Goal: Task Accomplishment & Management: Complete application form

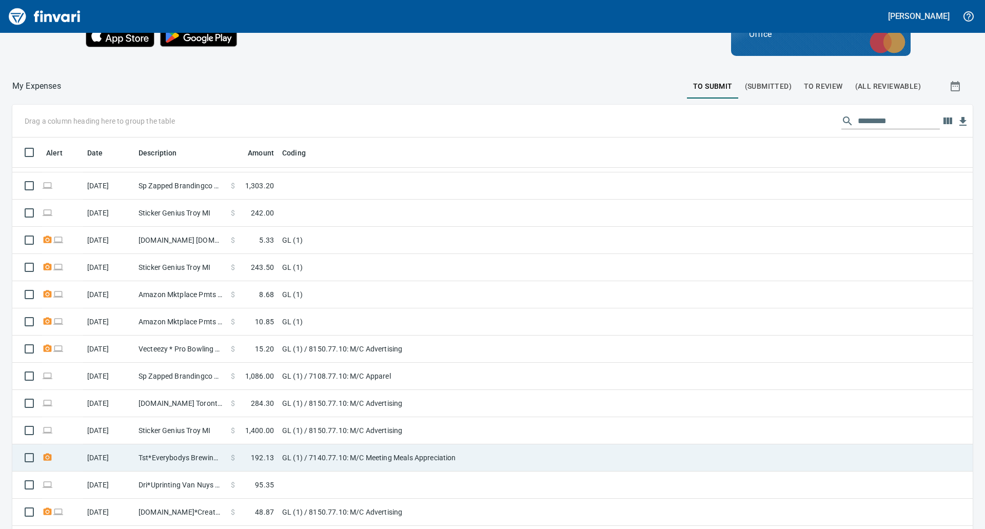
scroll to position [115, 0]
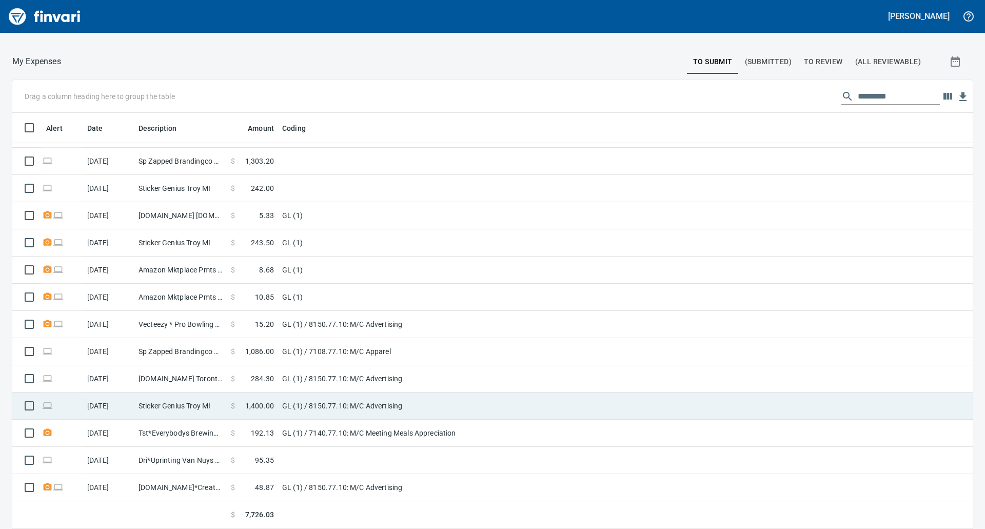
click at [313, 411] on td "GL (1) / 8150.77.10: M/C Advertising" at bounding box center [406, 405] width 256 height 27
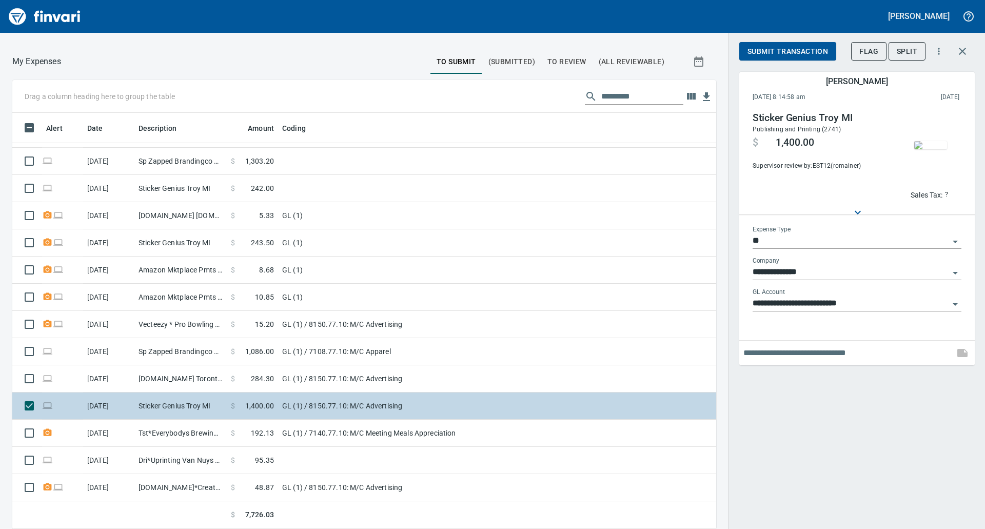
scroll to position [408, 681]
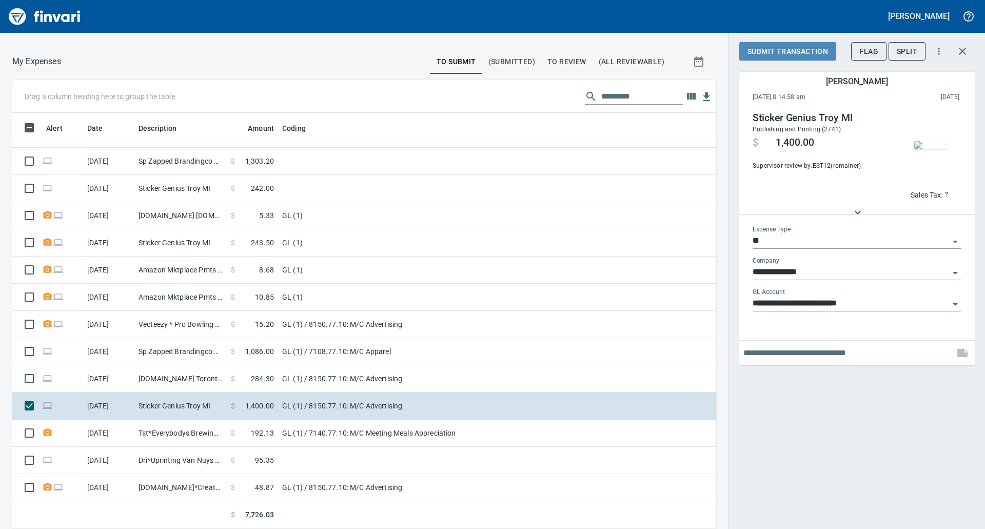
click at [791, 48] on span "Submit Transaction" at bounding box center [787, 51] width 81 height 13
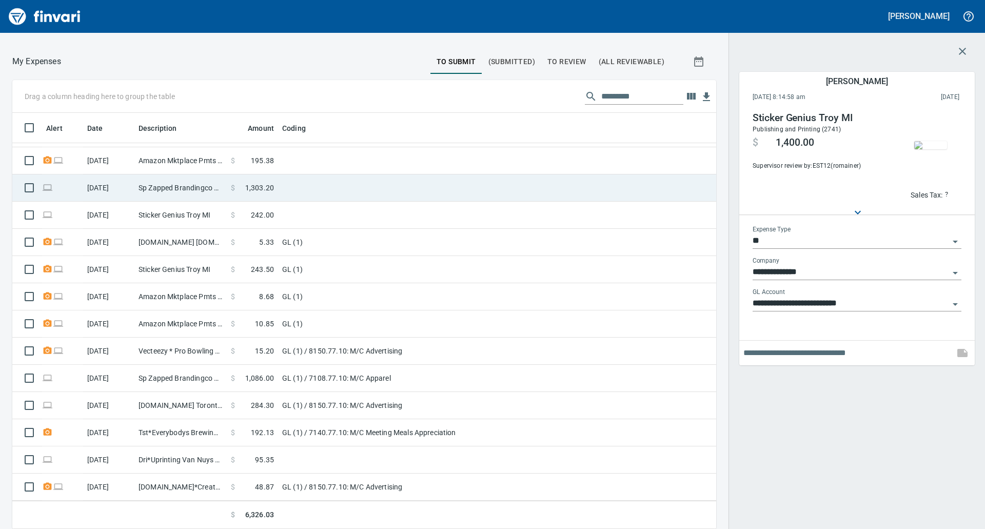
scroll to position [294, 0]
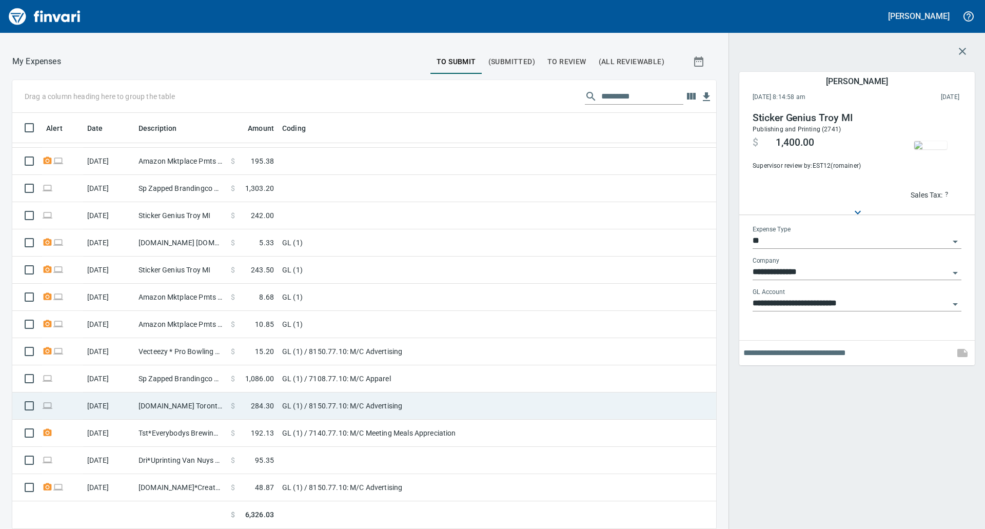
click at [328, 409] on td "GL (1) / 8150.77.10: M/C Advertising" at bounding box center [406, 405] width 256 height 27
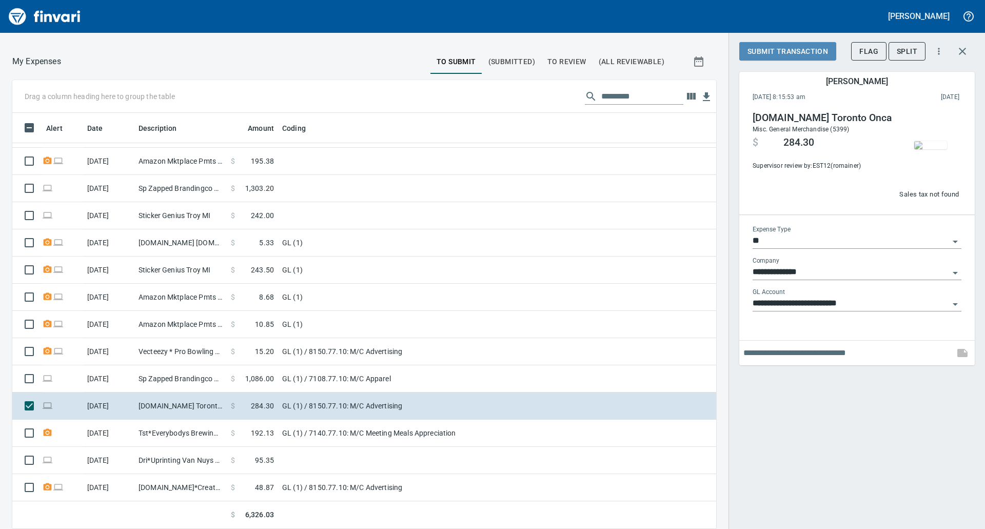
click at [770, 49] on span "Submit Transaction" at bounding box center [787, 51] width 81 height 13
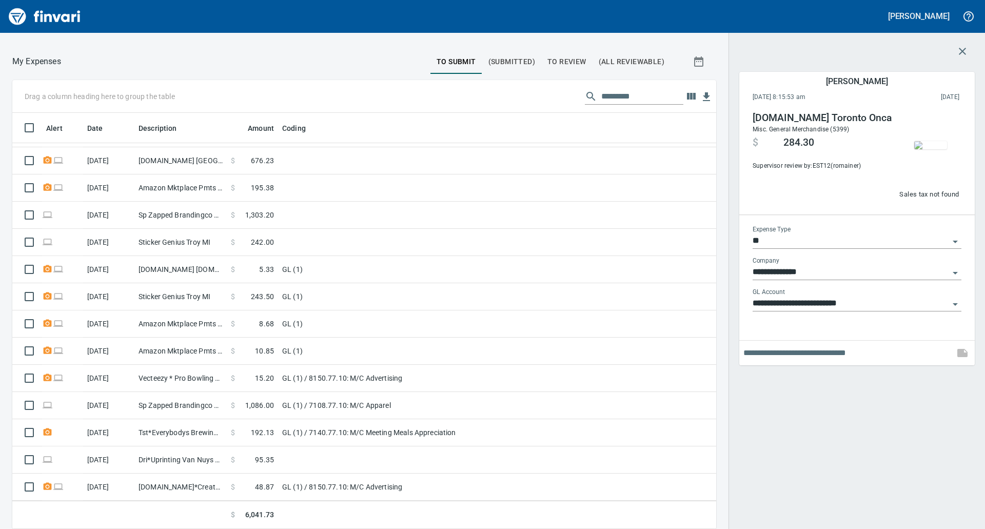
scroll to position [267, 0]
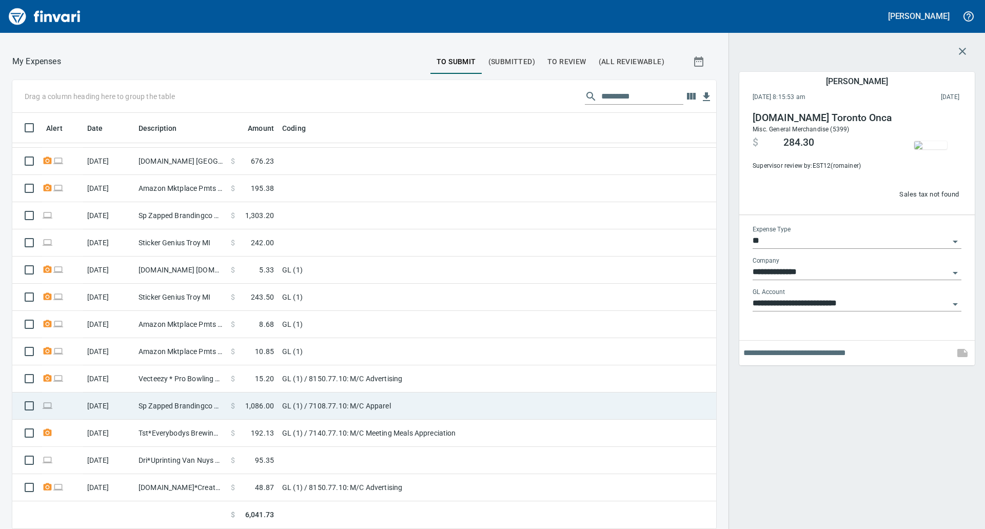
click at [409, 404] on td "GL (1) / 7108.77.10: M/C Apparel" at bounding box center [406, 405] width 256 height 27
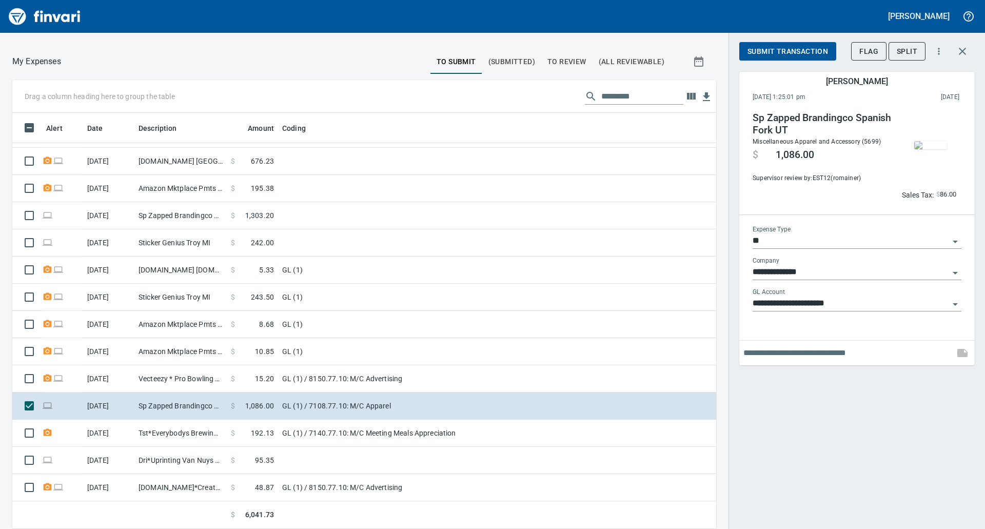
click at [795, 49] on span "Submit Transaction" at bounding box center [787, 51] width 81 height 13
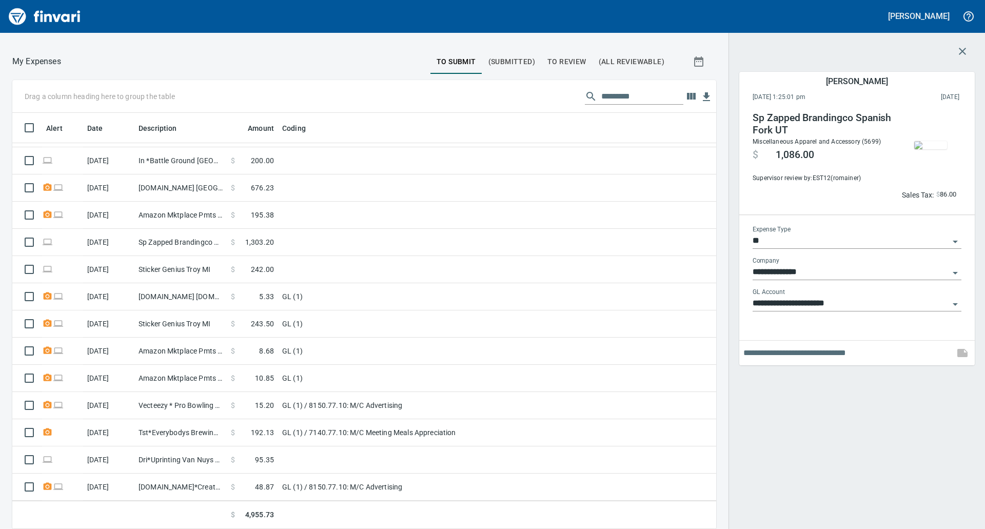
scroll to position [240, 0]
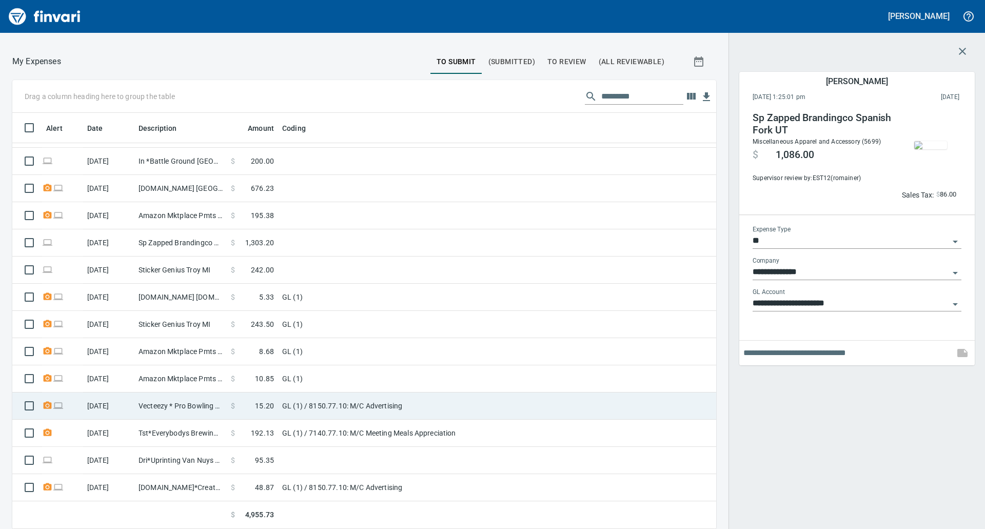
click at [348, 400] on td "GL (1) / 8150.77.10: M/C Advertising" at bounding box center [406, 405] width 256 height 27
type input "**********"
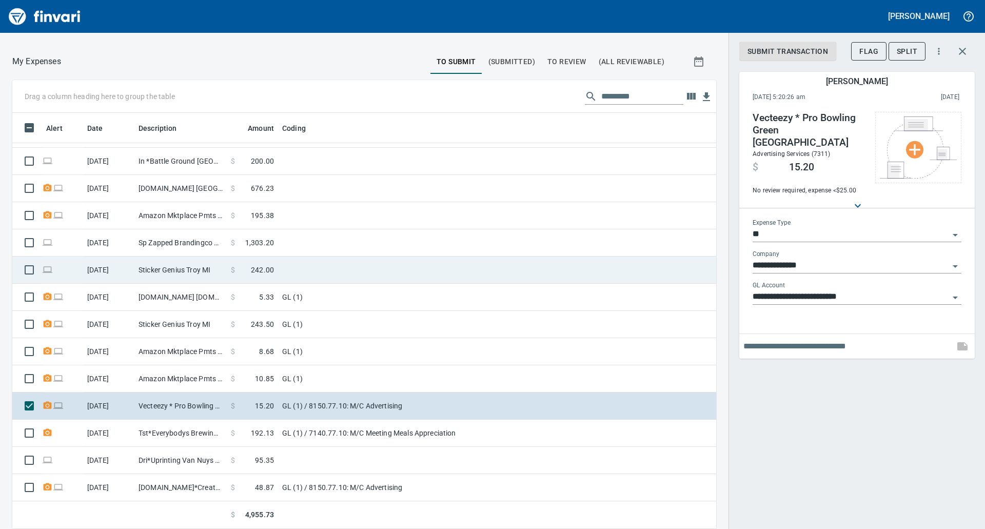
click at [333, 259] on td at bounding box center [406, 269] width 256 height 27
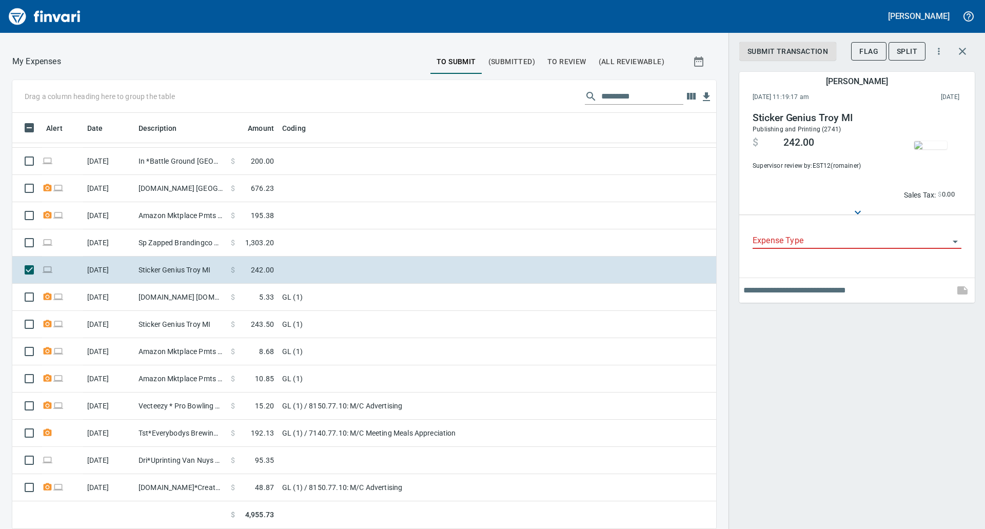
scroll to position [408, 681]
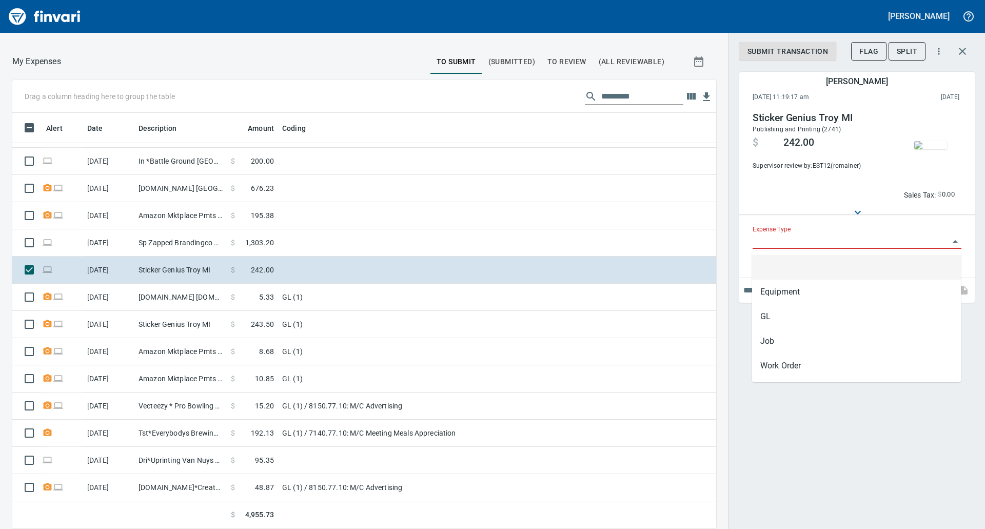
click at [856, 247] on input "Expense Type" at bounding box center [850, 241] width 196 height 14
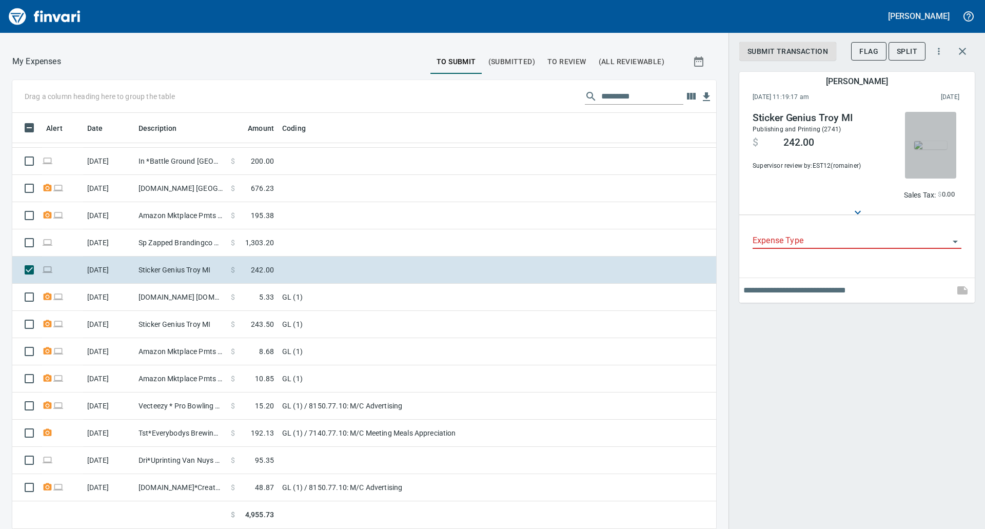
click at [933, 149] on img "button" at bounding box center [930, 145] width 33 height 8
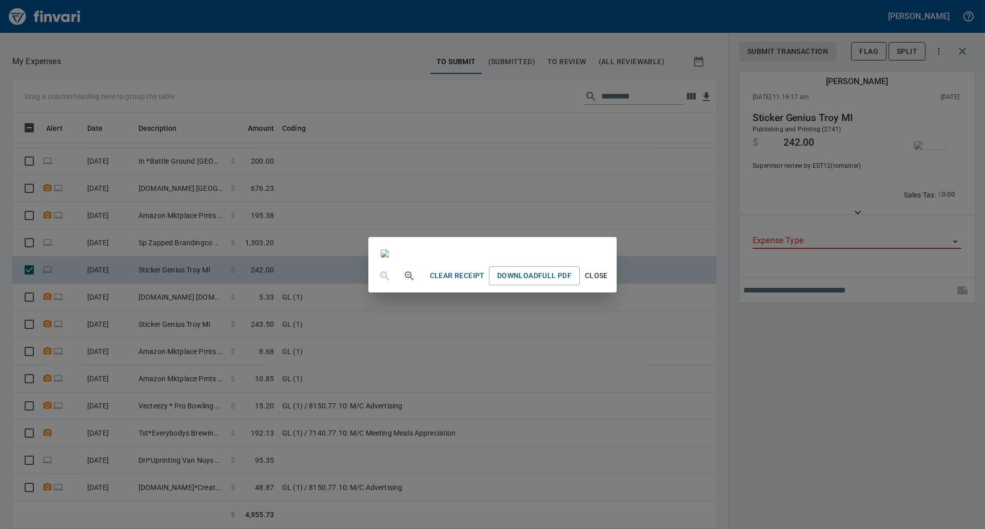
scroll to position [51, 0]
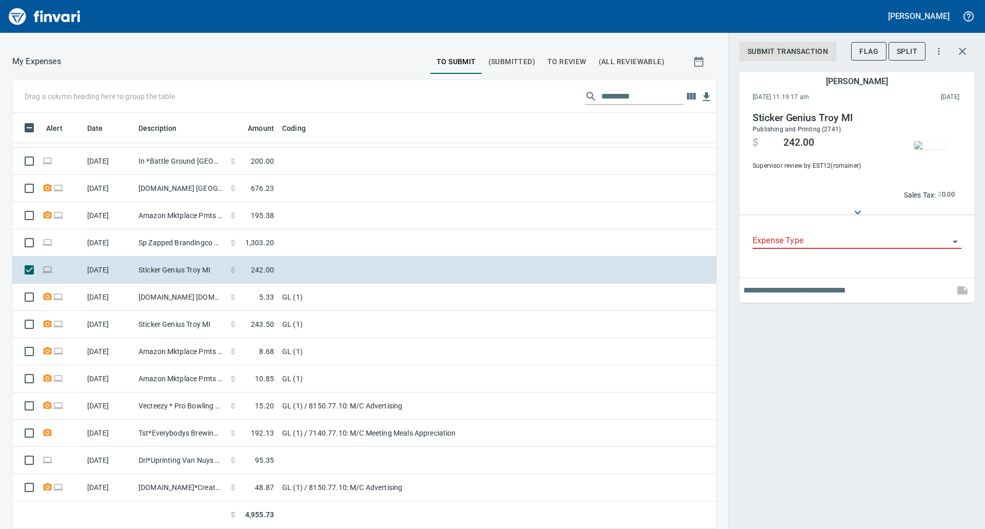
drag, startPoint x: 790, startPoint y: 437, endPoint x: 771, endPoint y: 437, distance: 19.0
click at [771, 437] on div "Submit Transaction Flag Split Stacey Palomaki September 29th 2025, 11:19:17 am …" at bounding box center [856, 264] width 256 height 529
click at [920, 141] on img "button" at bounding box center [930, 145] width 33 height 8
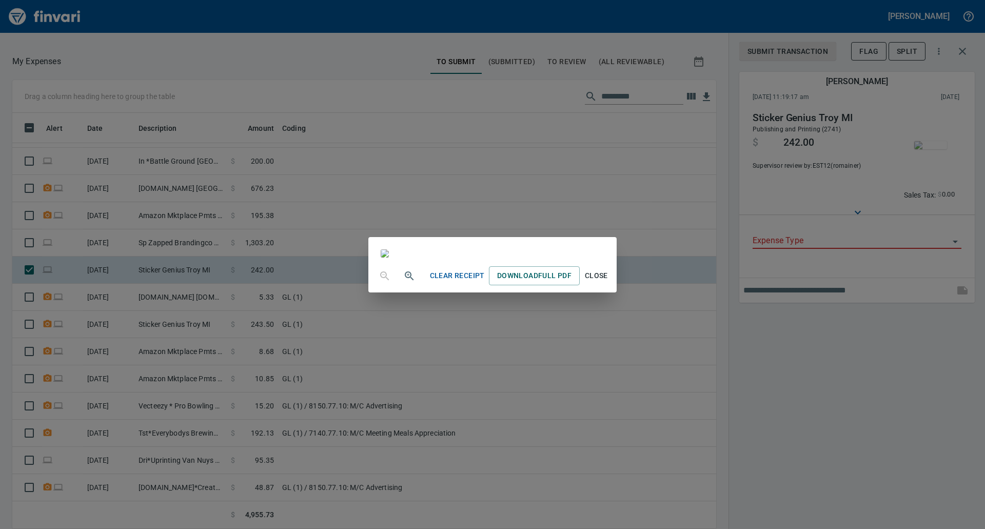
click at [825, 368] on div "Clear Receipt Download Full PDF Close" at bounding box center [492, 264] width 985 height 529
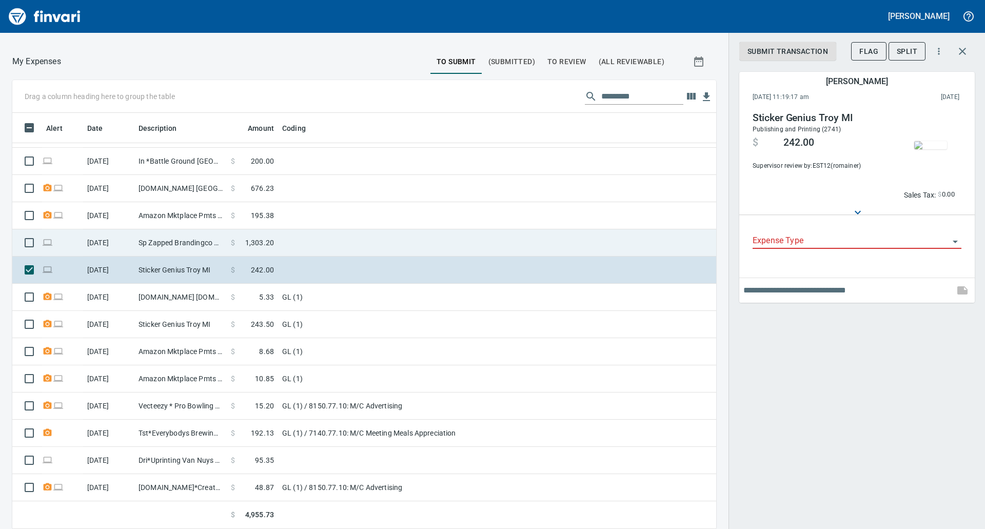
click at [329, 242] on td at bounding box center [406, 242] width 256 height 27
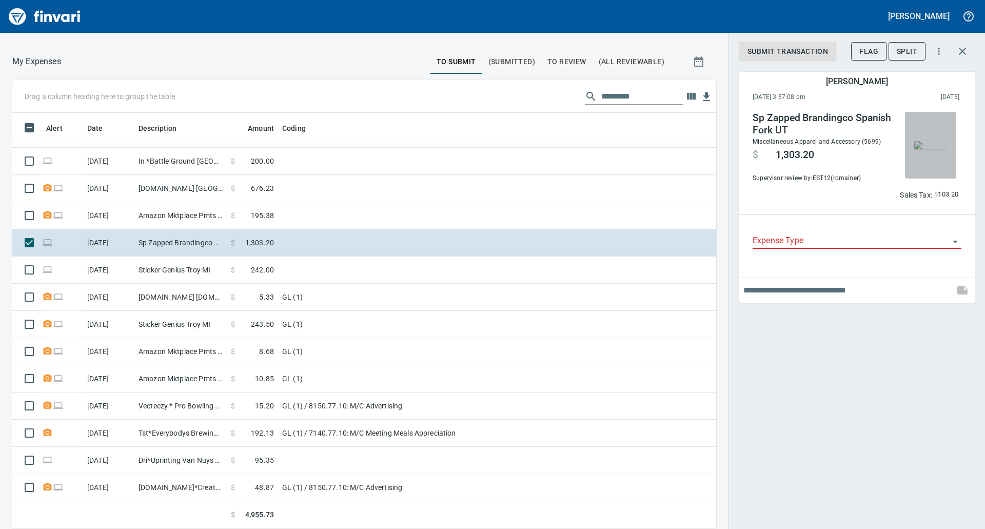
click at [940, 147] on img "button" at bounding box center [930, 145] width 33 height 8
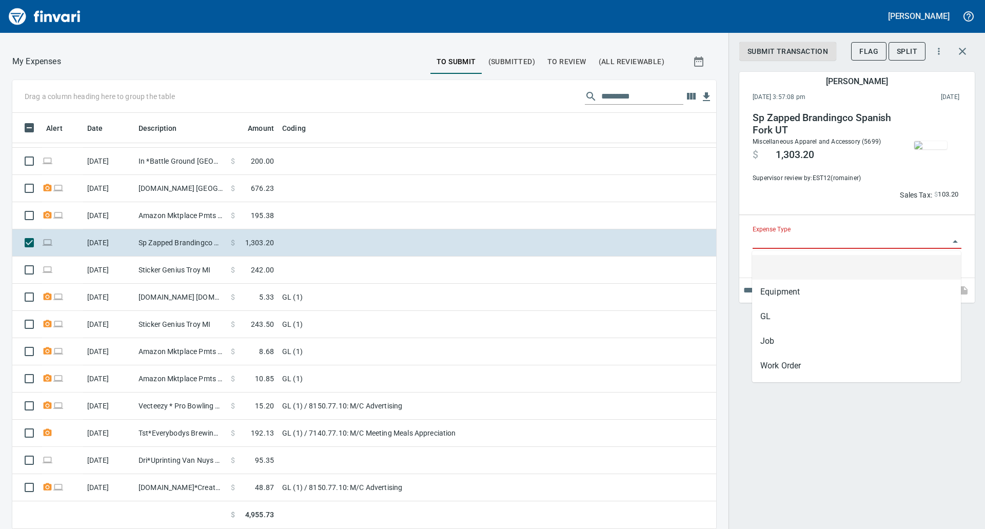
scroll to position [408, 681]
click at [806, 247] on input "Expense Type" at bounding box center [850, 241] width 196 height 14
click at [785, 313] on li "GL" at bounding box center [856, 316] width 209 height 25
type input "**"
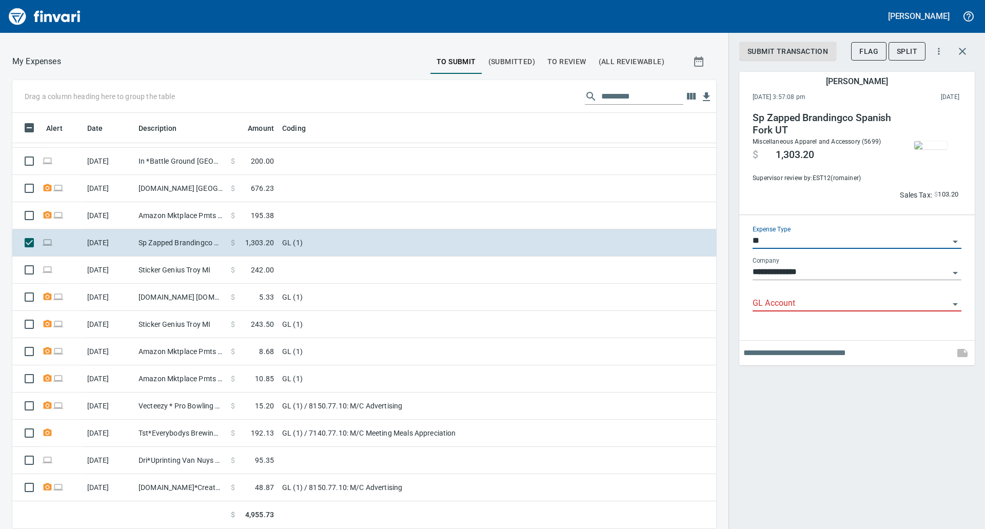
click at [792, 293] on div "GL Account" at bounding box center [856, 299] width 209 height 23
paste input "****"
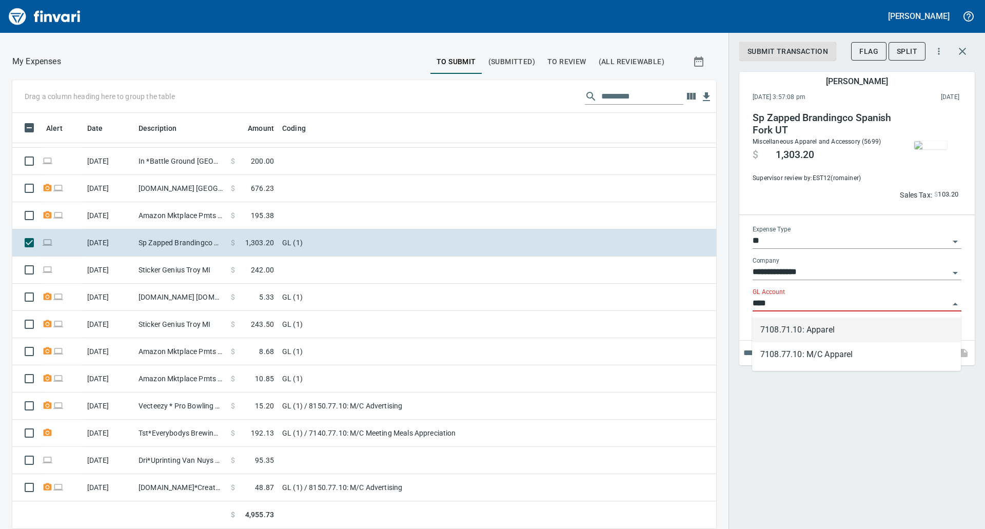
drag, startPoint x: 786, startPoint y: 303, endPoint x: 723, endPoint y: 301, distance: 62.6
click at [723, 301] on div "Drag a column heading here to group the table Alert Date Description Amount Cod…" at bounding box center [492, 304] width 985 height 449
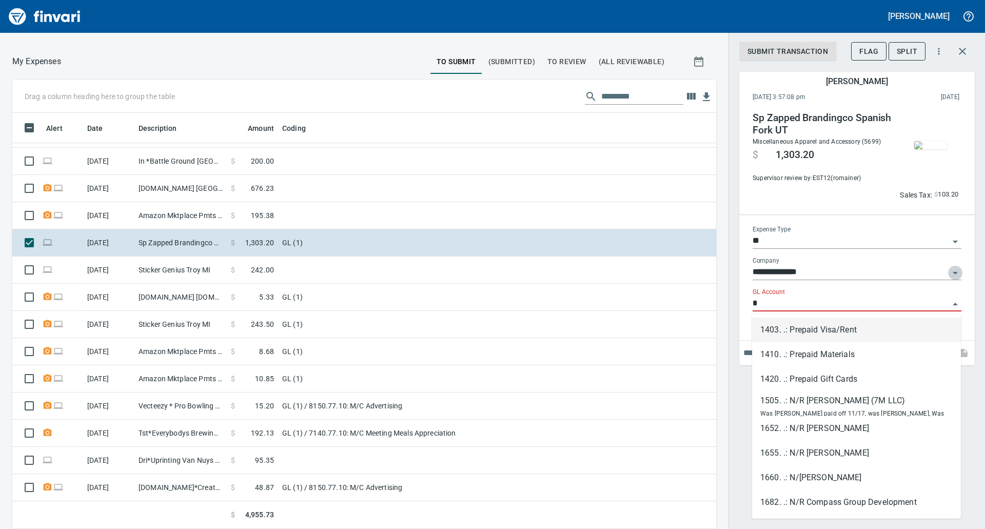
click at [949, 269] on icon "Open" at bounding box center [955, 273] width 12 height 12
type input "*"
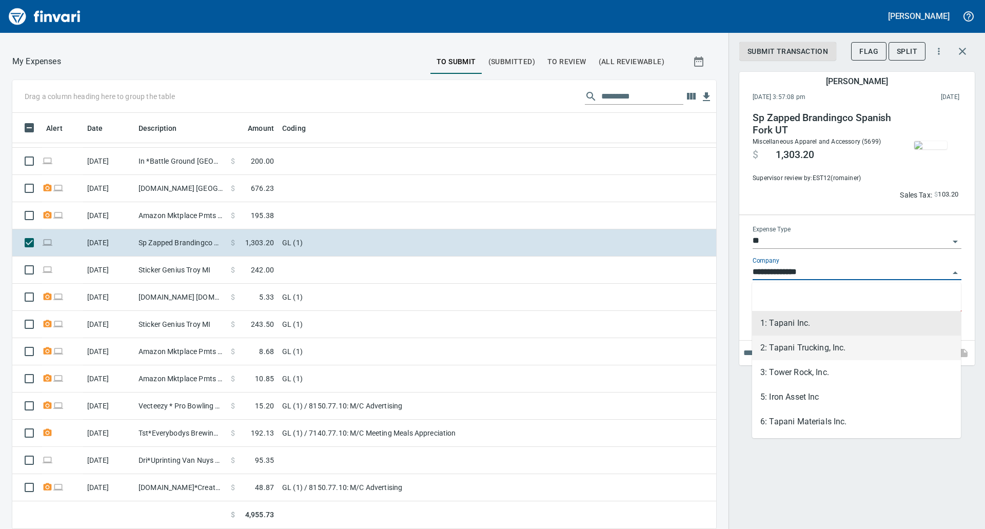
click at [811, 355] on li "2: Tapani Trucking, Inc." at bounding box center [856, 347] width 209 height 25
type input "**********"
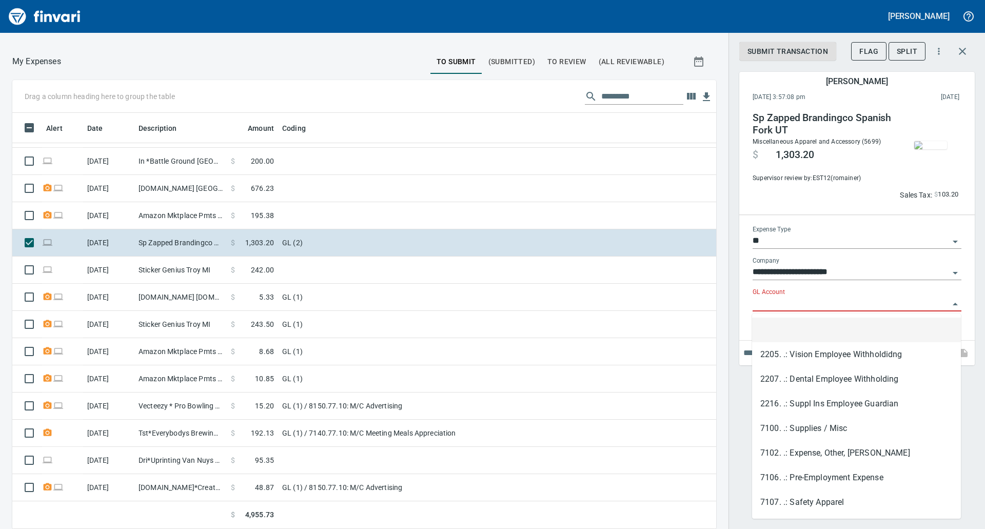
click at [777, 305] on input "GL Account" at bounding box center [850, 303] width 196 height 14
paste input "****"
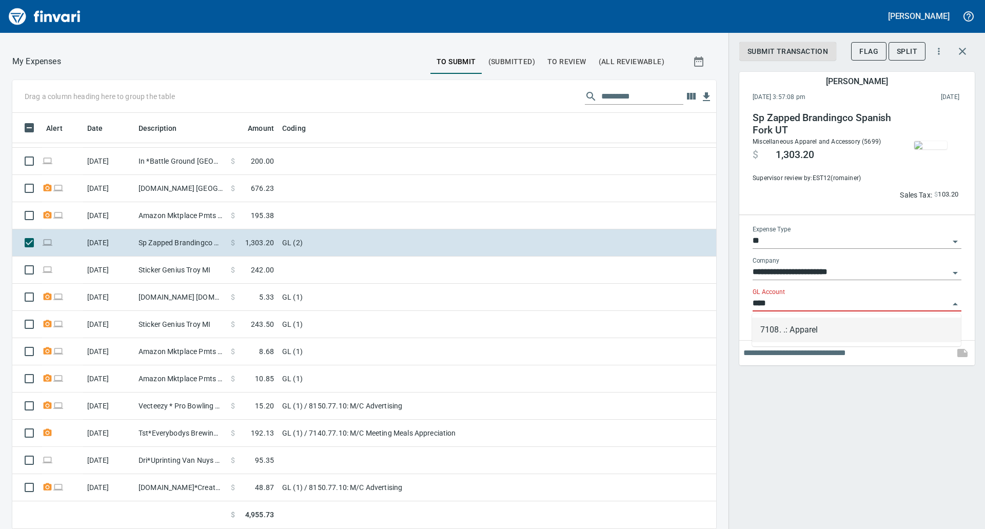
click at [814, 332] on li "7108. .: Apparel" at bounding box center [856, 329] width 209 height 25
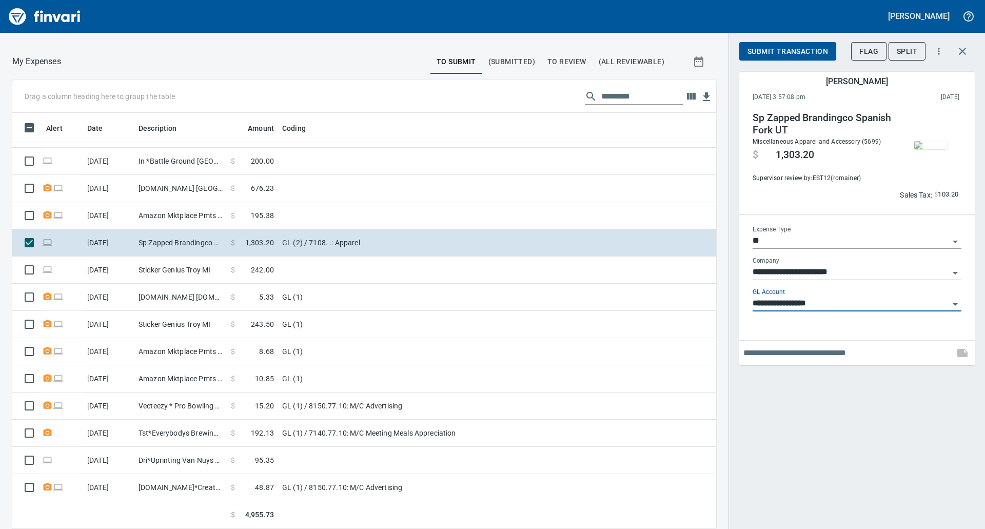
type input "**********"
click at [763, 55] on span "Submit Transaction" at bounding box center [787, 51] width 81 height 13
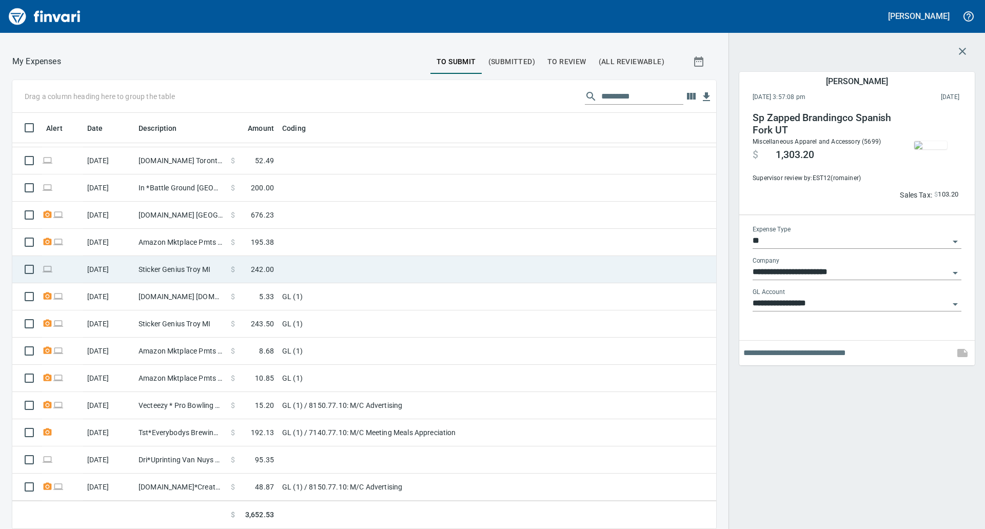
scroll to position [213, 0]
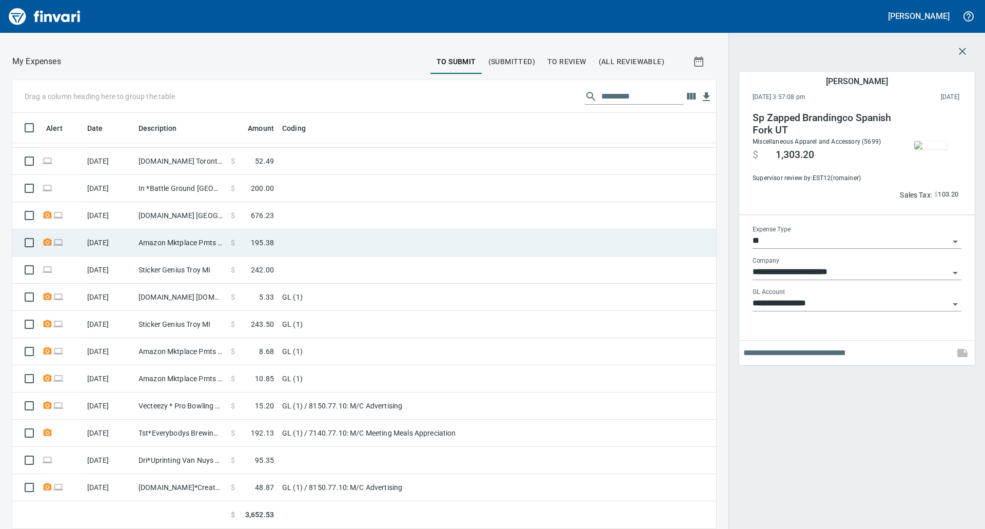
click at [309, 246] on td at bounding box center [406, 242] width 256 height 27
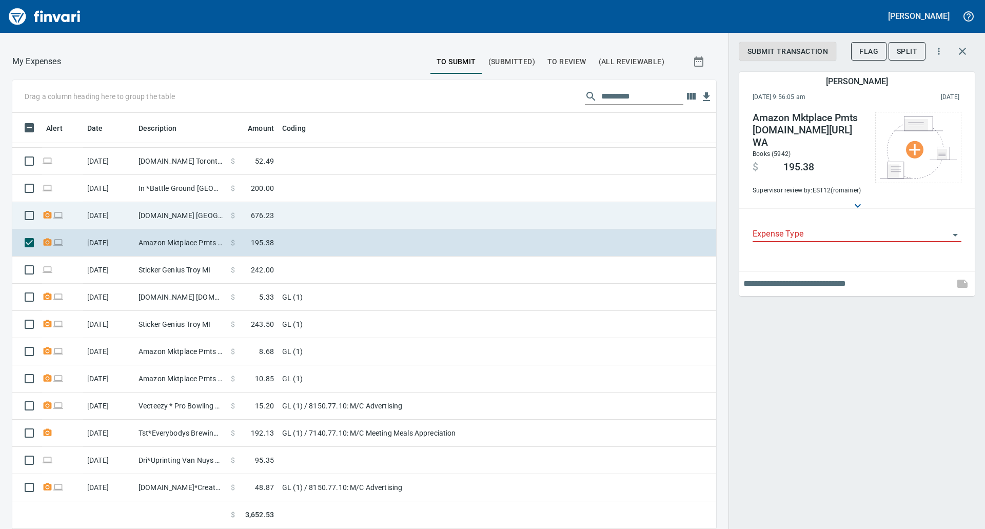
click at [345, 205] on td at bounding box center [406, 215] width 256 height 27
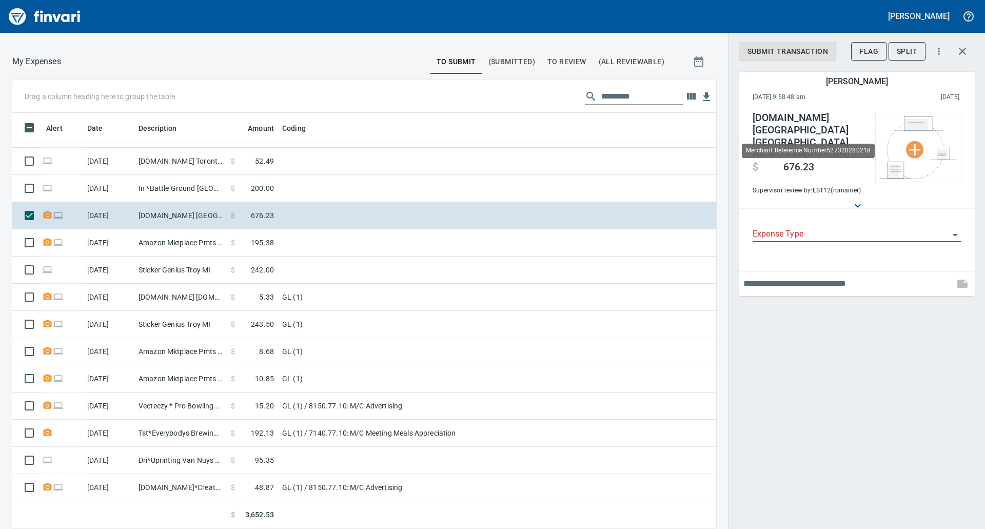
scroll to position [408, 681]
click at [791, 161] on span "676.23" at bounding box center [798, 167] width 31 height 12
copy span "676.23"
click at [830, 396] on div "Submit Transaction Flag Split Stacey Palomaki September 30th 2025, 9:58:48 am 2…" at bounding box center [856, 264] width 256 height 529
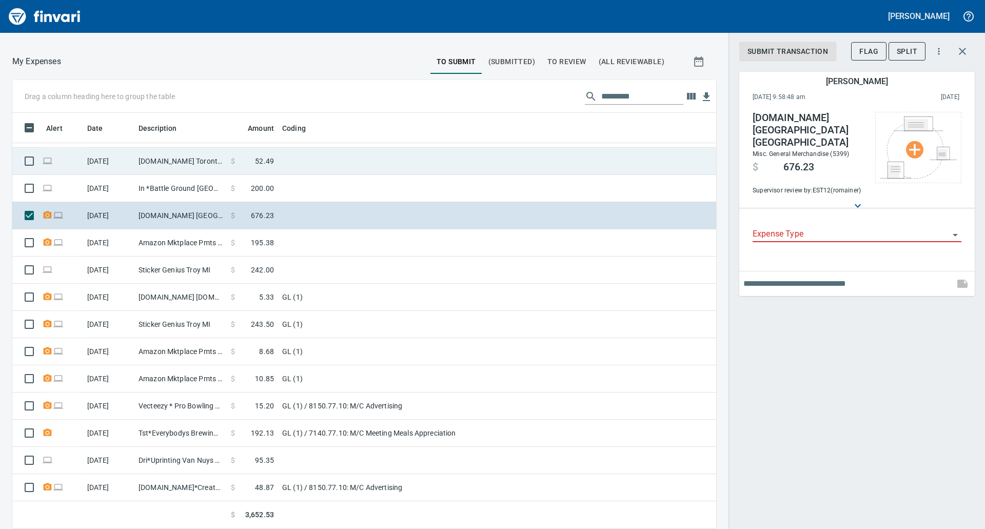
click at [284, 156] on td at bounding box center [406, 161] width 256 height 27
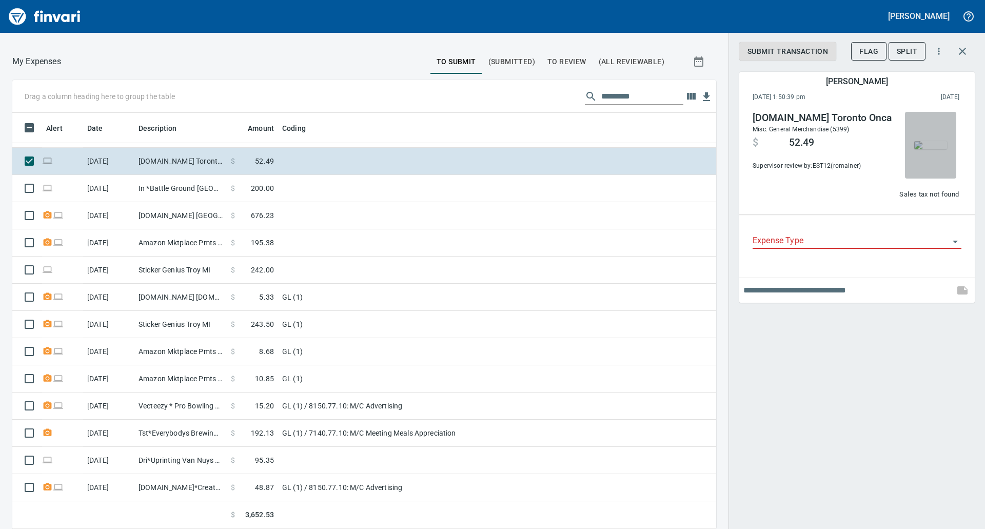
click at [931, 148] on img "button" at bounding box center [930, 145] width 33 height 8
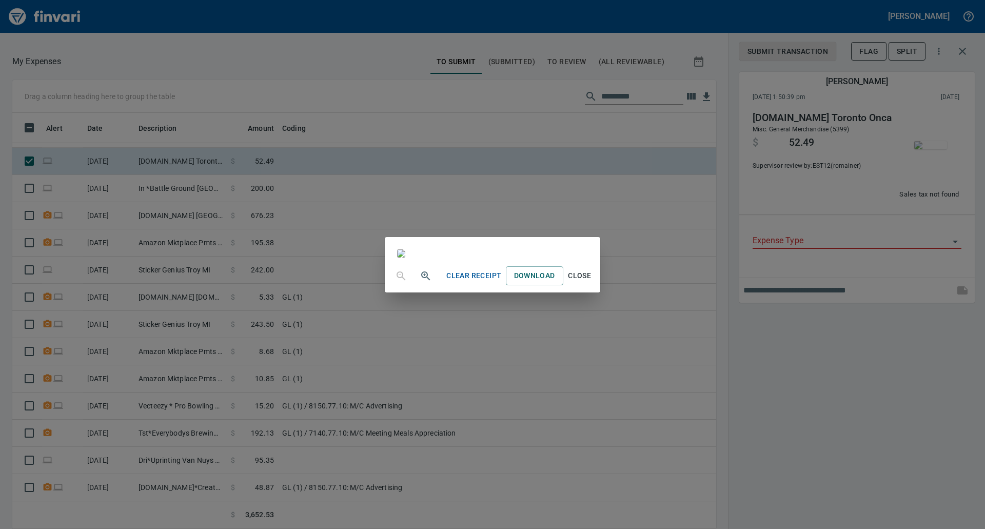
scroll to position [343, 0]
click at [973, 149] on div "Clear Receipt Download Close" at bounding box center [492, 264] width 985 height 529
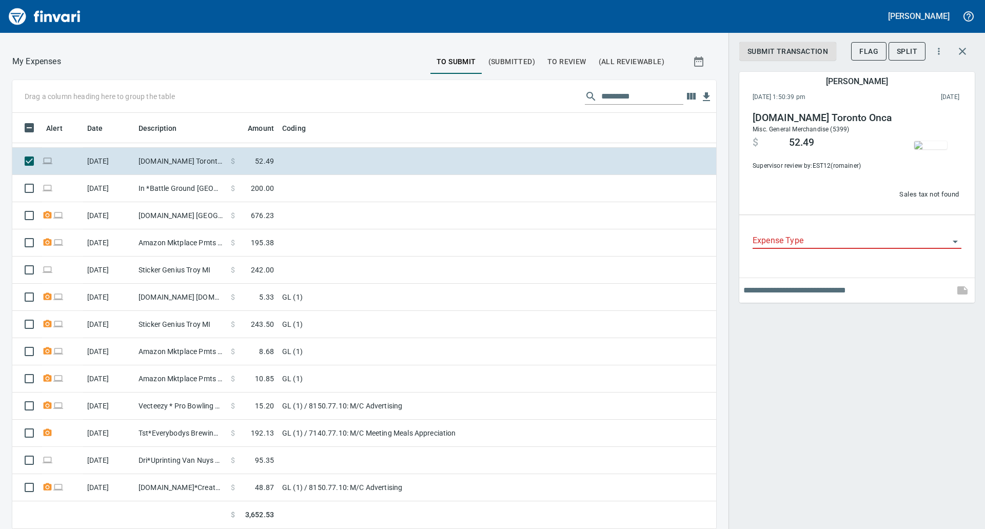
scroll to position [408, 681]
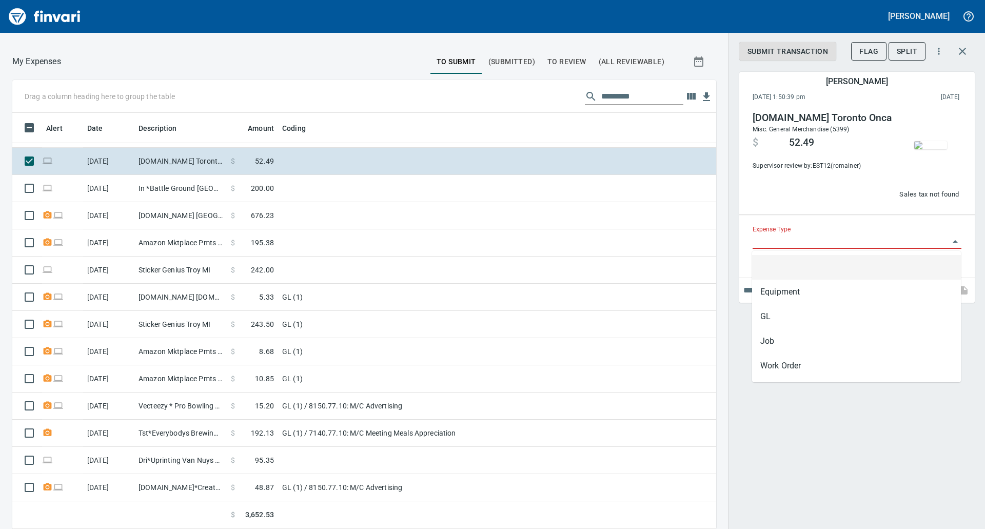
click at [827, 240] on input "Expense Type" at bounding box center [850, 241] width 196 height 14
click at [814, 323] on li "GL" at bounding box center [856, 316] width 209 height 25
type input "**"
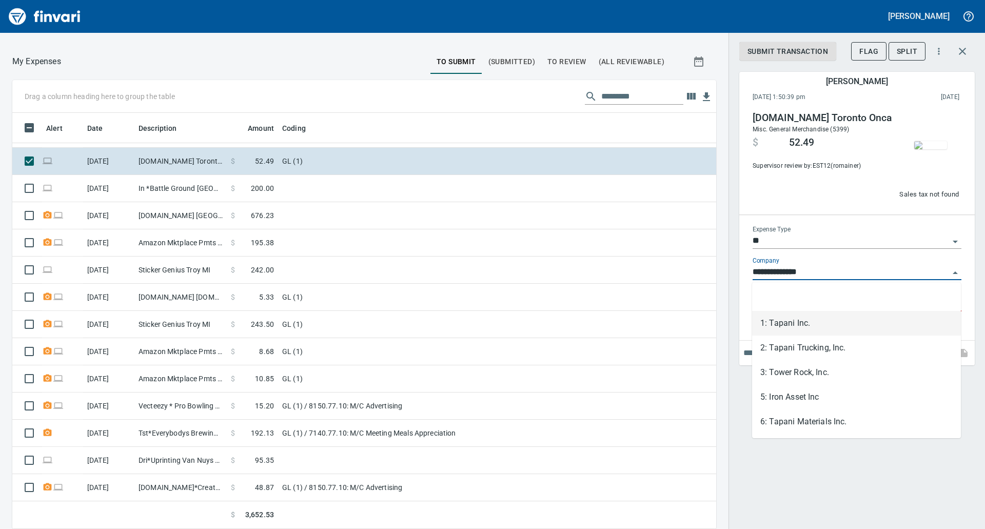
click at [847, 271] on input "**********" at bounding box center [850, 272] width 196 height 14
click at [806, 429] on li "6: Tapani Materials Inc." at bounding box center [856, 421] width 209 height 25
type input "**********"
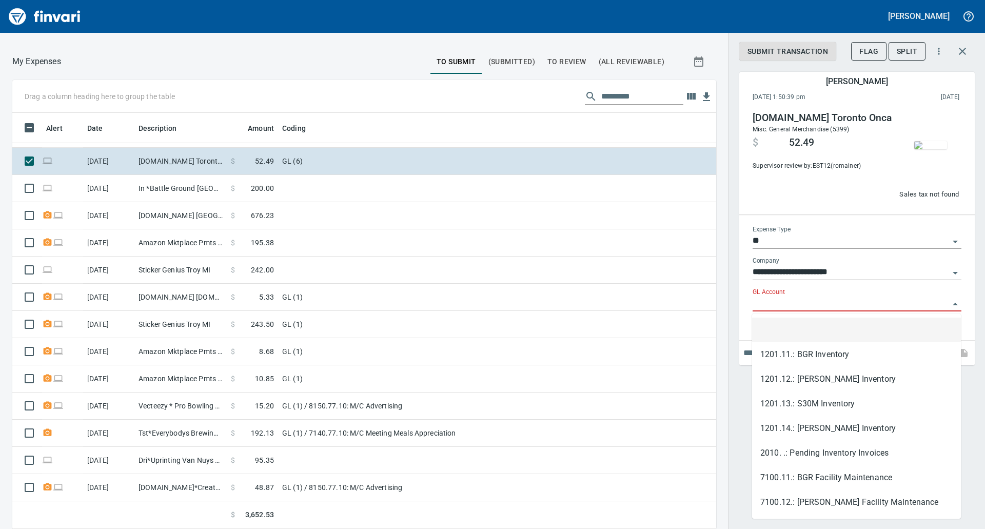
click at [827, 304] on input "GL Account" at bounding box center [850, 303] width 196 height 14
click at [805, 302] on input "GL Account" at bounding box center [850, 303] width 196 height 14
paste input "*******"
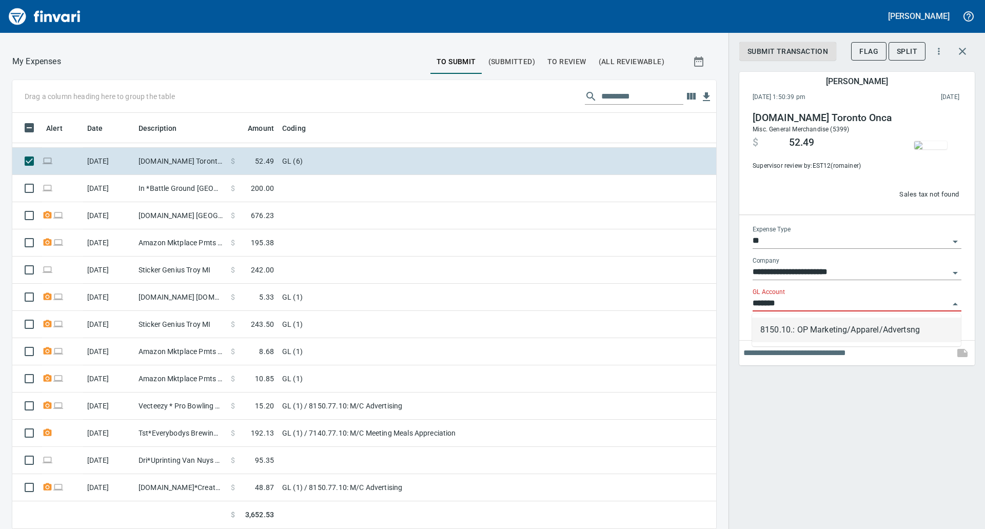
click at [838, 338] on li "8150.10.: OP Marketing/Apparel/Advertsng" at bounding box center [856, 329] width 209 height 25
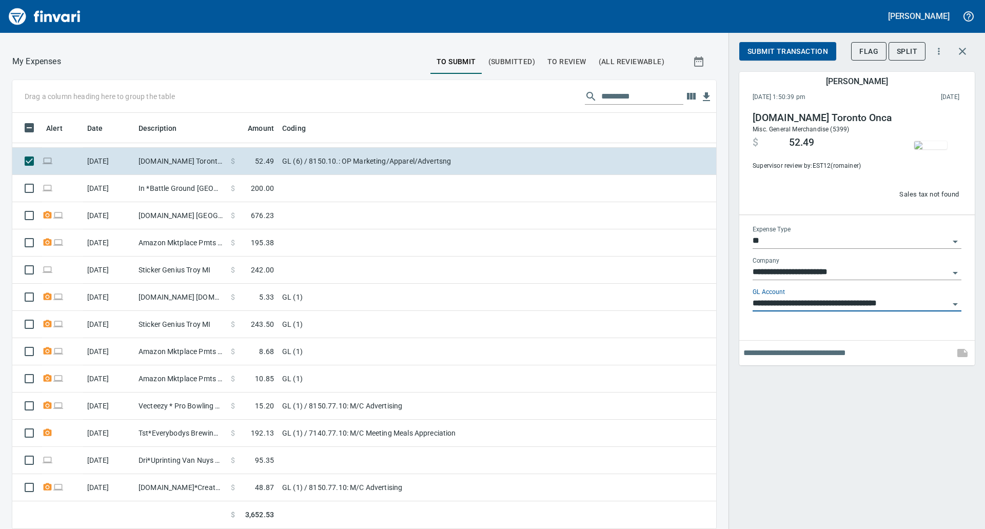
type input "**********"
click at [778, 50] on span "Submit Transaction" at bounding box center [787, 51] width 81 height 13
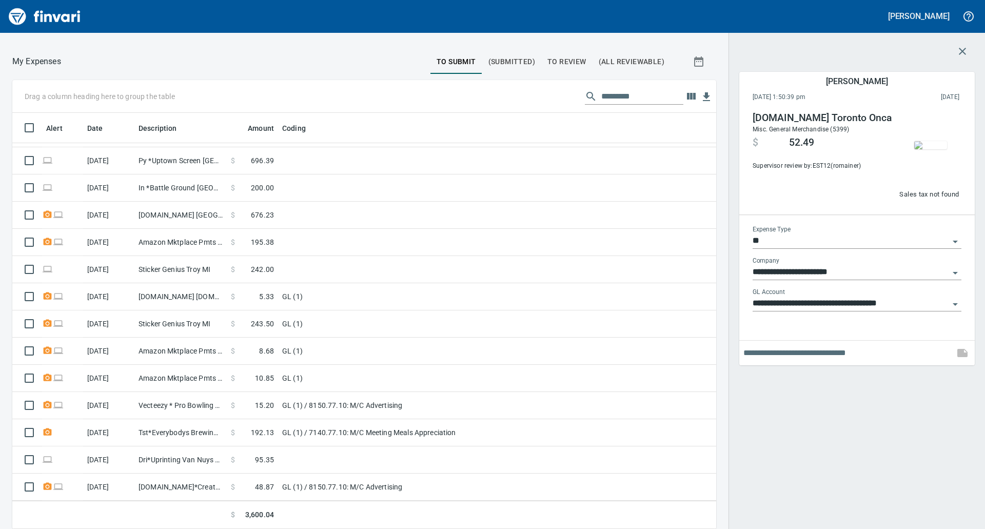
scroll to position [186, 0]
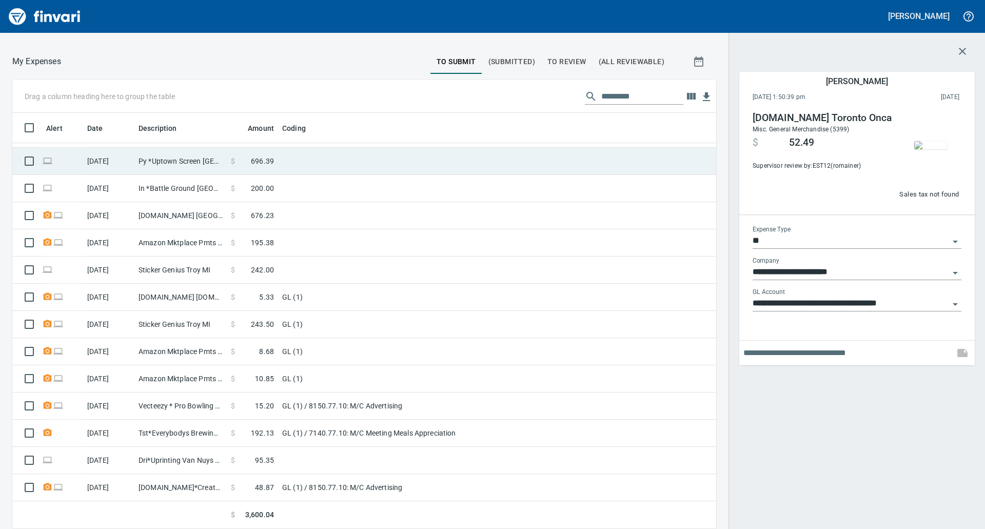
click at [413, 153] on td at bounding box center [406, 161] width 256 height 27
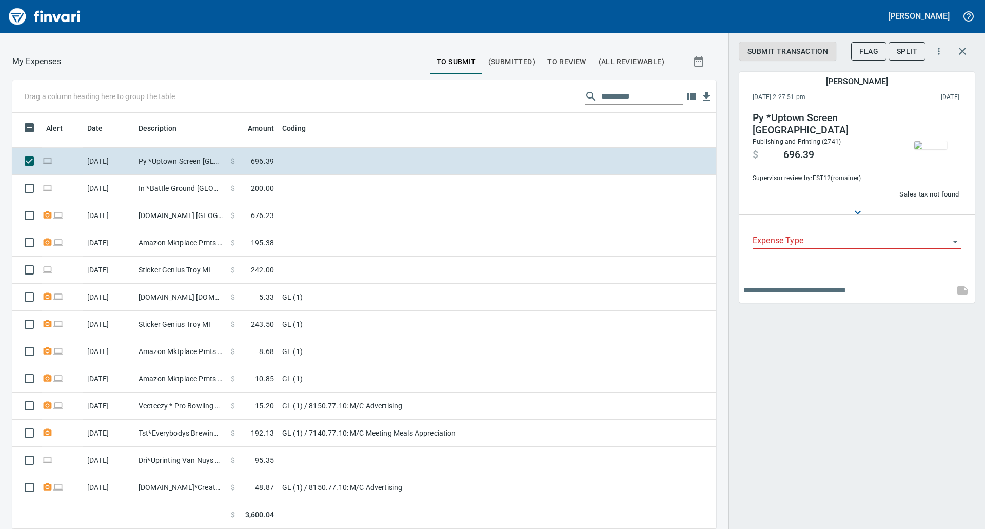
click at [931, 141] on img "button" at bounding box center [930, 145] width 33 height 8
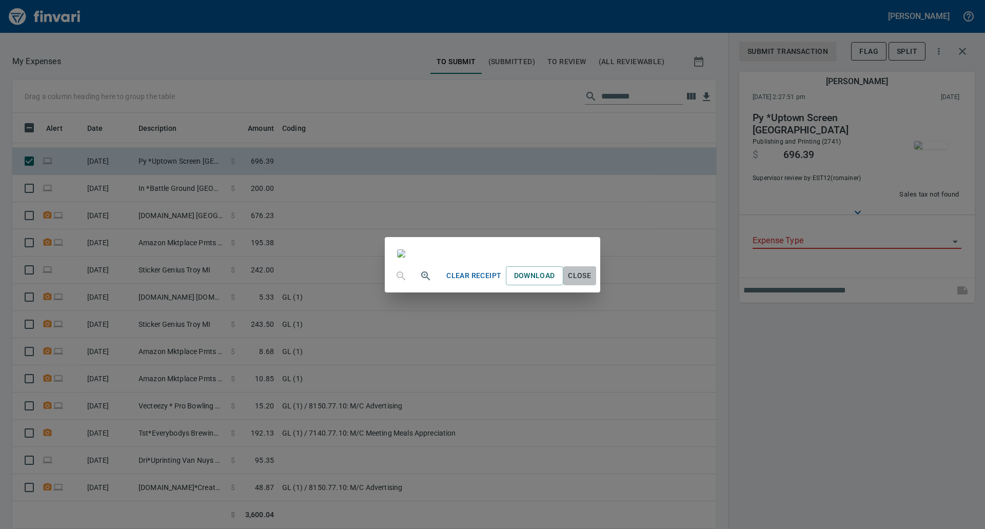
click at [592, 282] on span "Close" at bounding box center [579, 275] width 25 height 13
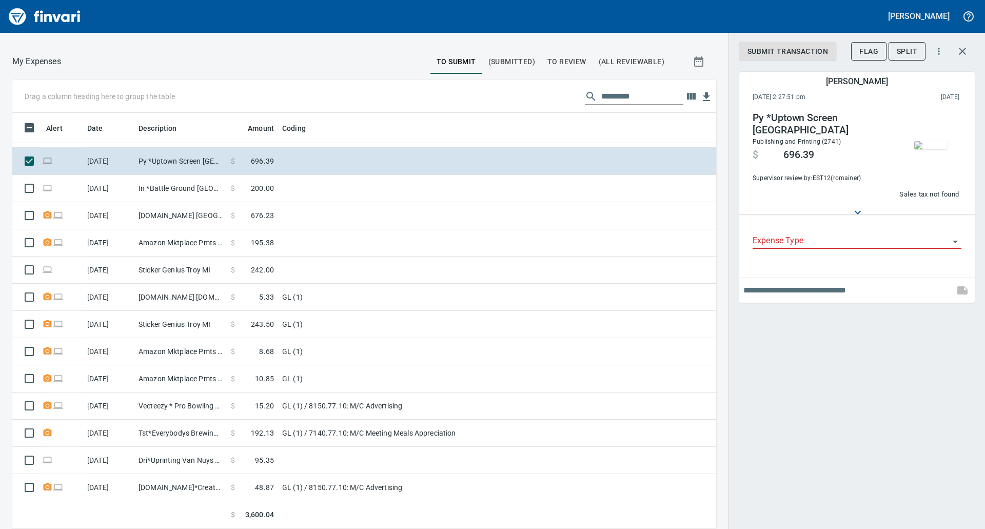
scroll to position [408, 681]
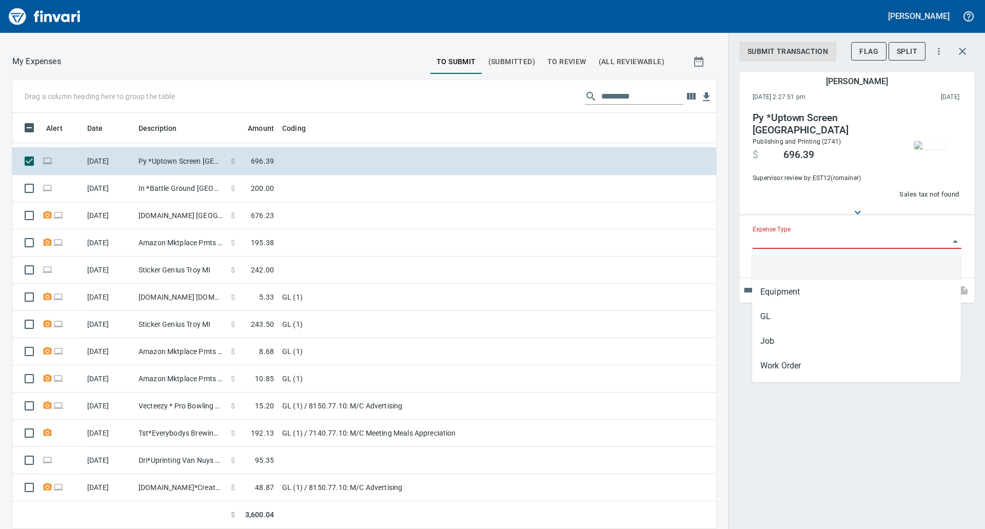
click at [826, 235] on input "Expense Type" at bounding box center [850, 241] width 196 height 14
click at [766, 317] on li "GL" at bounding box center [856, 316] width 209 height 25
type input "**"
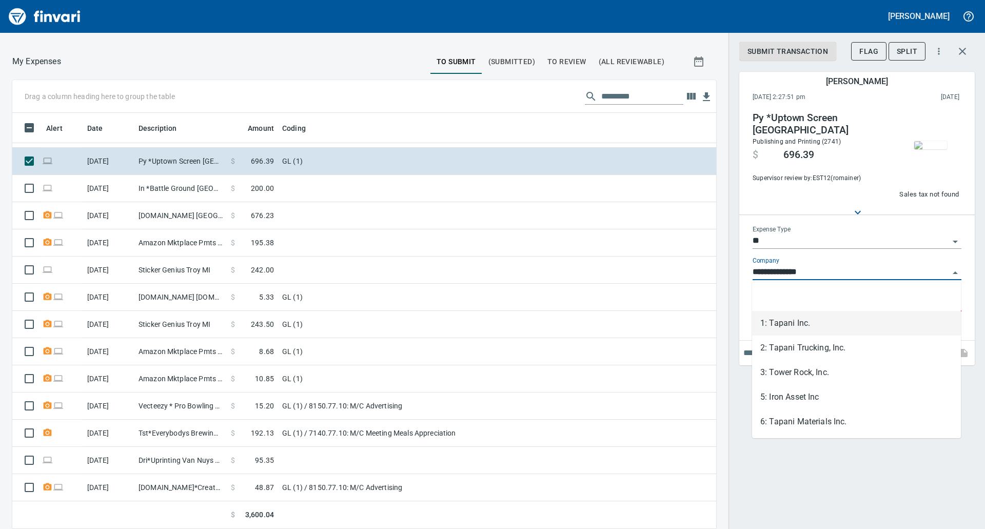
click at [832, 274] on input "**********" at bounding box center [850, 272] width 196 height 14
click at [801, 432] on li "6: Tapani Materials Inc." at bounding box center [856, 421] width 209 height 25
type input "**********"
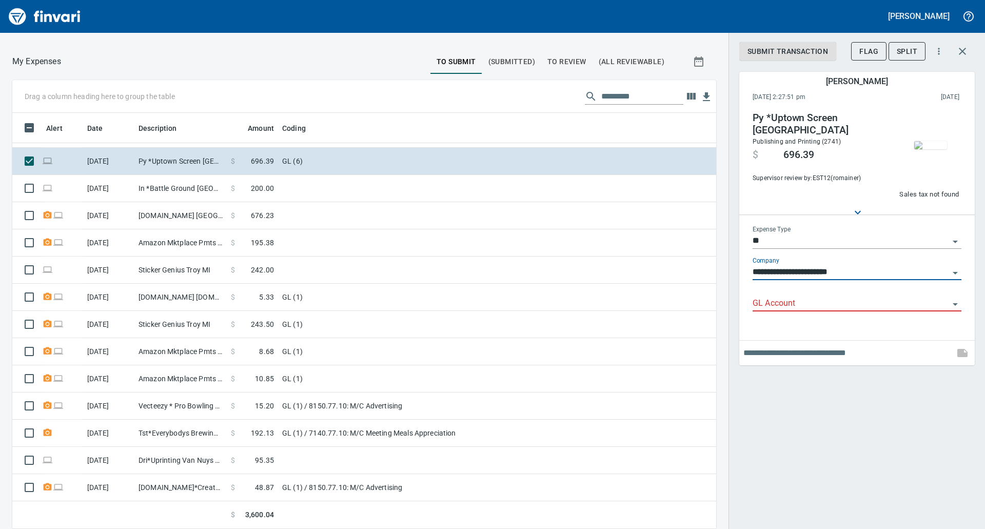
click at [769, 296] on div "GL Account" at bounding box center [856, 299] width 209 height 23
paste input "*******"
click at [817, 329] on li "7107.80.: OP Apparel" at bounding box center [856, 329] width 209 height 25
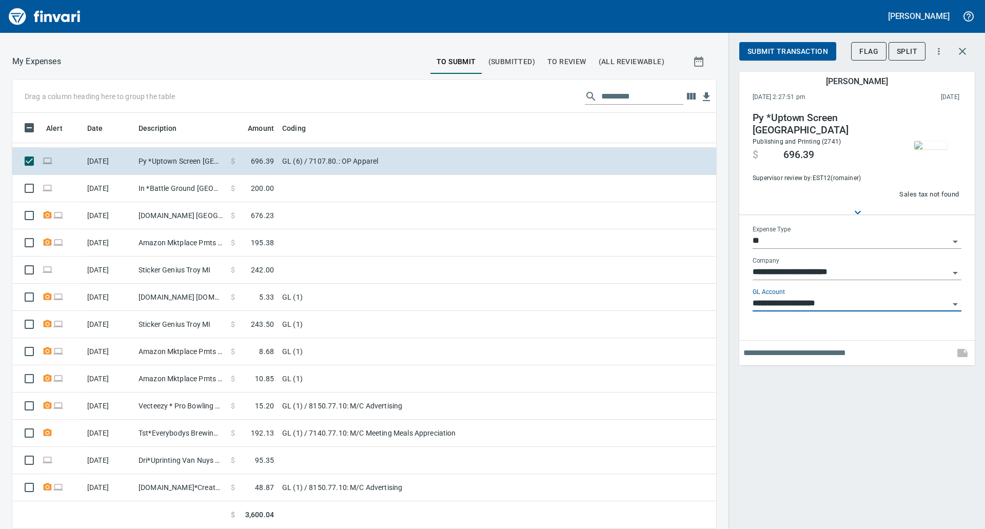
type input "**********"
click at [803, 354] on input "text" at bounding box center [846, 353] width 207 height 16
type input "**********"
click at [762, 55] on span "Submit Transaction" at bounding box center [787, 51] width 81 height 13
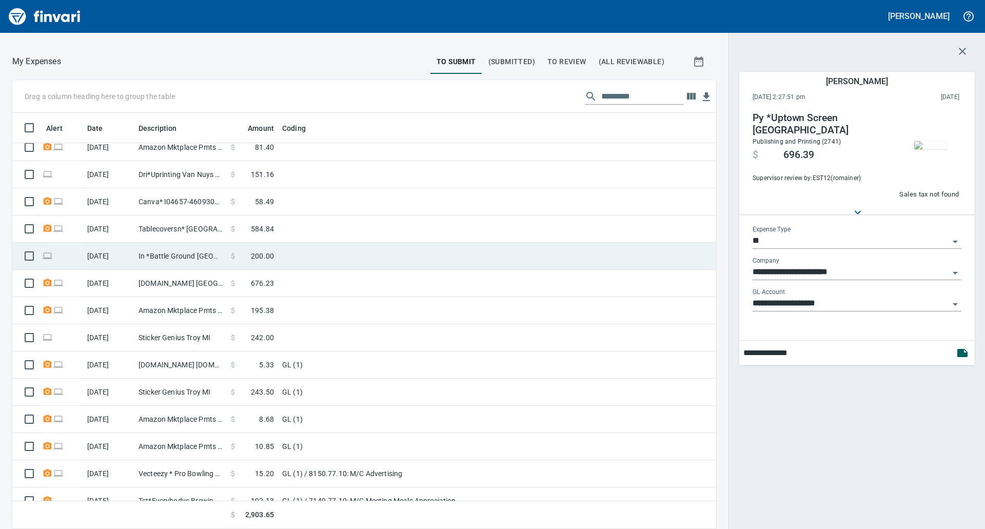
scroll to position [158, 0]
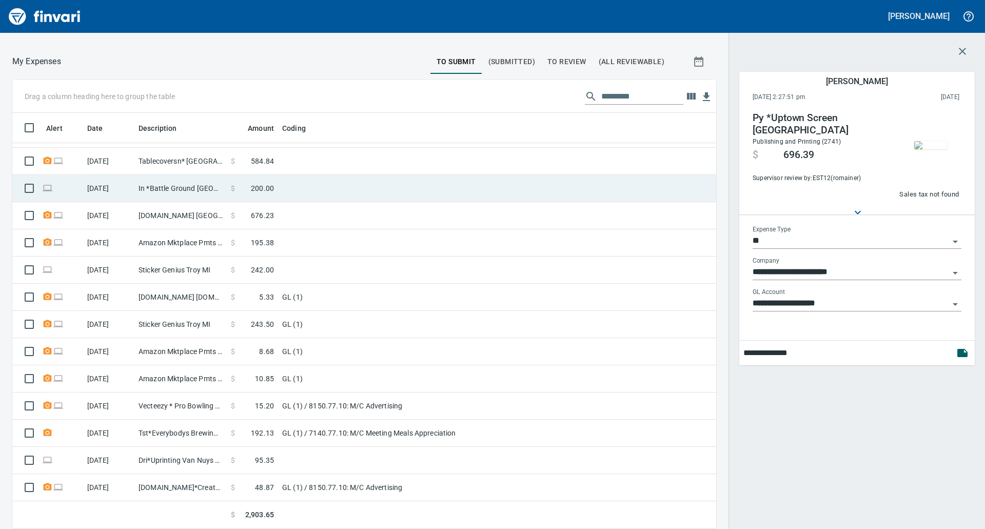
click at [285, 176] on td at bounding box center [406, 188] width 256 height 27
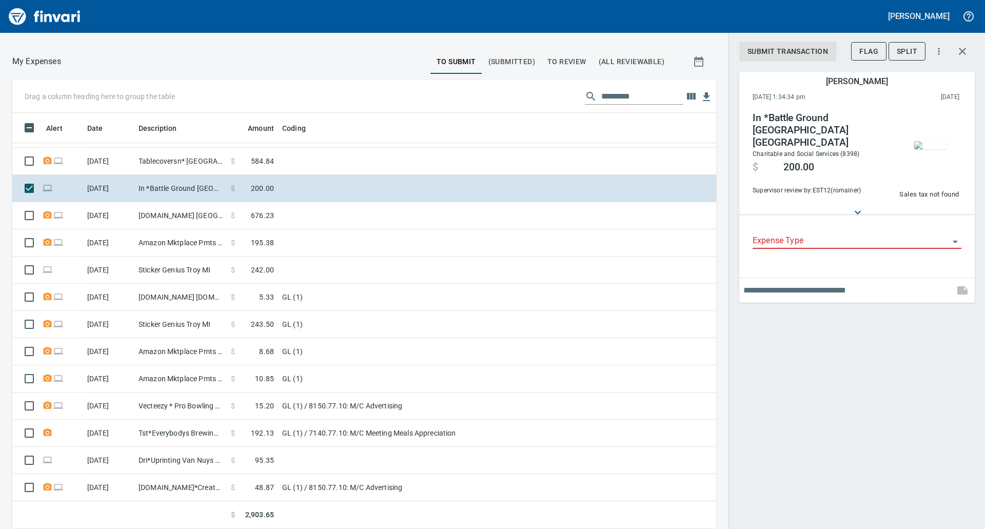
scroll to position [408, 681]
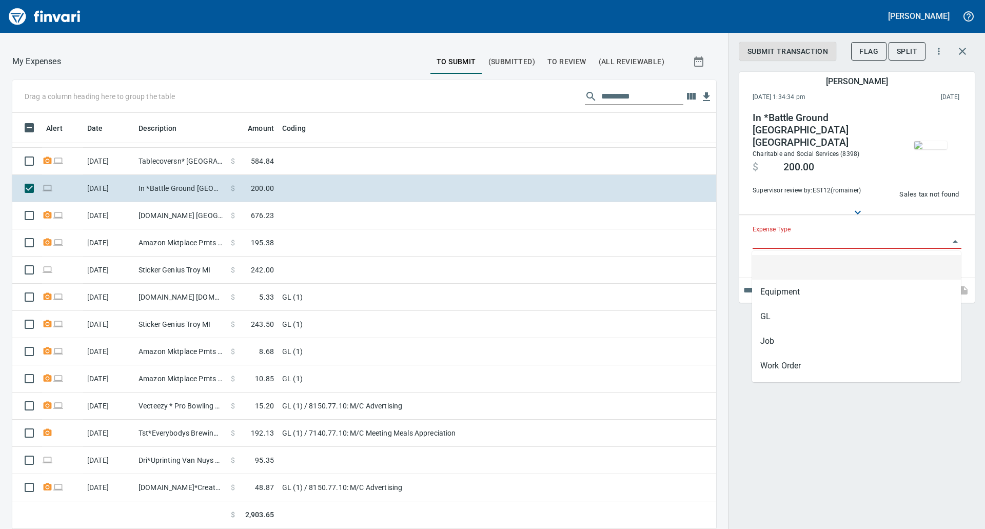
click at [826, 243] on input "Expense Type" at bounding box center [850, 241] width 196 height 14
click at [790, 320] on li "GL" at bounding box center [856, 316] width 209 height 25
type input "**"
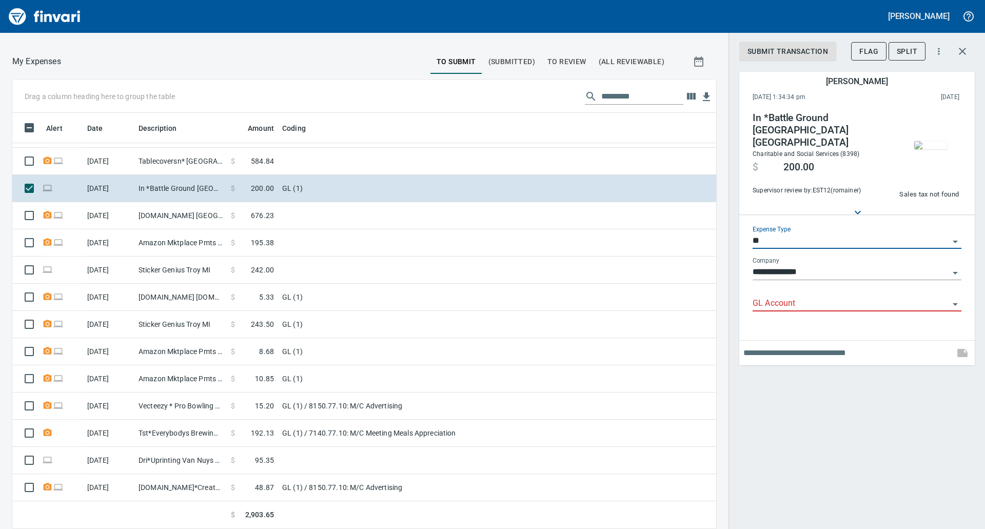
click at [782, 297] on input "GL Account" at bounding box center [850, 303] width 196 height 14
type input "*"
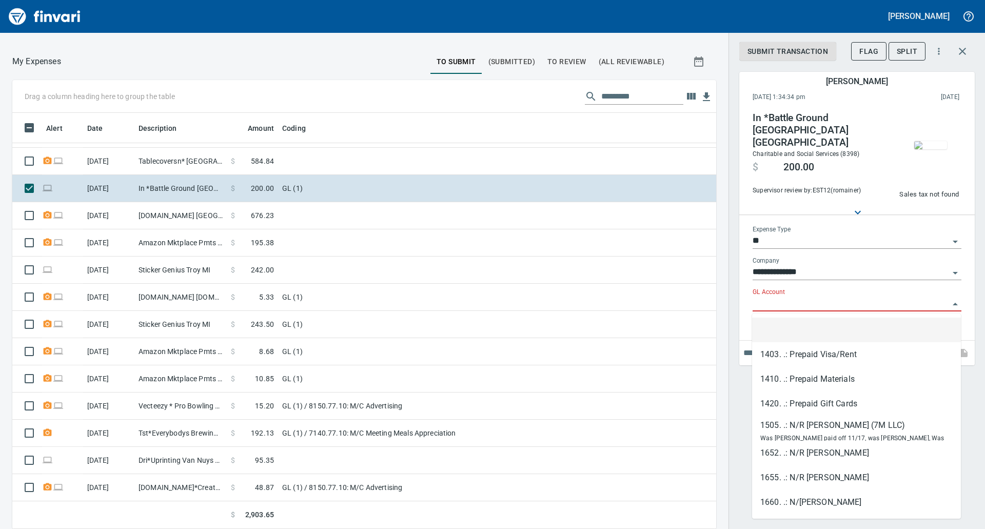
click at [761, 298] on input "GL Account" at bounding box center [850, 303] width 196 height 14
paste input "**********"
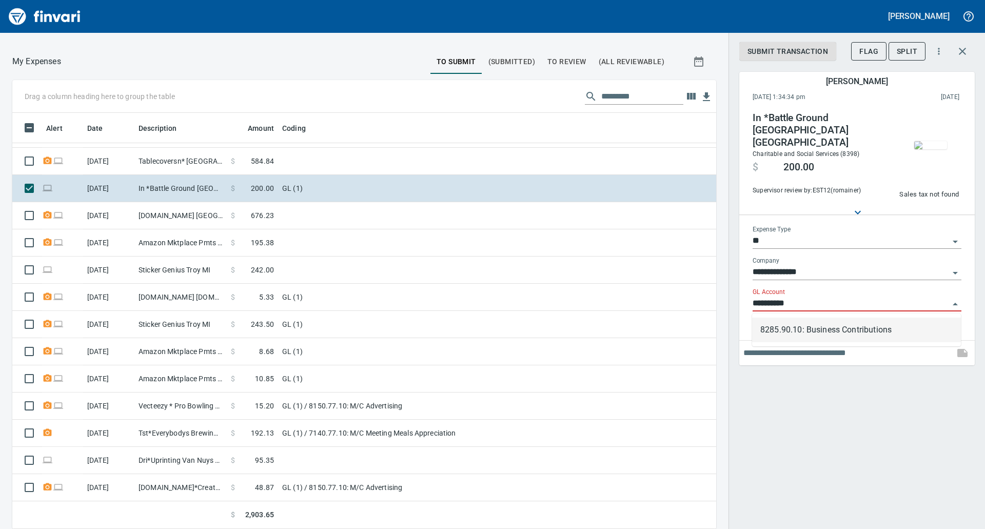
click at [795, 329] on li "8285.90.10: Business Contributions" at bounding box center [856, 329] width 209 height 25
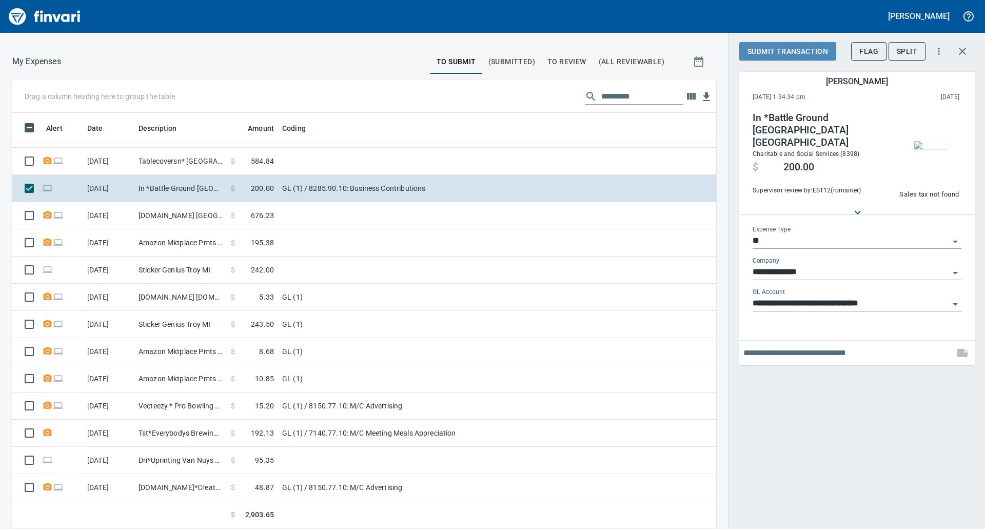
click at [804, 52] on span "Submit Transaction" at bounding box center [787, 51] width 81 height 13
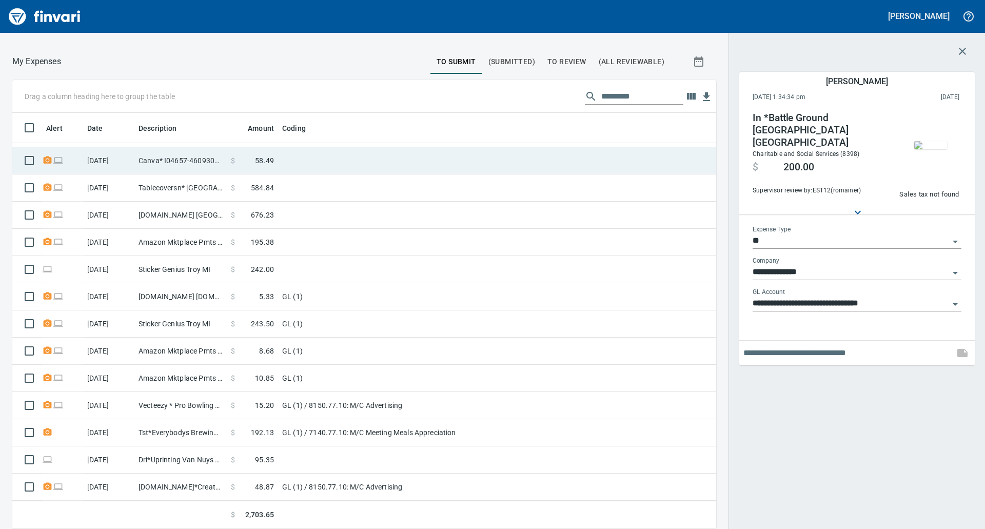
scroll to position [131, 0]
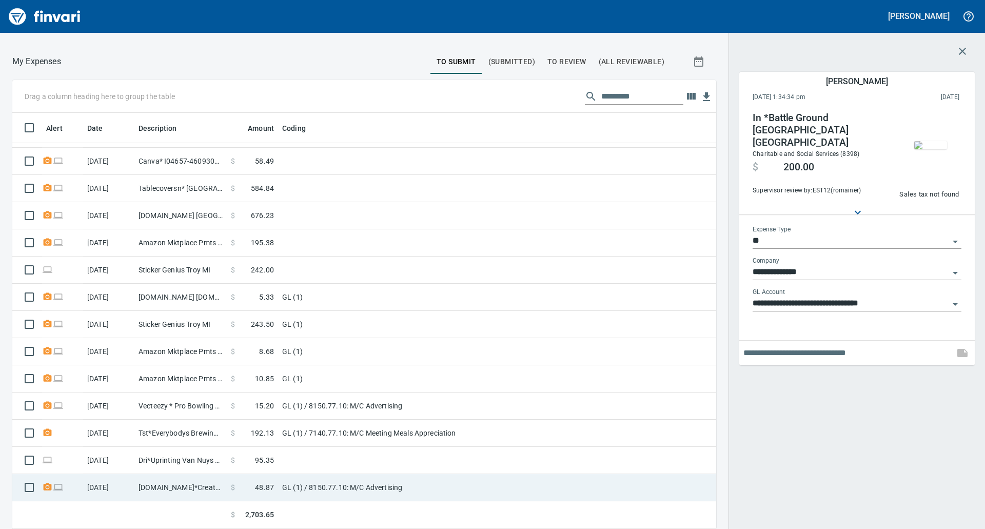
click at [447, 491] on td "GL (1) / 8150.77.10: M/C Advertising" at bounding box center [406, 487] width 256 height 27
type input "**********"
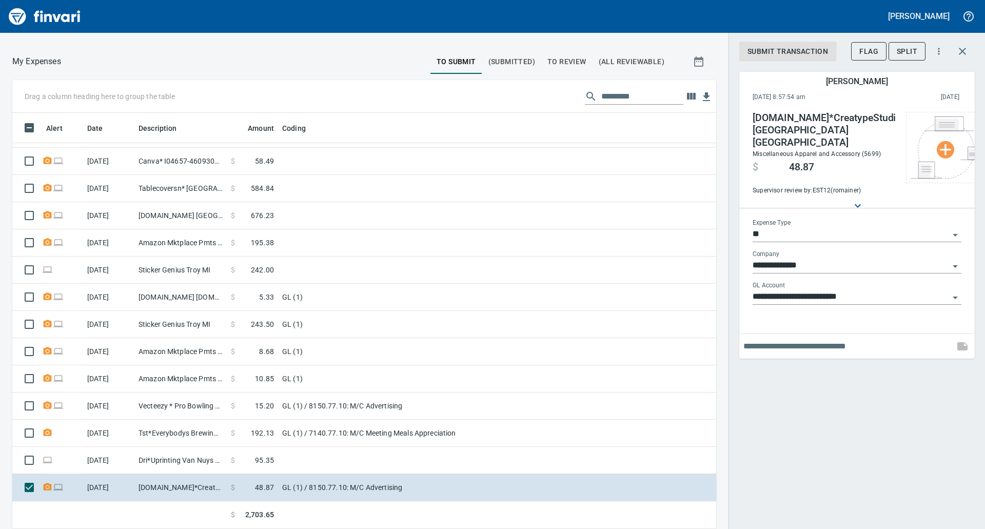
scroll to position [408, 681]
click at [754, 395] on div "**********" at bounding box center [856, 264] width 256 height 529
click at [30, 14] on img "Finvari" at bounding box center [44, 16] width 77 height 25
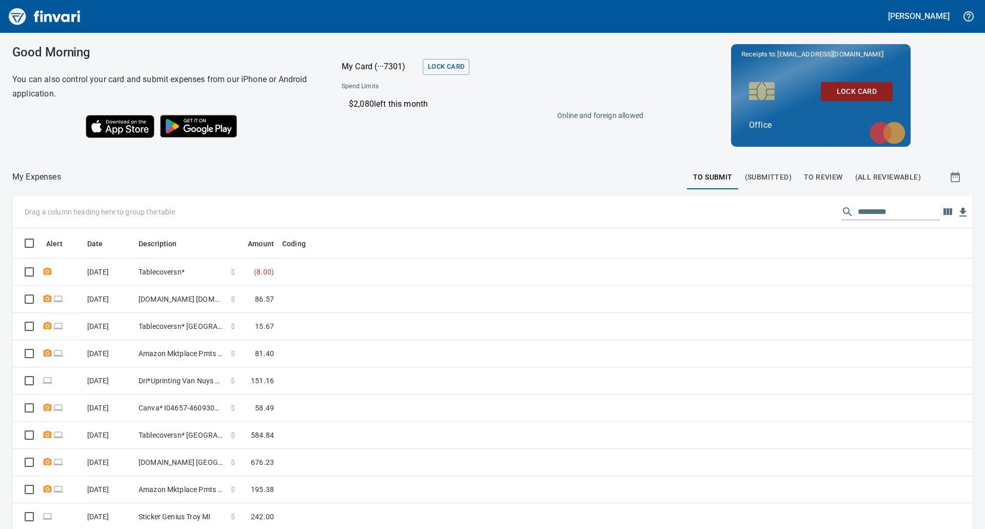
scroll to position [408, 937]
click at [783, 53] on span "[EMAIL_ADDRESS][DOMAIN_NAME]" at bounding box center [830, 54] width 108 height 10
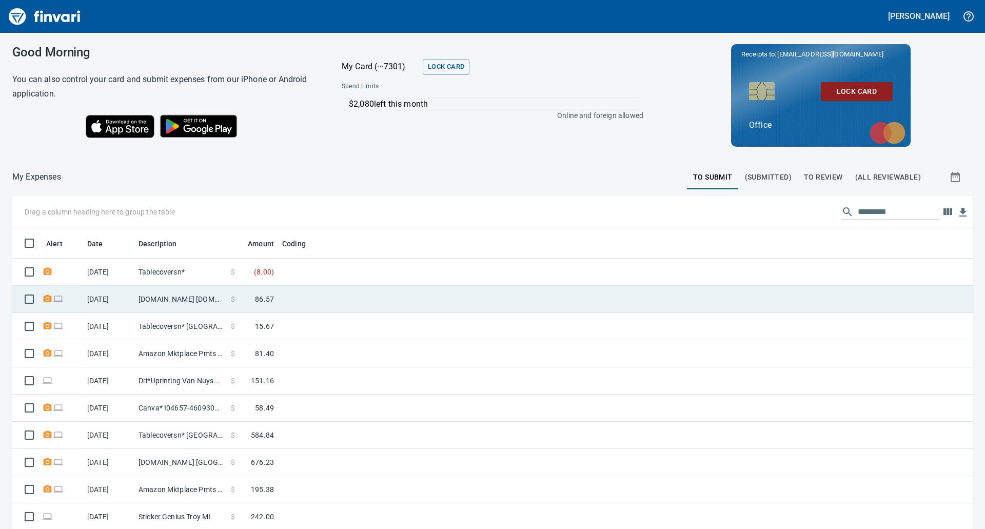
click at [176, 290] on td "[DOMAIN_NAME] [DOMAIN_NAME][URL] WA" at bounding box center [180, 299] width 92 height 27
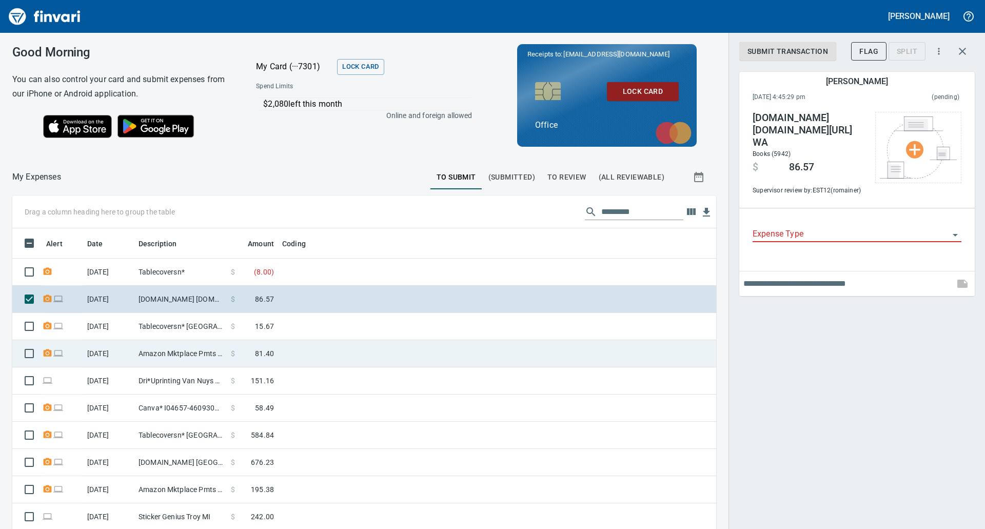
scroll to position [408, 681]
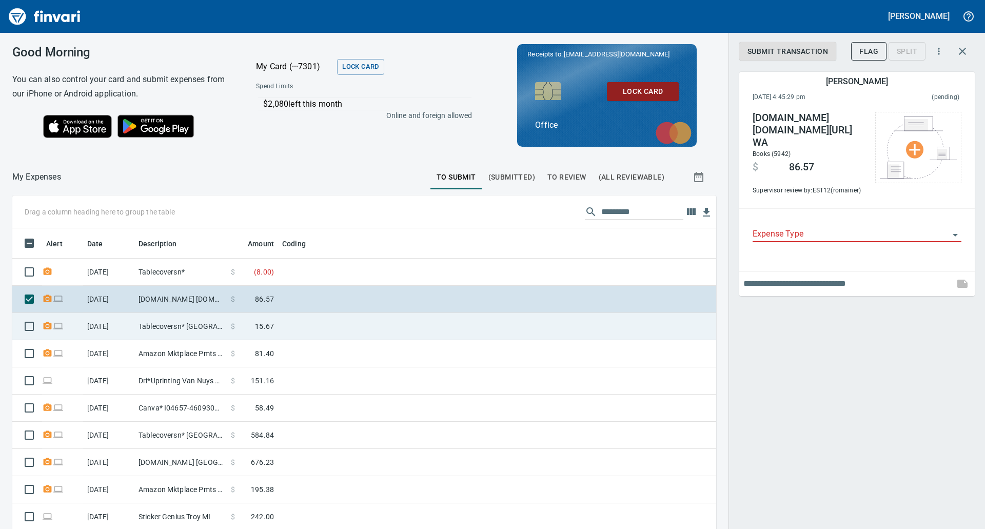
click at [265, 325] on span "15.67" at bounding box center [264, 326] width 19 height 10
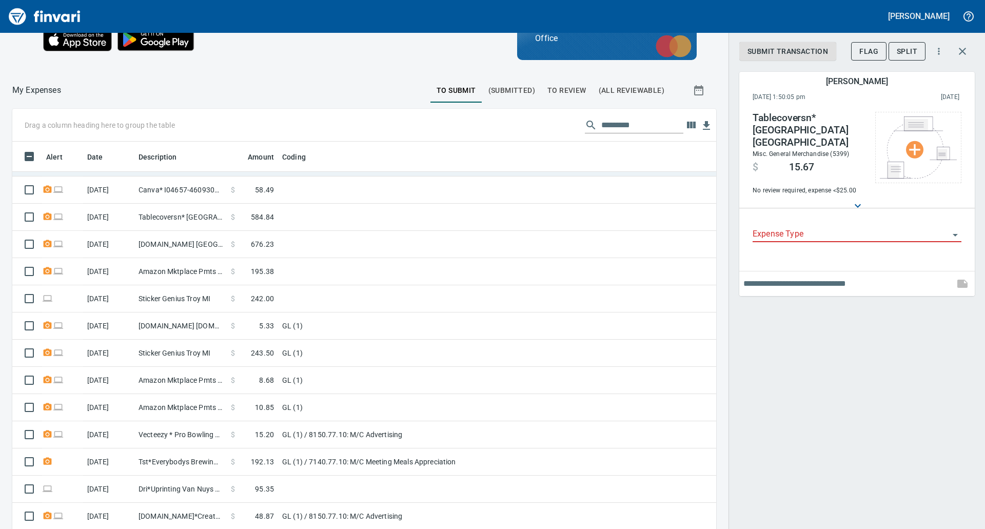
scroll to position [115, 0]
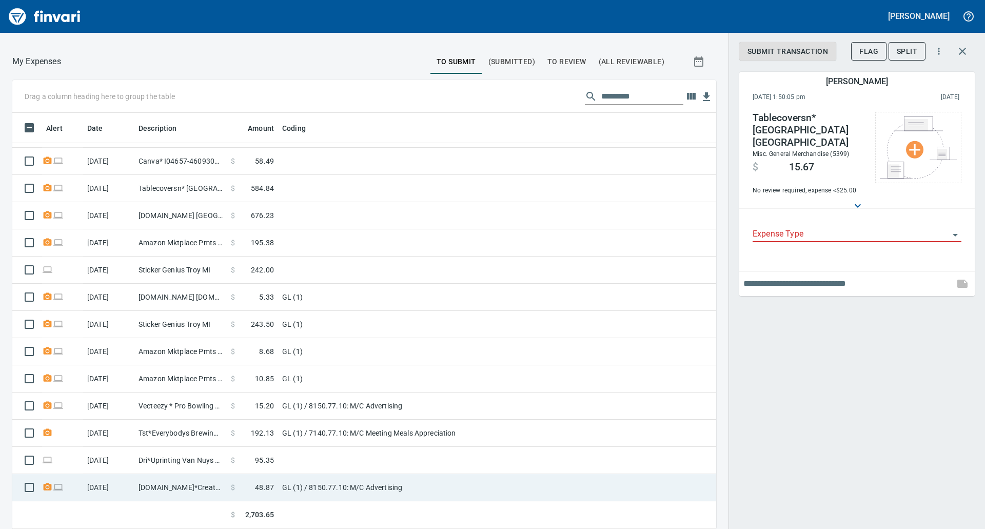
click at [242, 491] on span at bounding box center [245, 487] width 20 height 10
type input "**"
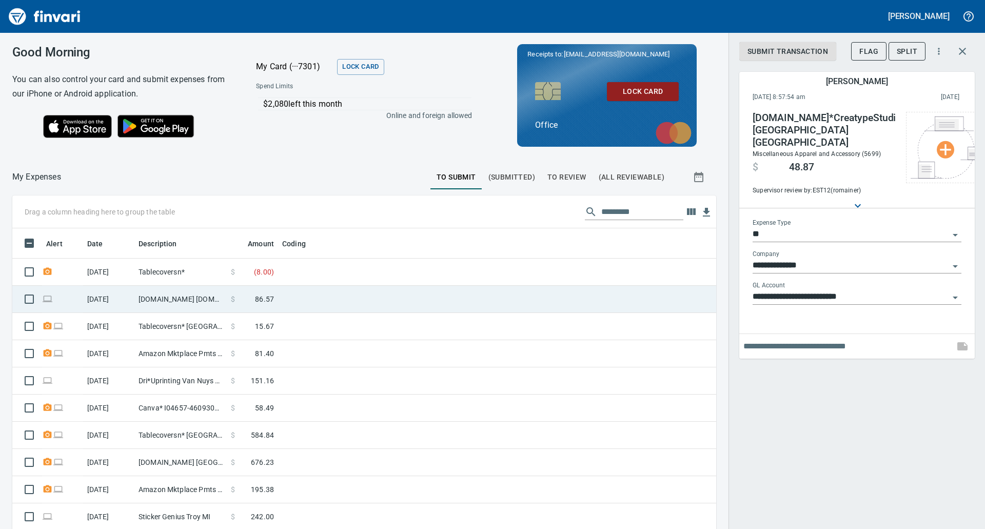
click at [211, 292] on td "[DOMAIN_NAME] [DOMAIN_NAME][URL] WA" at bounding box center [180, 299] width 92 height 27
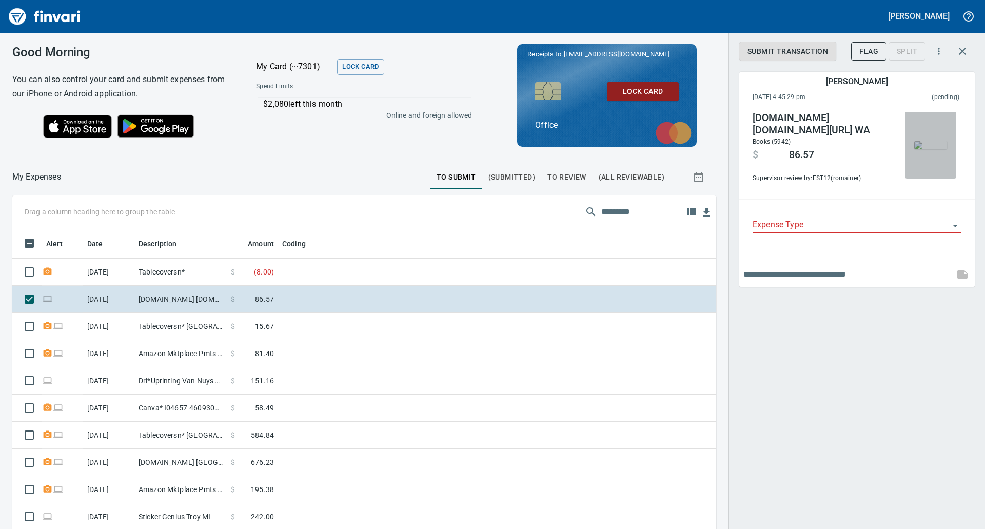
click at [910, 149] on span "button" at bounding box center [930, 145] width 43 height 8
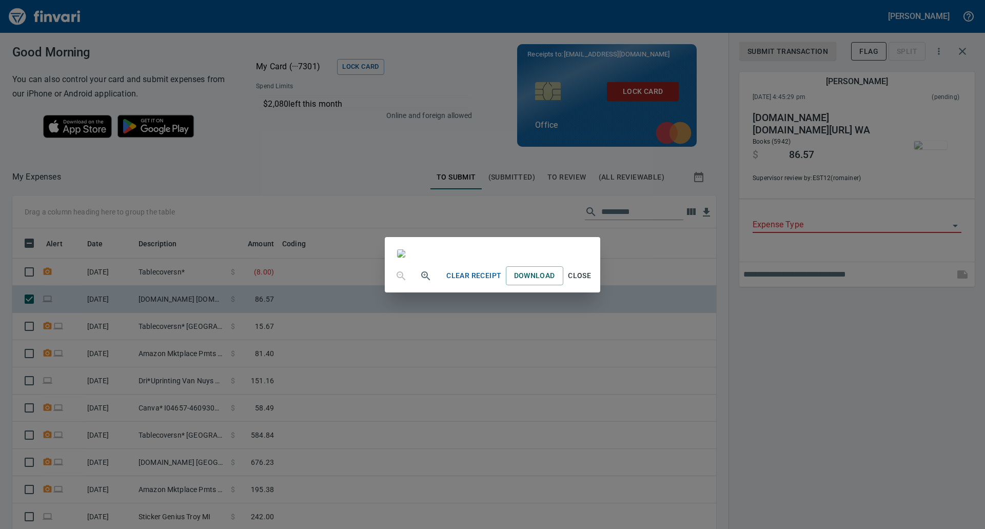
click at [974, 176] on div "Clear Receipt Download Close" at bounding box center [492, 264] width 985 height 529
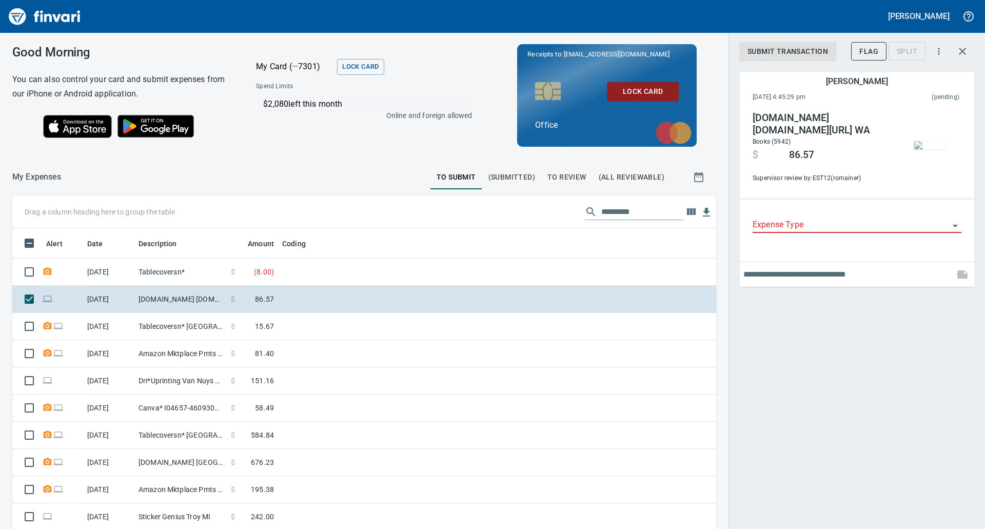
scroll to position [408, 681]
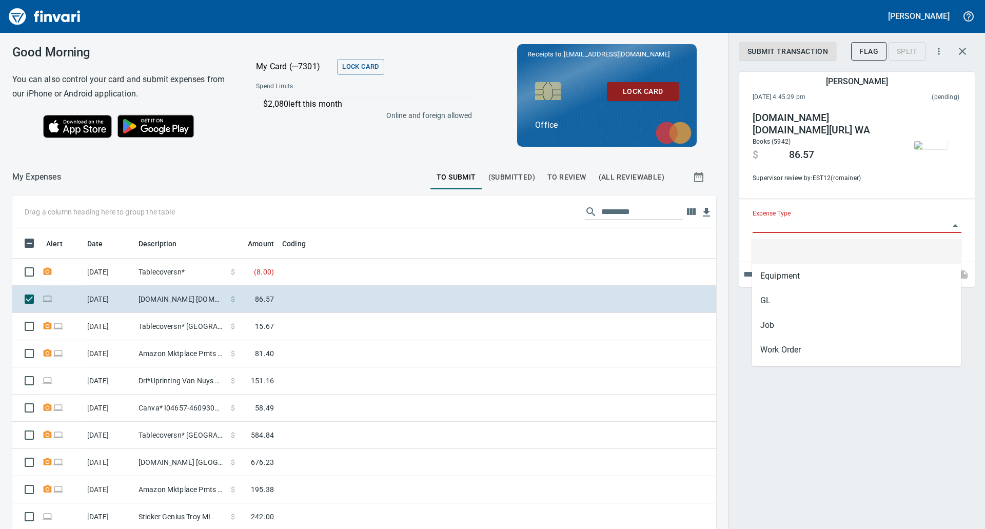
click at [913, 222] on input "Expense Type" at bounding box center [850, 225] width 196 height 14
click at [856, 301] on li "GL" at bounding box center [856, 300] width 209 height 25
type input "**"
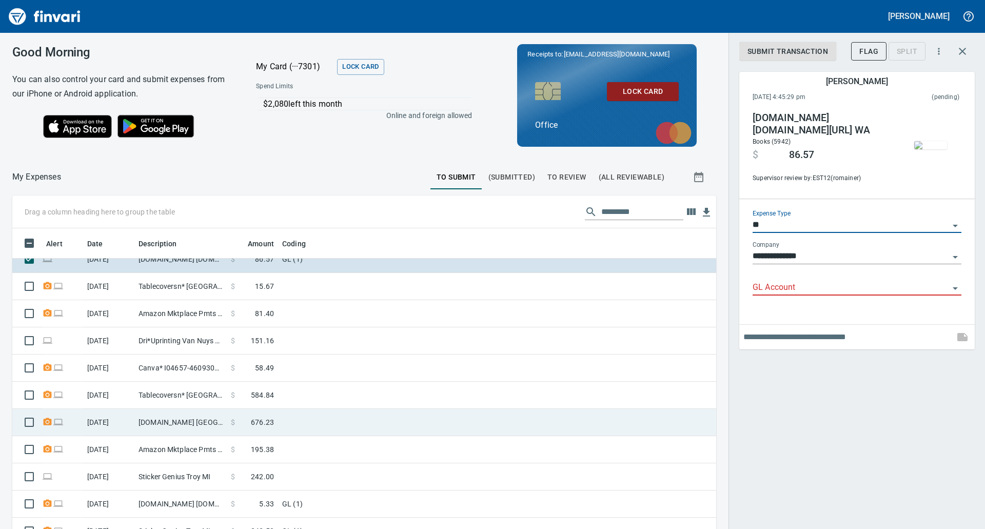
scroll to position [42, 0]
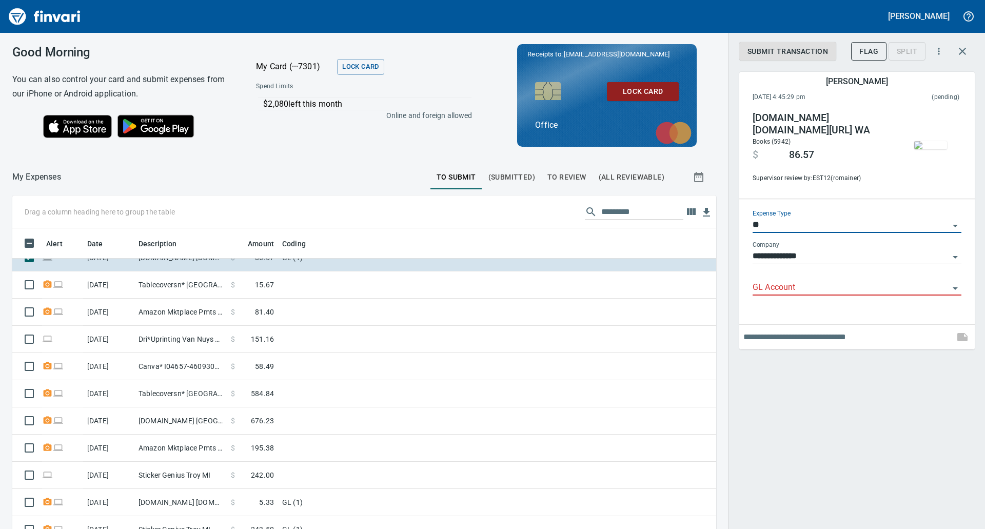
click at [924, 147] on img "button" at bounding box center [930, 145] width 33 height 8
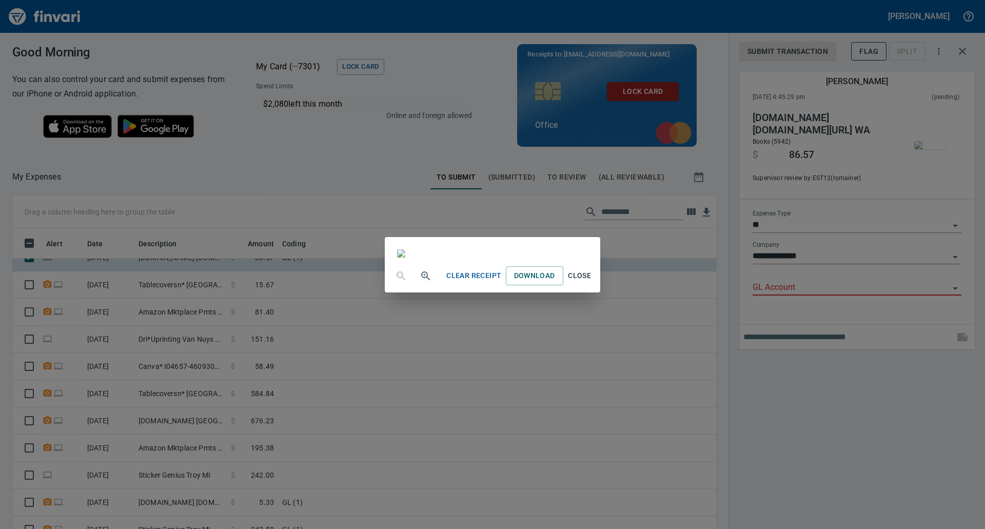
scroll to position [307, 0]
click at [592, 282] on span "Close" at bounding box center [579, 275] width 25 height 13
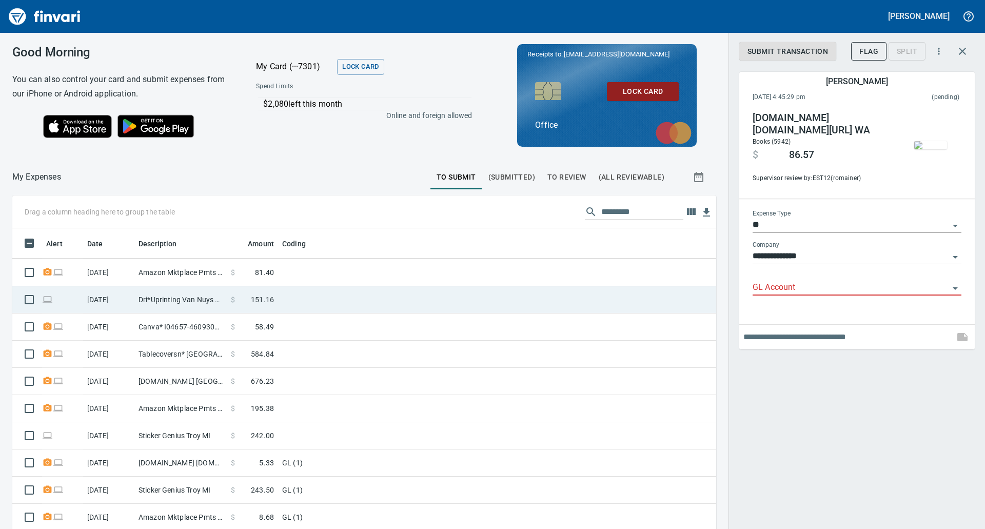
scroll to position [82, 0]
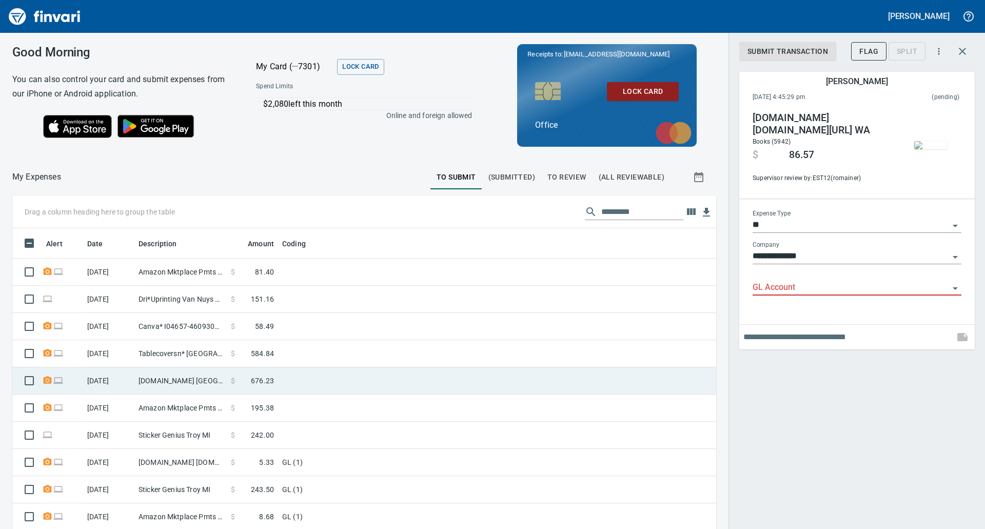
click at [213, 381] on td "[DOMAIN_NAME] [GEOGRAPHIC_DATA] [GEOGRAPHIC_DATA]" at bounding box center [180, 380] width 92 height 27
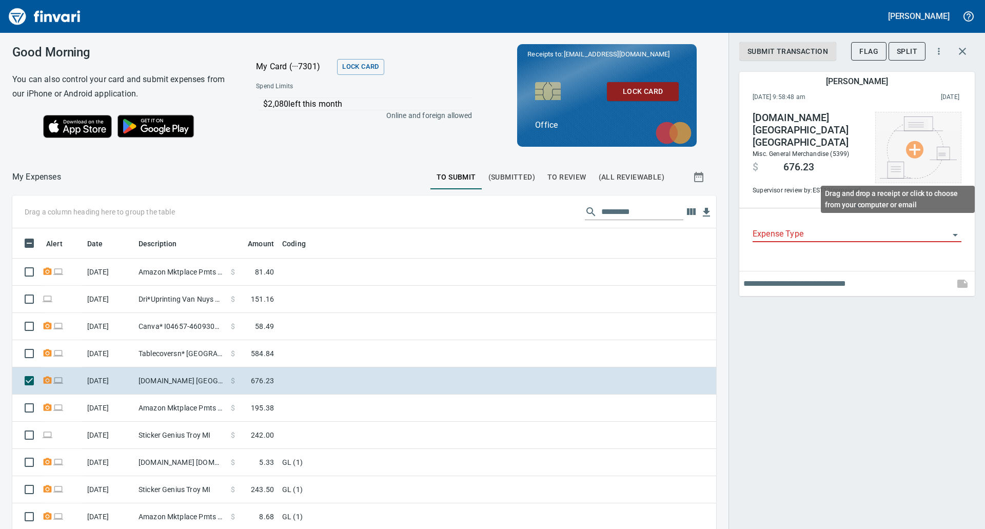
scroll to position [408, 681]
click at [921, 139] on img at bounding box center [918, 147] width 77 height 62
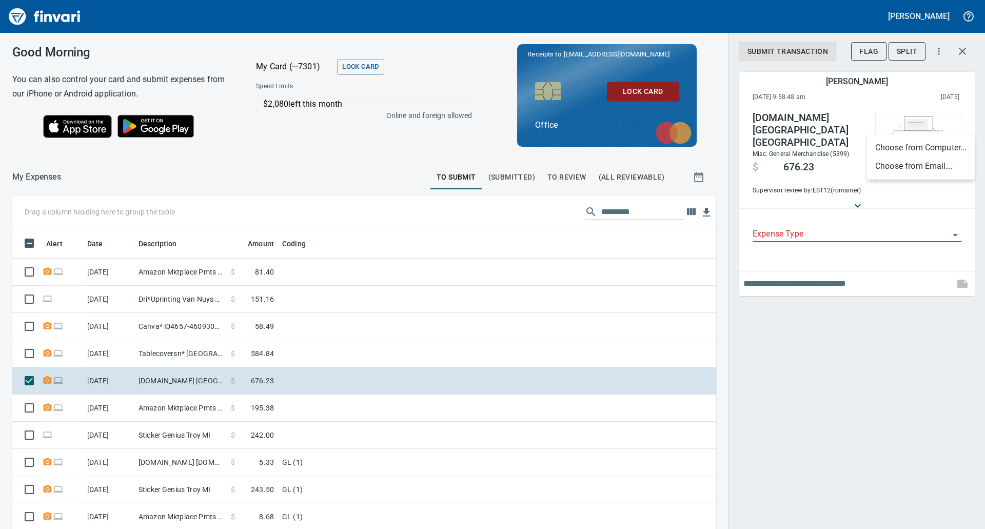
click at [414, 519] on div at bounding box center [492, 264] width 985 height 529
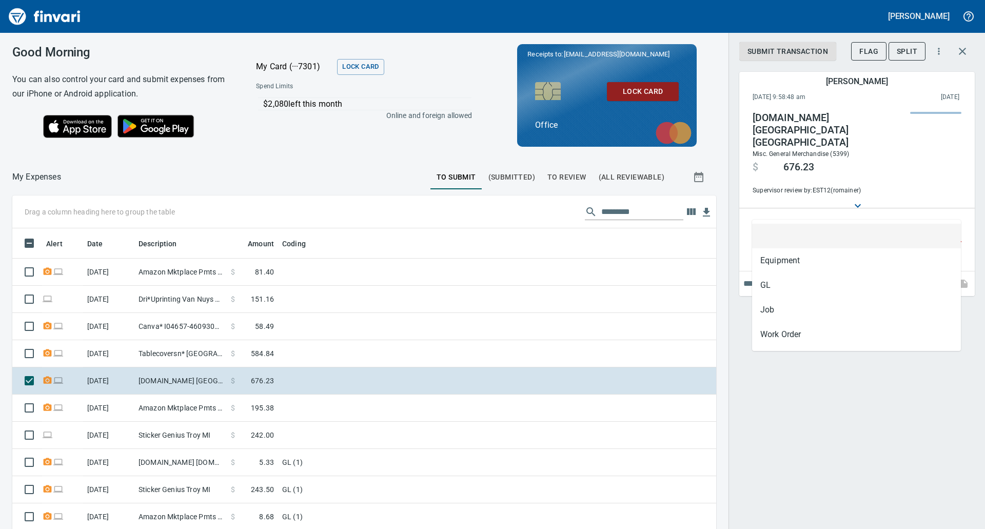
click at [871, 227] on input "Expense Type" at bounding box center [850, 234] width 196 height 14
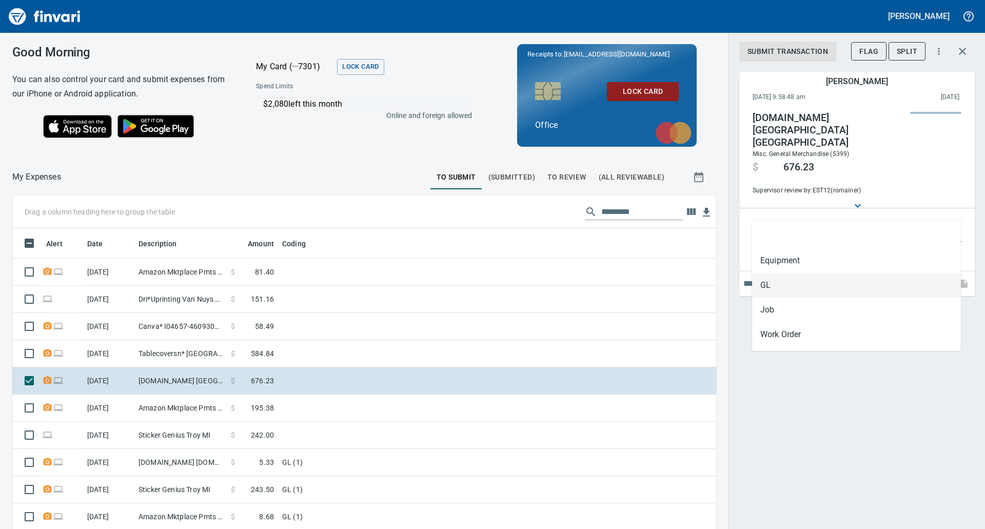
click at [801, 291] on li "GL" at bounding box center [856, 285] width 209 height 25
type input "**"
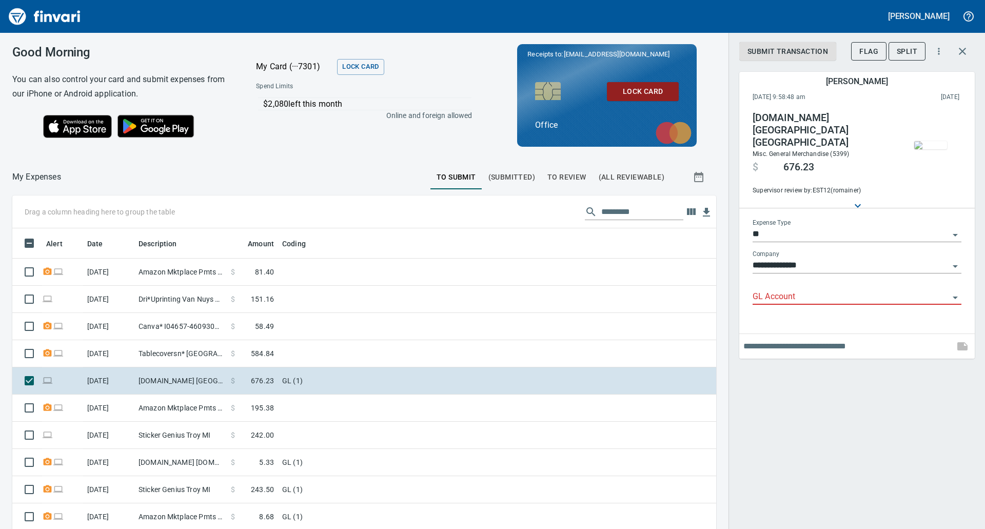
click at [790, 345] on input "text" at bounding box center [846, 346] width 207 height 16
type input "*"
type input "**********"
click at [850, 424] on div "**********" at bounding box center [856, 264] width 256 height 529
click at [803, 403] on div "**********" at bounding box center [856, 264] width 256 height 529
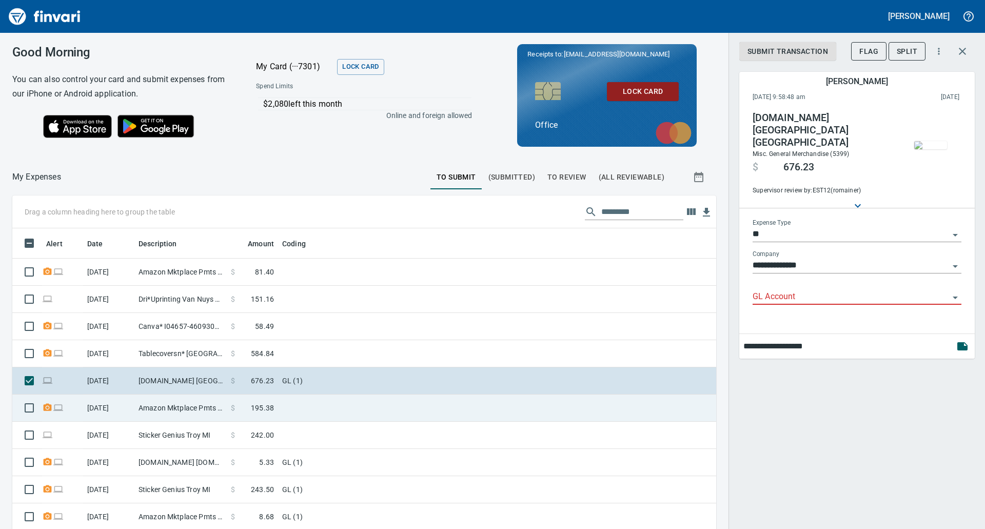
click at [512, 401] on td at bounding box center [406, 407] width 256 height 27
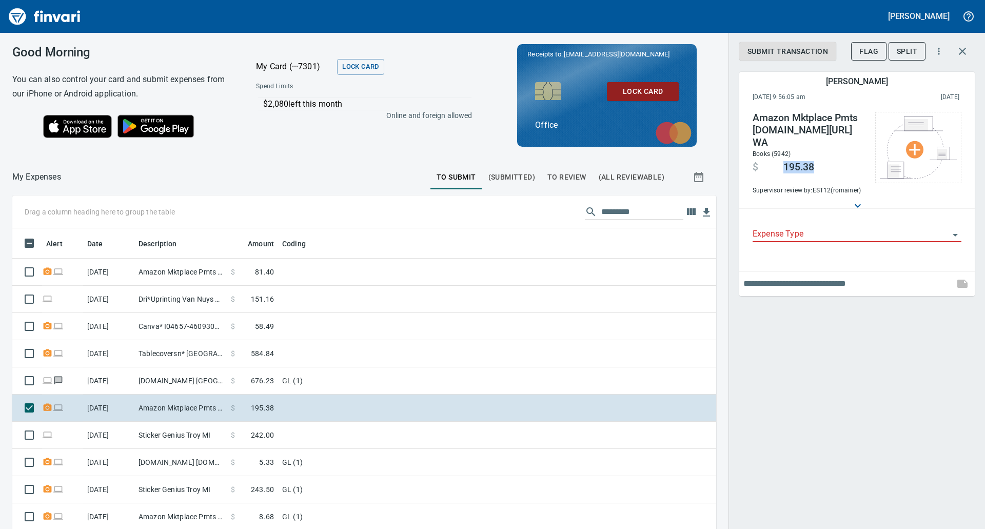
drag, startPoint x: 814, startPoint y: 153, endPoint x: 784, endPoint y: 153, distance: 30.3
click at [784, 159] on h4 "$ 195.38" at bounding box center [808, 166] width 112 height 14
copy span "195.38"
click at [618, 49] on span "[EMAIL_ADDRESS][DOMAIN_NAME]" at bounding box center [617, 54] width 108 height 10
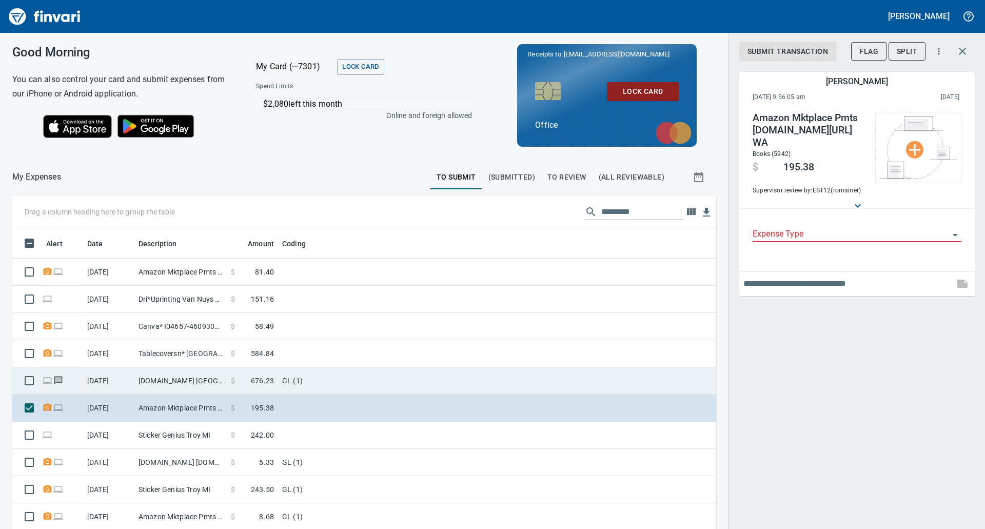
click at [236, 383] on span at bounding box center [243, 380] width 16 height 10
type input "**"
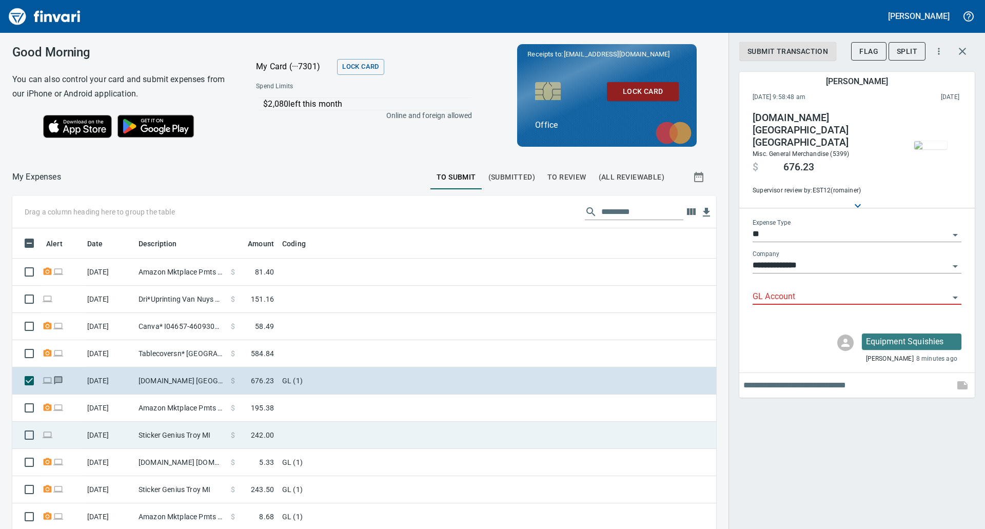
click at [226, 442] on td "Sticker Genius Troy MI" at bounding box center [180, 435] width 92 height 27
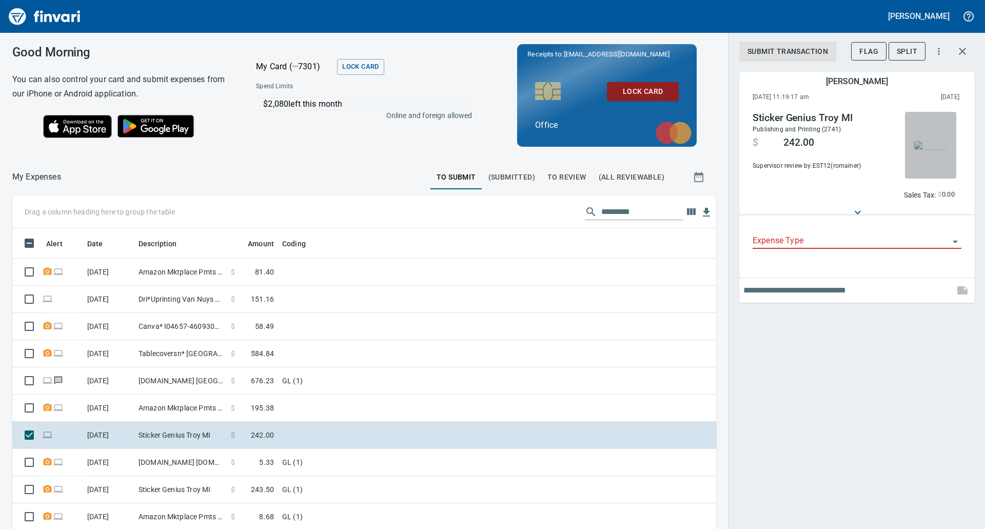
click at [932, 141] on img "button" at bounding box center [930, 145] width 33 height 8
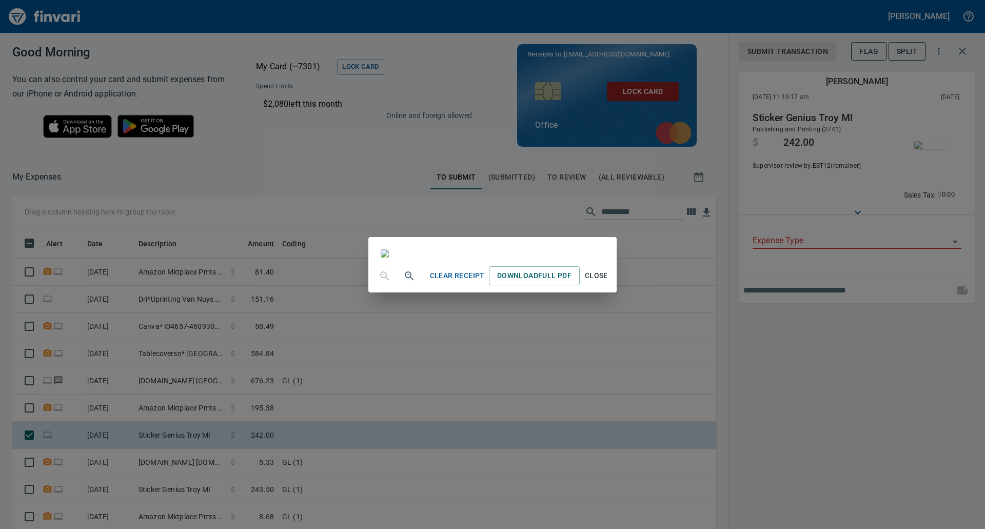
click at [826, 347] on div "Clear Receipt Download Full PDF Close" at bounding box center [492, 264] width 985 height 529
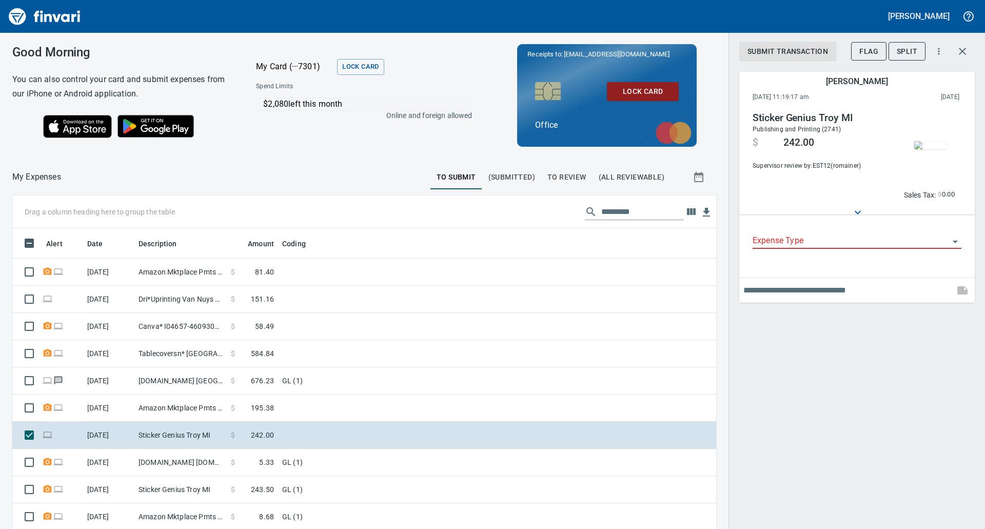
drag, startPoint x: 824, startPoint y: 228, endPoint x: 792, endPoint y: 248, distance: 37.4
click at [792, 248] on div "Expense Type" at bounding box center [856, 237] width 209 height 23
click at [792, 248] on div at bounding box center [856, 241] width 209 height 15
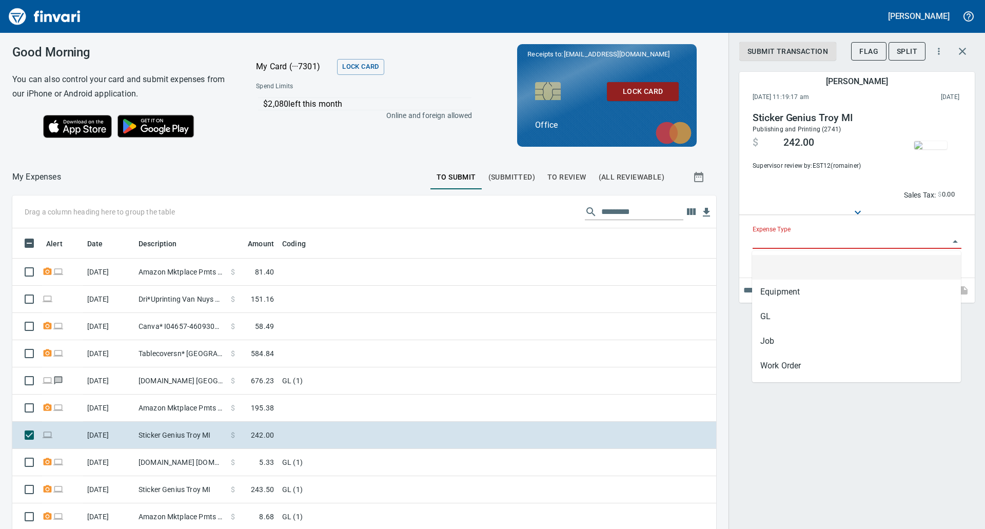
click at [769, 242] on input "Expense Type" at bounding box center [850, 241] width 196 height 14
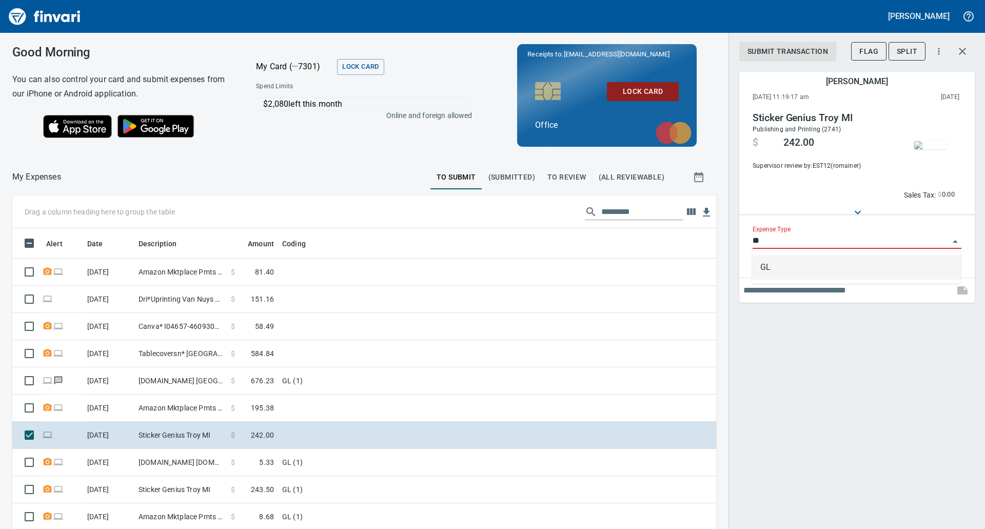
scroll to position [408, 681]
click at [765, 272] on li "GL" at bounding box center [856, 267] width 209 height 25
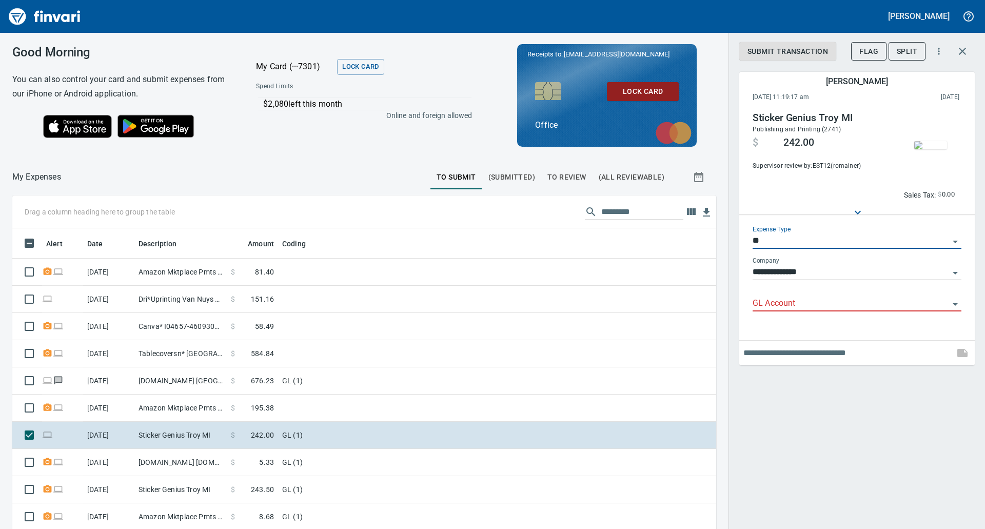
drag, startPoint x: 764, startPoint y: 295, endPoint x: 762, endPoint y: 305, distance: 10.0
click at [762, 305] on div "GL Account" at bounding box center [856, 299] width 209 height 23
type input "**"
click at [762, 305] on input "GL Account" at bounding box center [850, 303] width 196 height 14
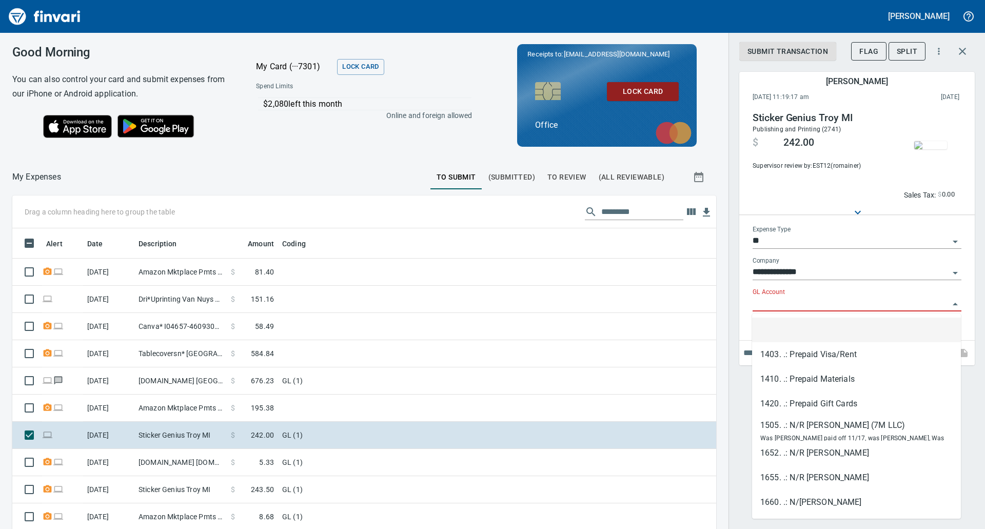
paste input "**********"
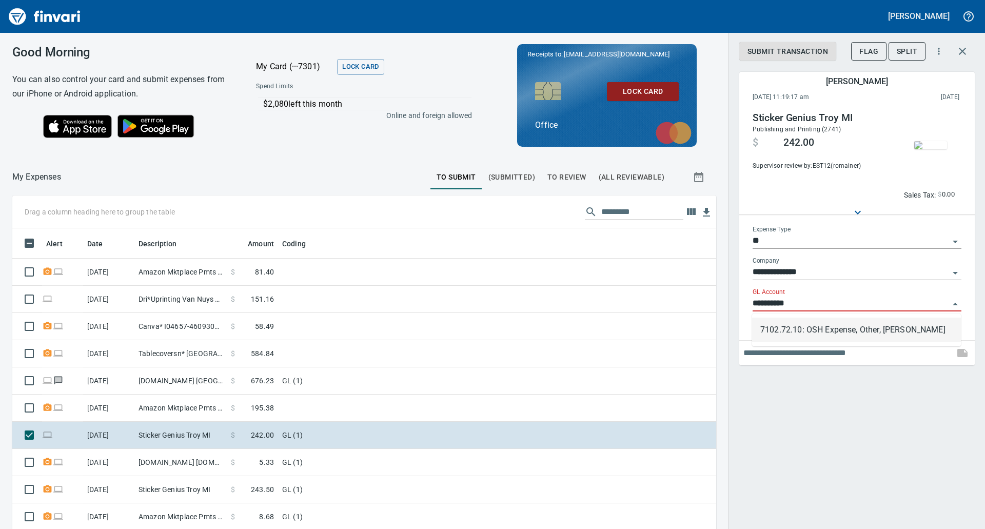
click at [826, 332] on li "7102.72.10: OSH Expense, Other, Petty" at bounding box center [856, 329] width 209 height 25
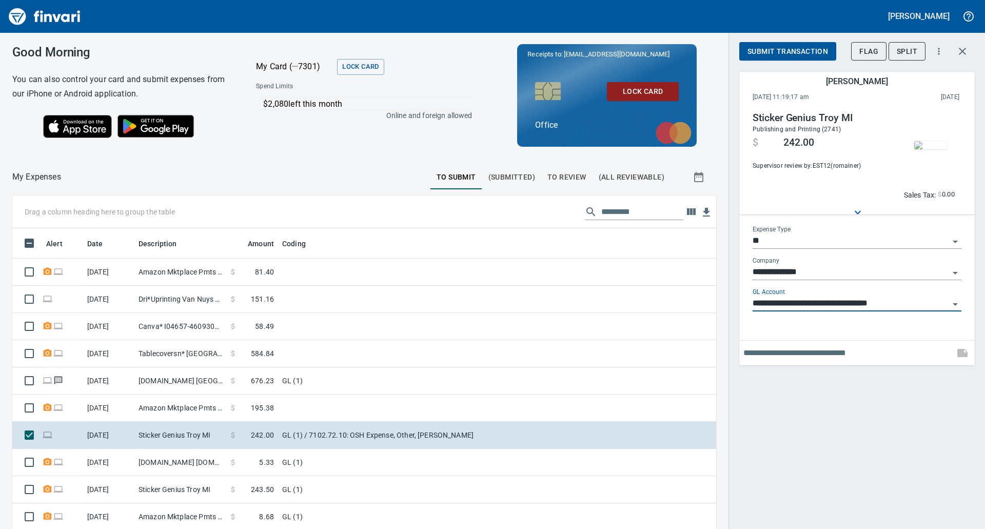
type input "**********"
click at [802, 353] on input "text" at bounding box center [846, 353] width 207 height 16
type input "**********"
click at [795, 55] on span "Submit Transaction" at bounding box center [787, 51] width 81 height 13
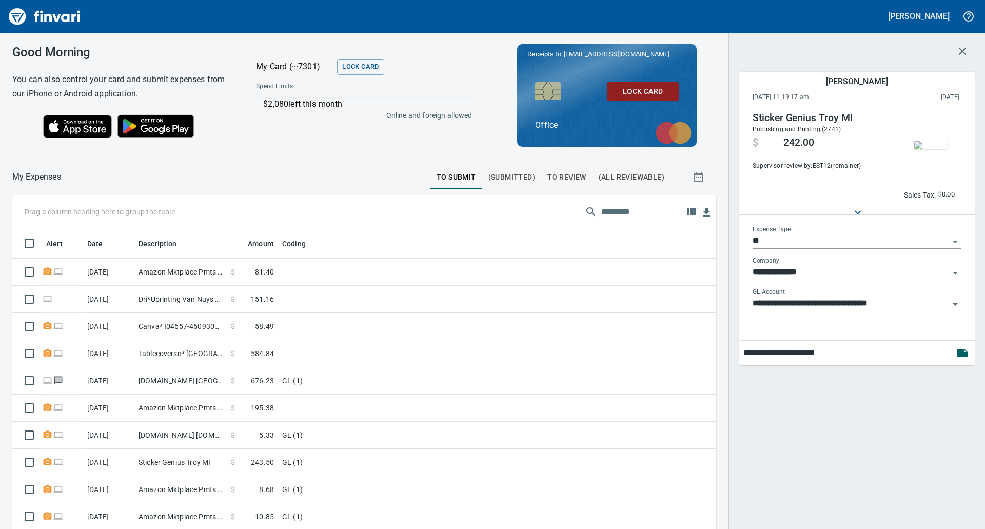
click at [942, 354] on input "**********" at bounding box center [846, 353] width 207 height 16
click at [968, 351] on button "button" at bounding box center [962, 353] width 25 height 25
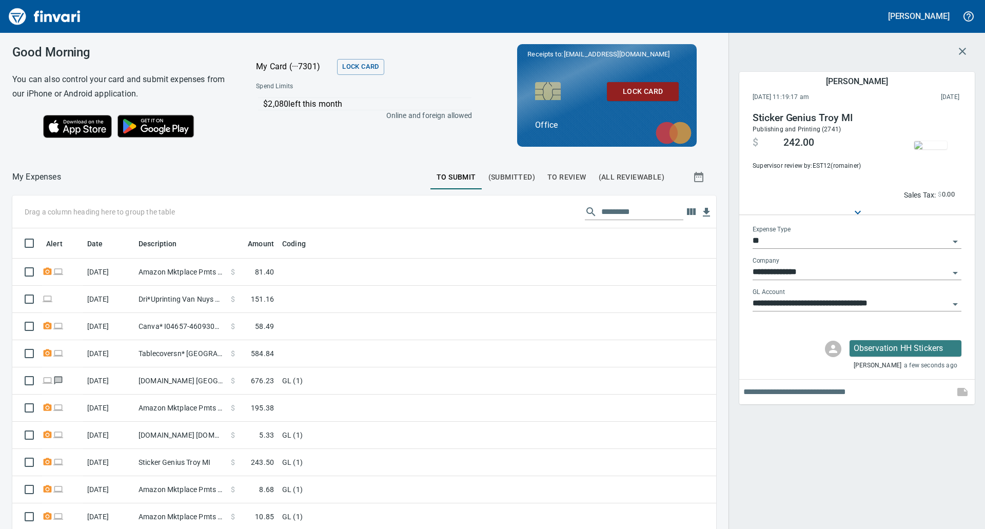
click at [848, 398] on input "text" at bounding box center [846, 392] width 207 height 16
click at [903, 351] on p "Observation HH Stickers" at bounding box center [905, 348] width 104 height 12
click at [887, 387] on span "Delete Message" at bounding box center [919, 392] width 98 height 12
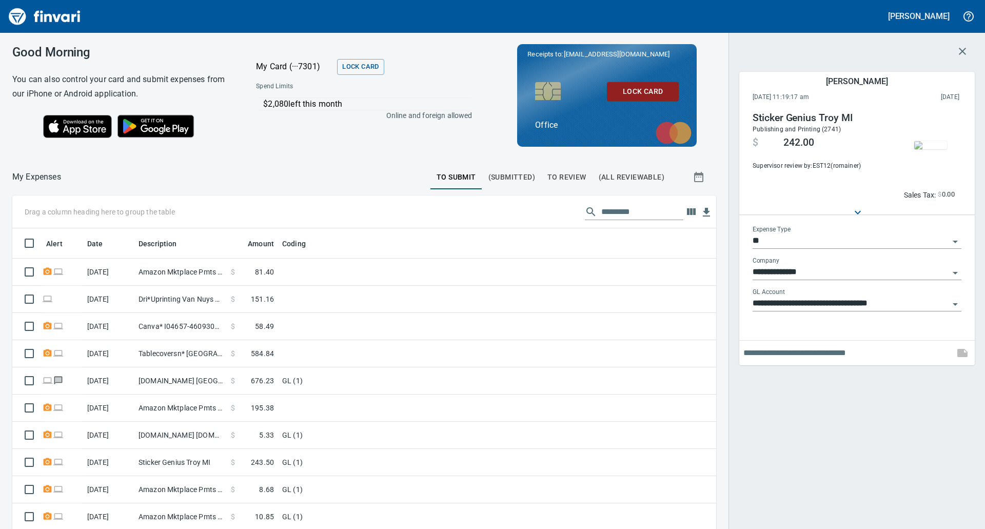
click at [851, 352] on input "text" at bounding box center [846, 353] width 207 height 16
type input "**********"
click at [900, 444] on div "**********" at bounding box center [856, 264] width 256 height 529
click at [953, 409] on div "**********" at bounding box center [856, 264] width 256 height 529
click at [794, 312] on div "**********" at bounding box center [856, 303] width 209 height 31
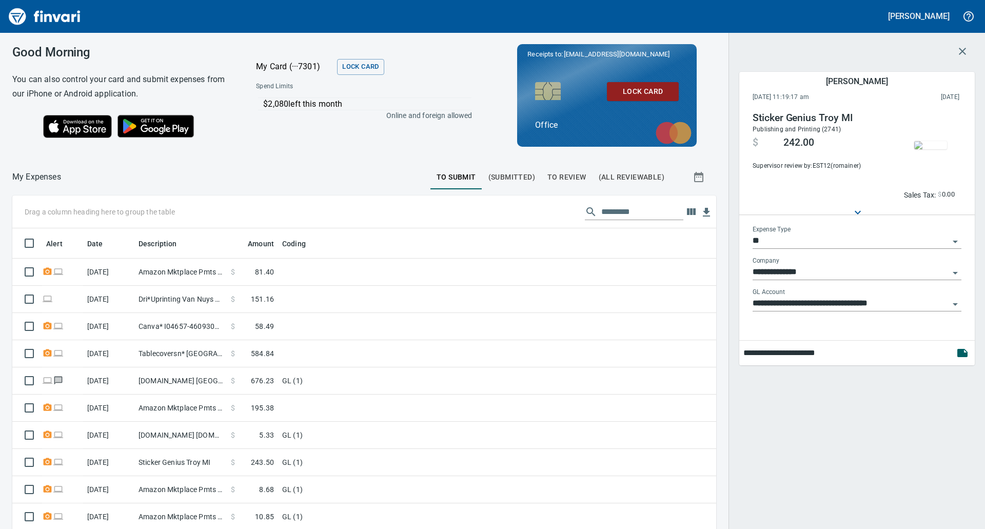
click at [831, 355] on input "**********" at bounding box center [846, 353] width 207 height 16
click at [843, 392] on div "**********" at bounding box center [856, 264] width 256 height 529
drag, startPoint x: 768, startPoint y: 423, endPoint x: 754, endPoint y: 418, distance: 14.0
click at [754, 418] on div "**********" at bounding box center [856, 264] width 256 height 529
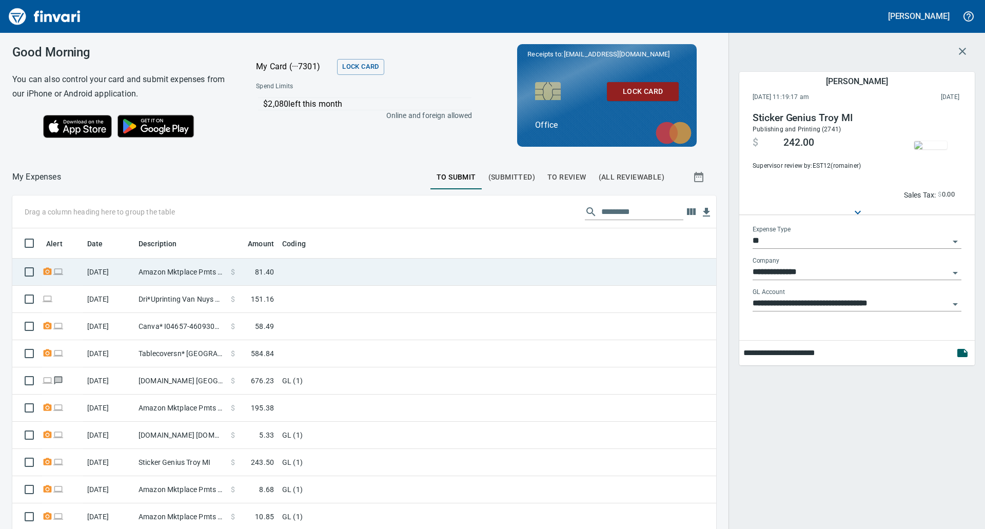
click at [245, 262] on td "$ 81.40" at bounding box center [252, 271] width 51 height 27
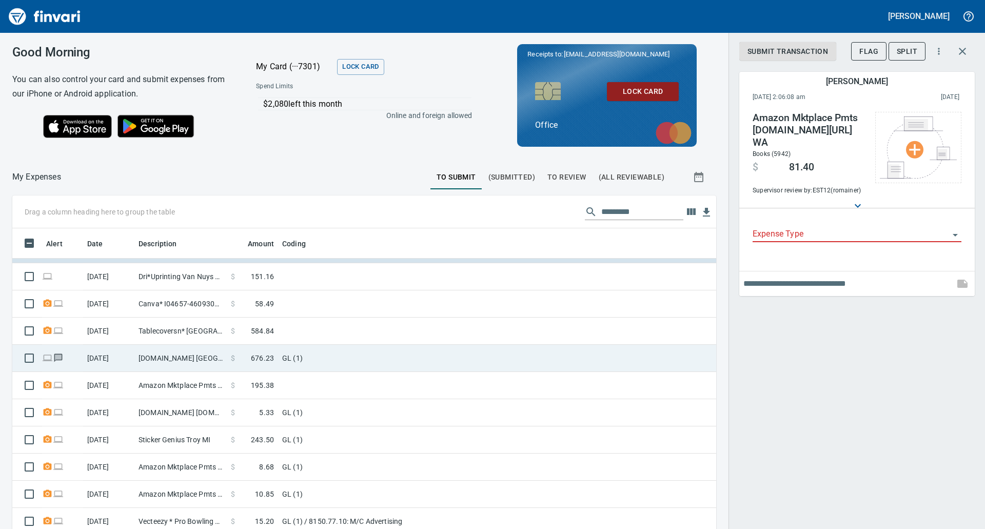
scroll to position [115, 0]
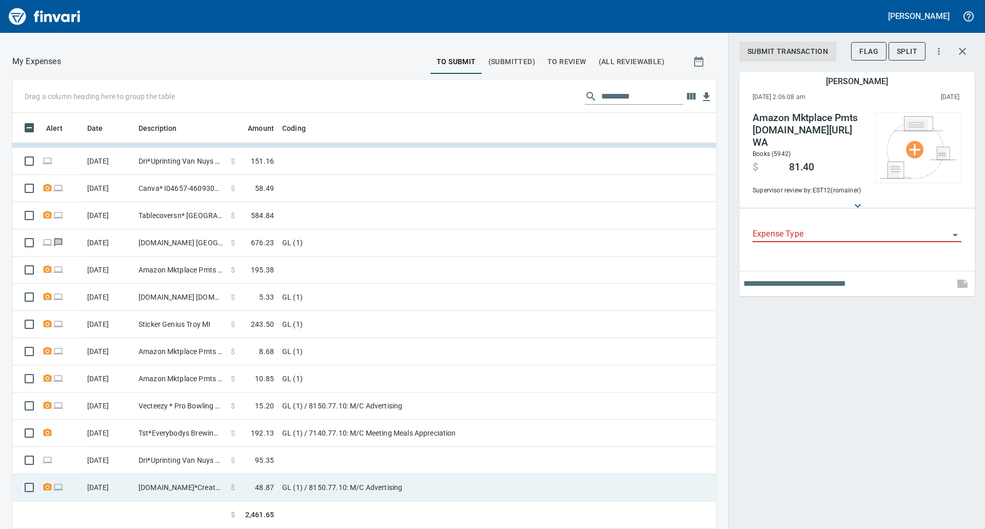
click at [324, 490] on td "GL (1) / 8150.77.10: M/C Advertising" at bounding box center [406, 487] width 256 height 27
type input "**"
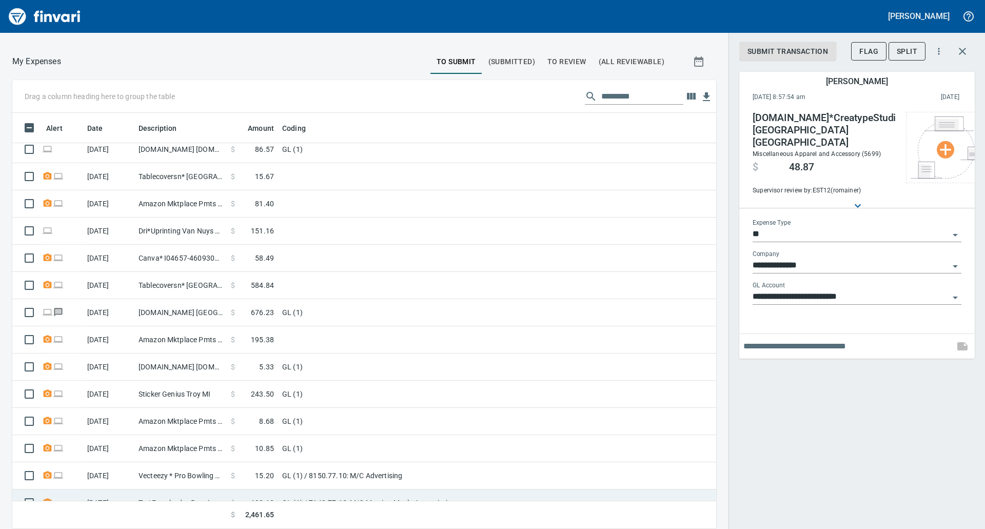
scroll to position [104, 0]
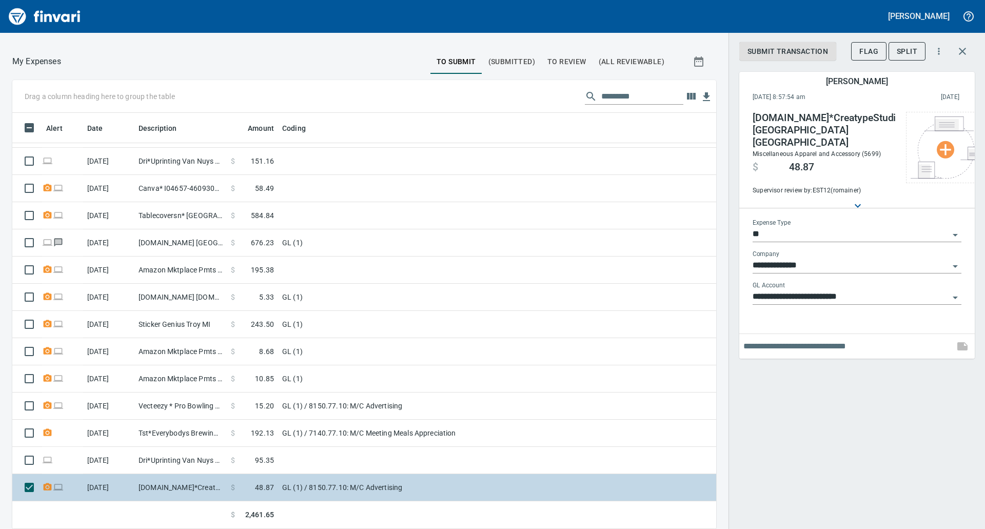
click at [370, 480] on td "GL (1) / 8150.77.10: M/C Advertising" at bounding box center [406, 487] width 256 height 27
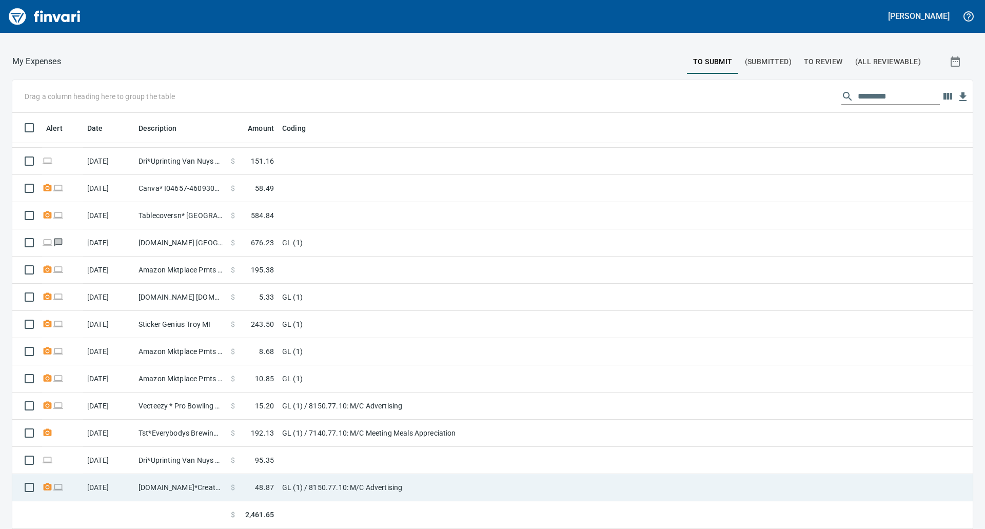
scroll to position [408, 935]
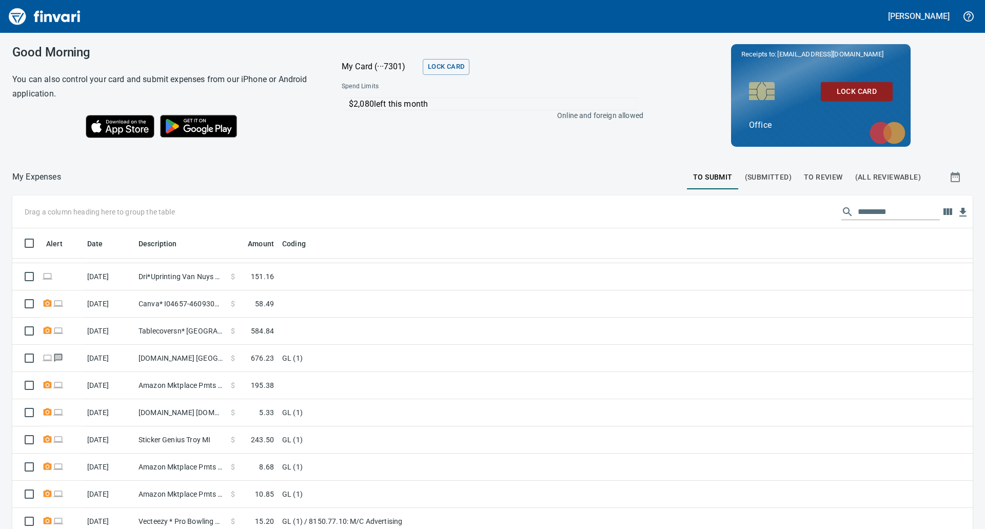
scroll to position [115, 0]
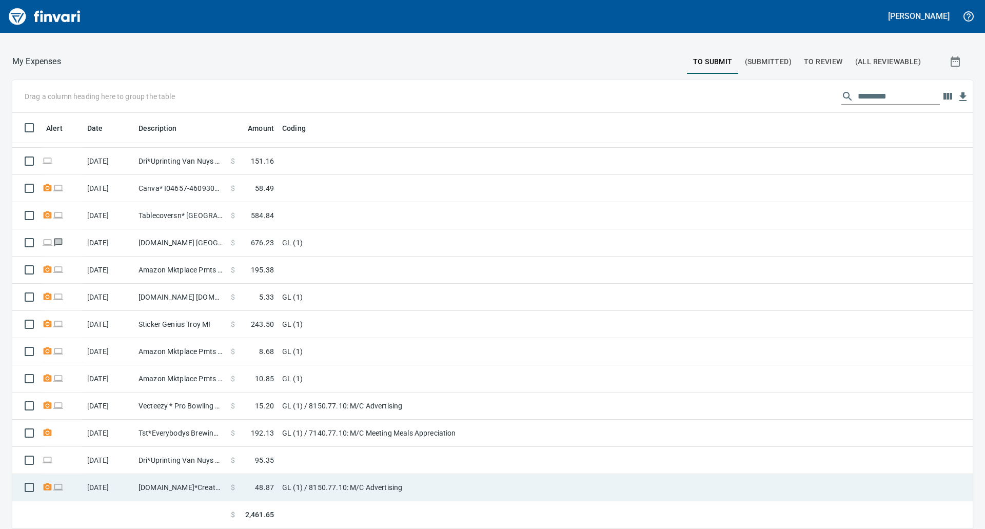
click at [480, 481] on td "GL (1) / 8150.77.10: M/C Advertising" at bounding box center [406, 487] width 256 height 27
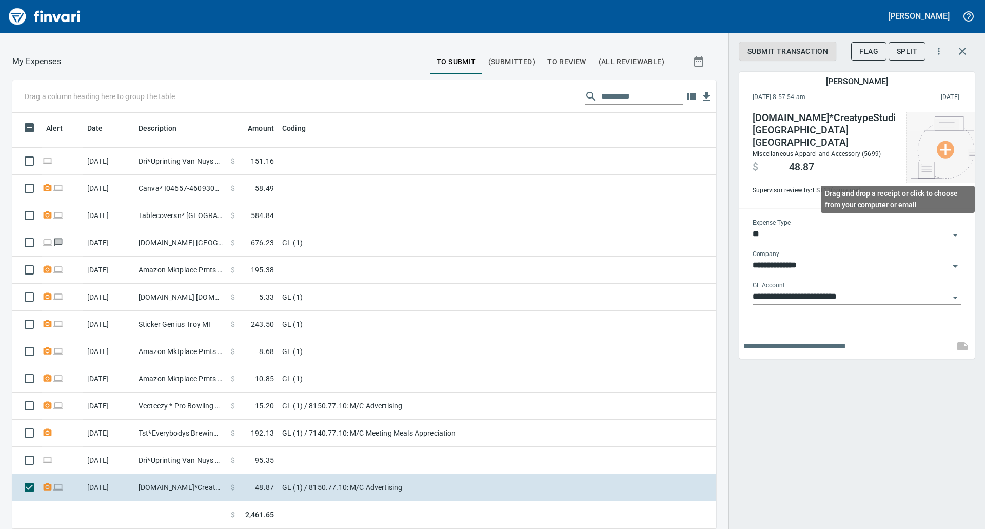
scroll to position [408, 681]
click at [910, 152] on img at bounding box center [948, 147] width 77 height 62
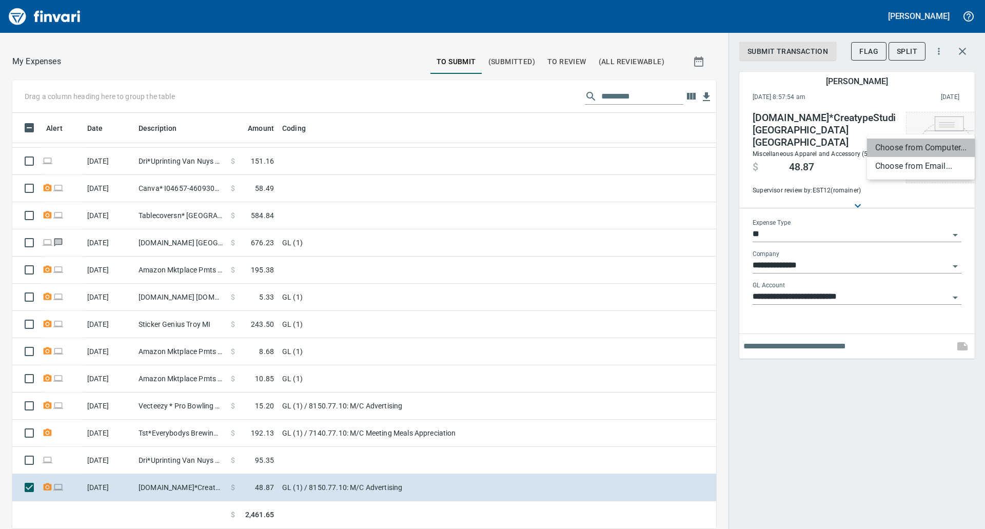
click at [902, 152] on li "Choose from Computer..." at bounding box center [921, 147] width 108 height 18
click at [870, 343] on div at bounding box center [856, 346] width 235 height 25
click at [856, 338] on input "text" at bounding box center [846, 346] width 207 height 16
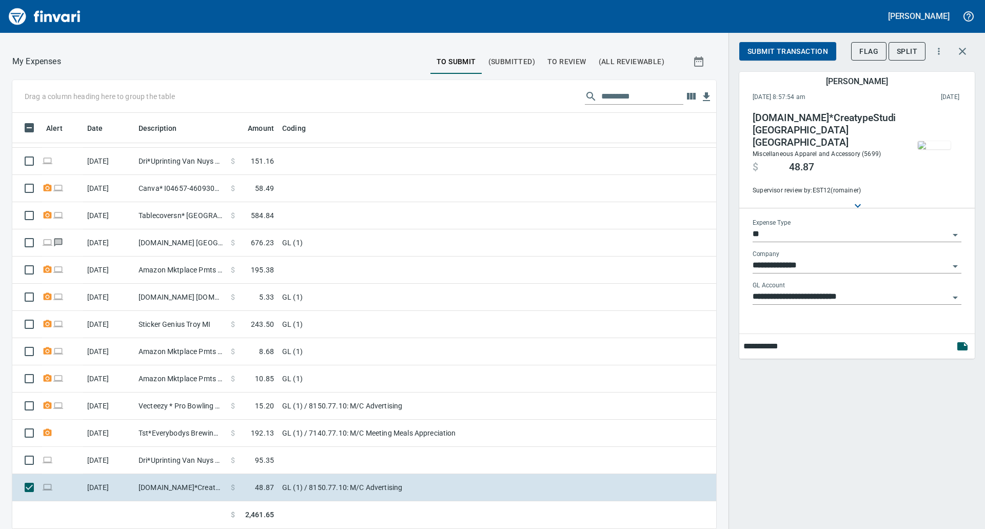
type input "**********"
click at [941, 141] on img "button" at bounding box center [933, 145] width 33 height 8
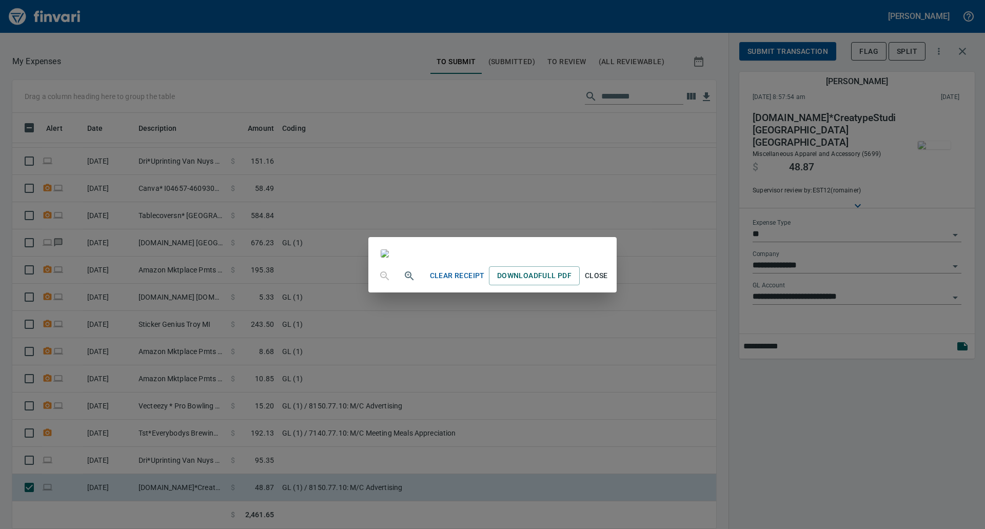
scroll to position [2, 0]
click at [608, 282] on span "Close" at bounding box center [596, 275] width 25 height 13
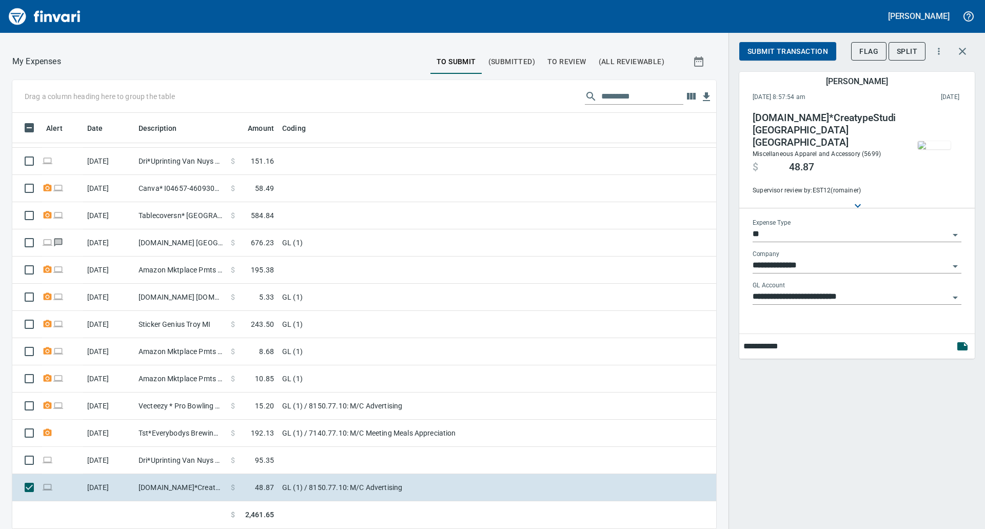
scroll to position [408, 681]
click at [773, 51] on span "Submit Transaction" at bounding box center [787, 51] width 81 height 13
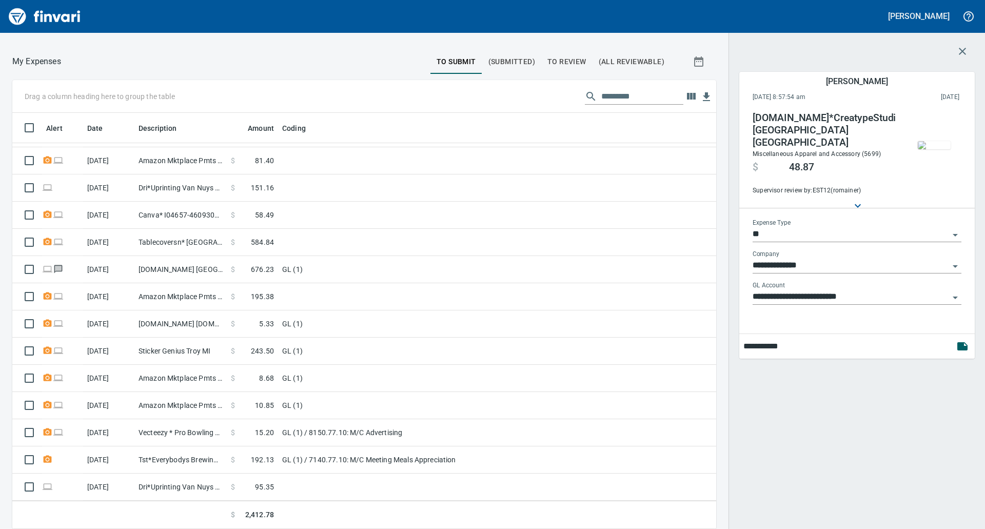
scroll to position [77, 0]
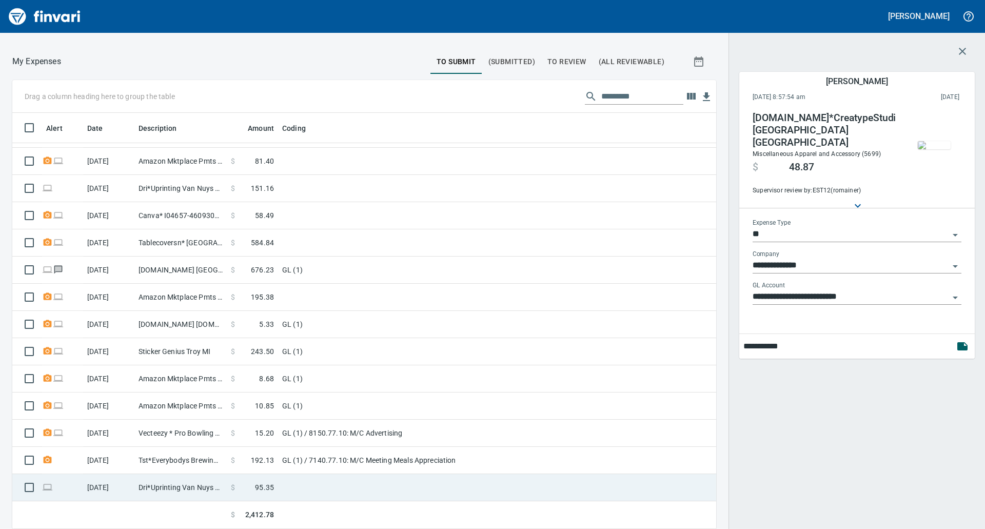
click at [402, 483] on td at bounding box center [406, 487] width 256 height 27
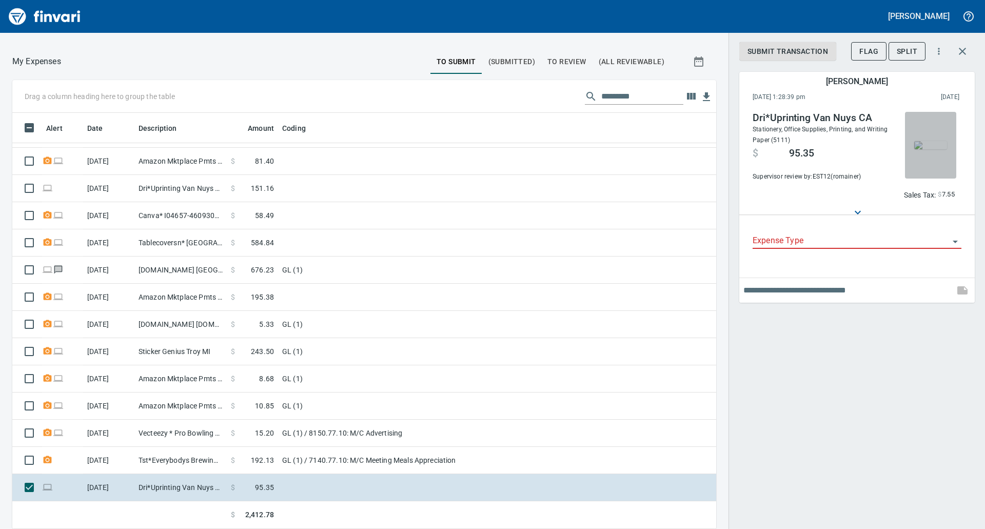
click at [914, 149] on img "button" at bounding box center [930, 145] width 33 height 8
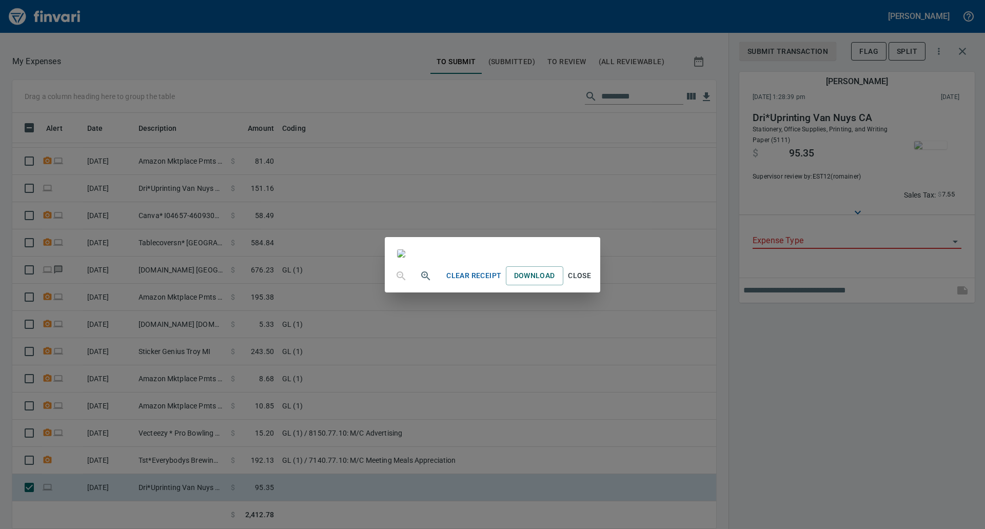
scroll to position [341, 0]
click at [978, 165] on div "Clear Receipt Download Close" at bounding box center [492, 264] width 985 height 529
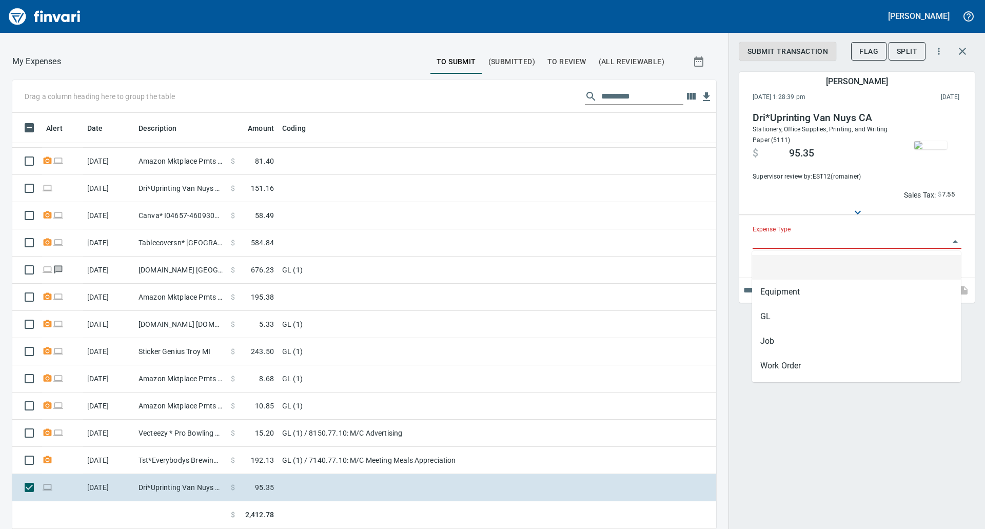
scroll to position [408, 681]
click at [923, 239] on input "Expense Type" at bounding box center [850, 241] width 196 height 14
click at [829, 314] on li "GL" at bounding box center [856, 316] width 209 height 25
type input "**"
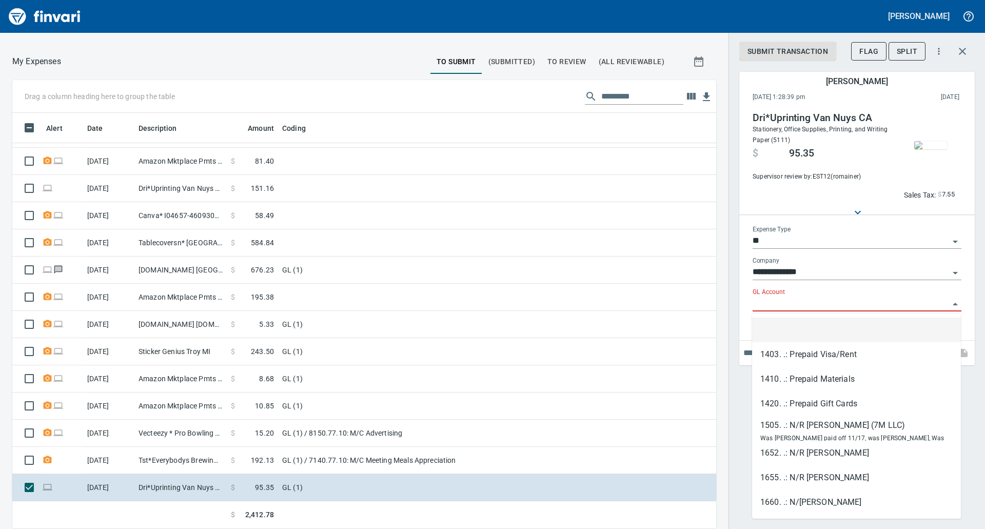
click at [847, 308] on input "GL Account" at bounding box center [850, 303] width 196 height 14
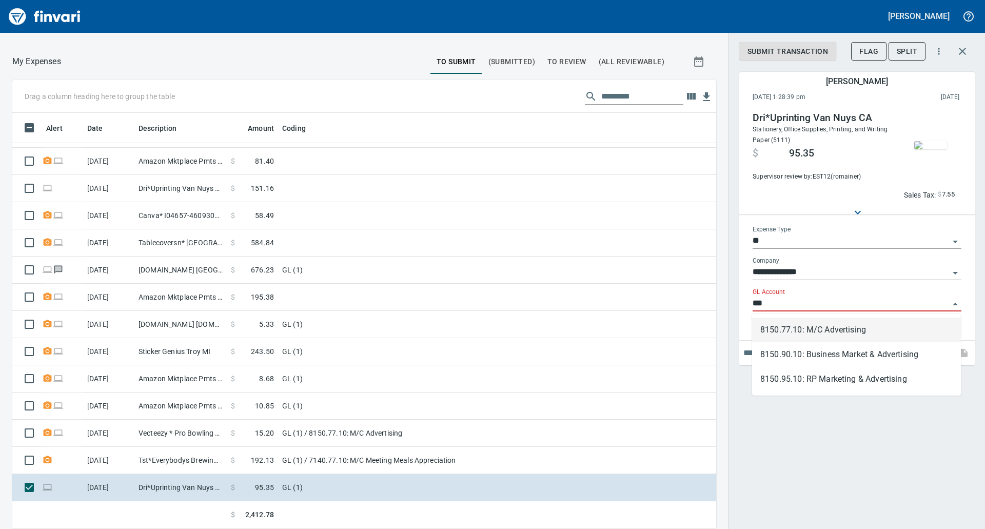
click at [867, 330] on li "8150.77.10: M/C Advertising" at bounding box center [856, 329] width 209 height 25
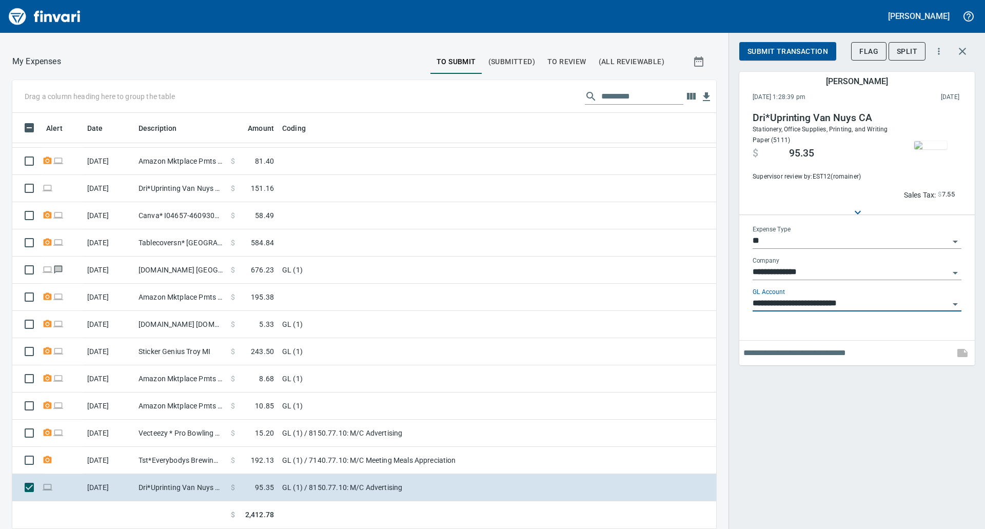
type input "**********"
click at [775, 57] on span "Submit Transaction" at bounding box center [787, 51] width 81 height 13
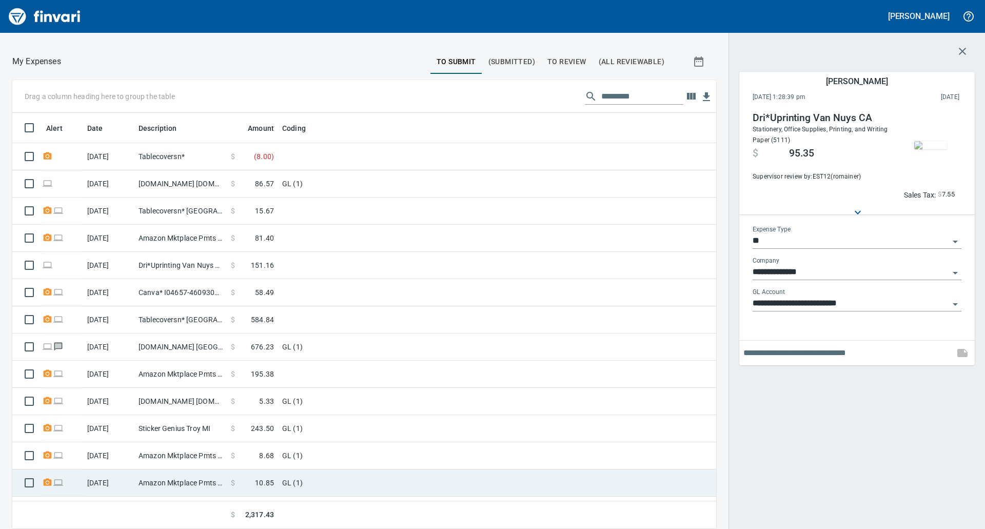
scroll to position [50, 0]
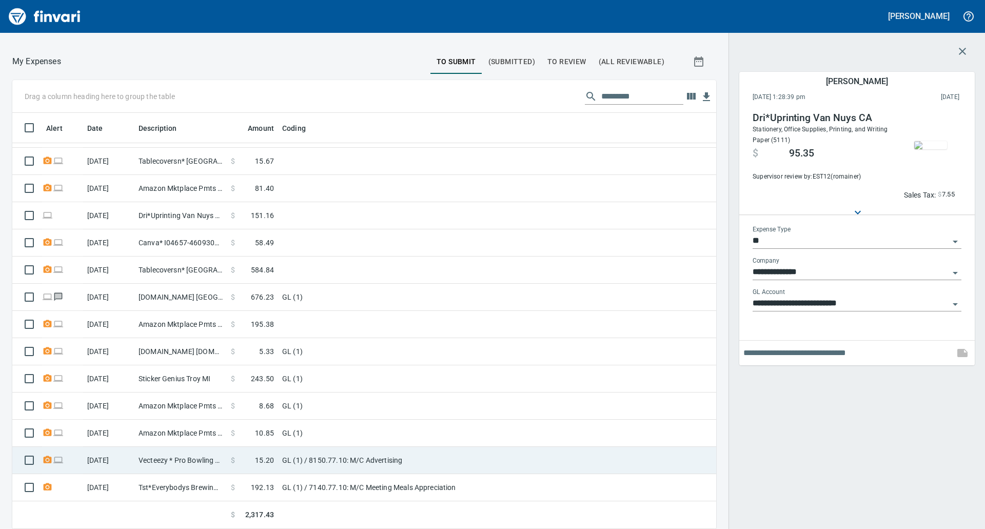
click at [390, 454] on td "GL (1) / 8150.77.10: M/C Advertising" at bounding box center [406, 460] width 256 height 27
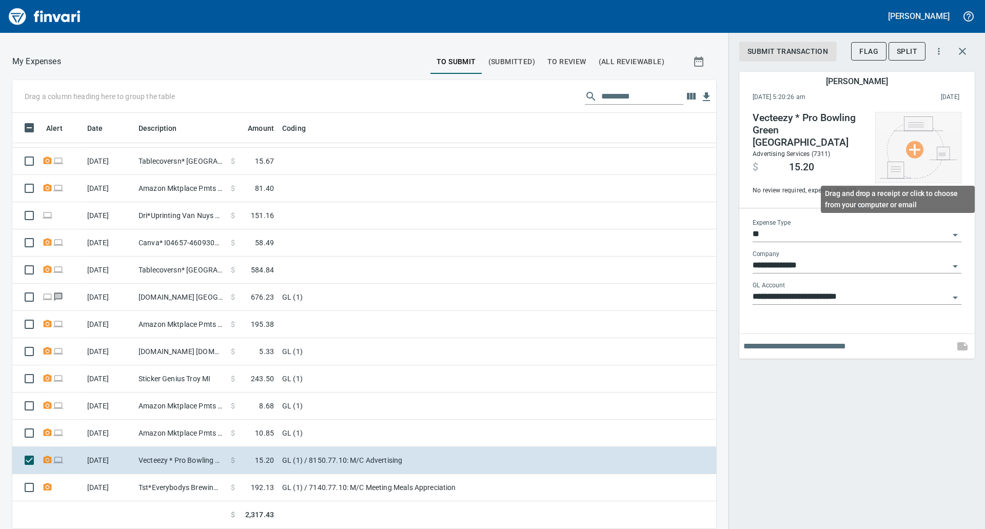
scroll to position [408, 681]
click at [918, 148] on img at bounding box center [918, 147] width 77 height 62
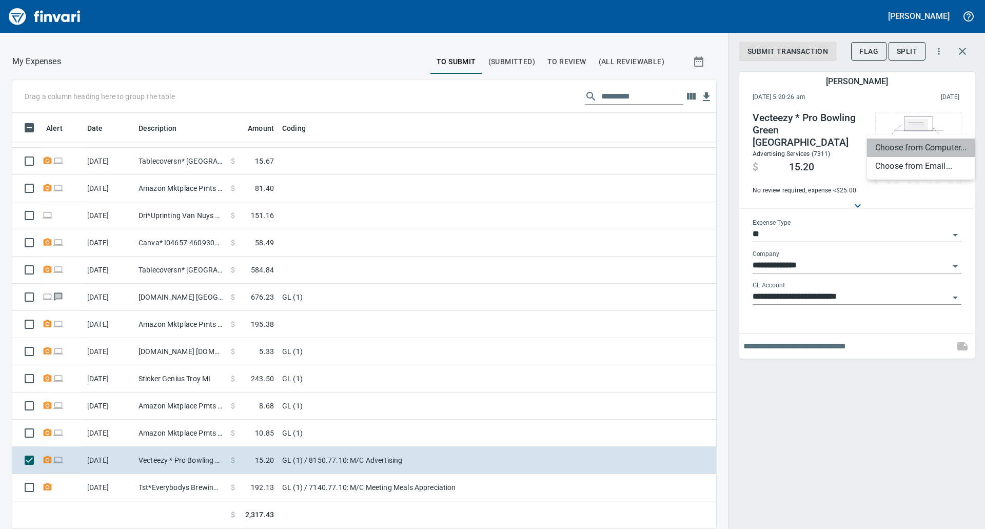
click at [915, 142] on li "Choose from Computer..." at bounding box center [921, 147] width 108 height 18
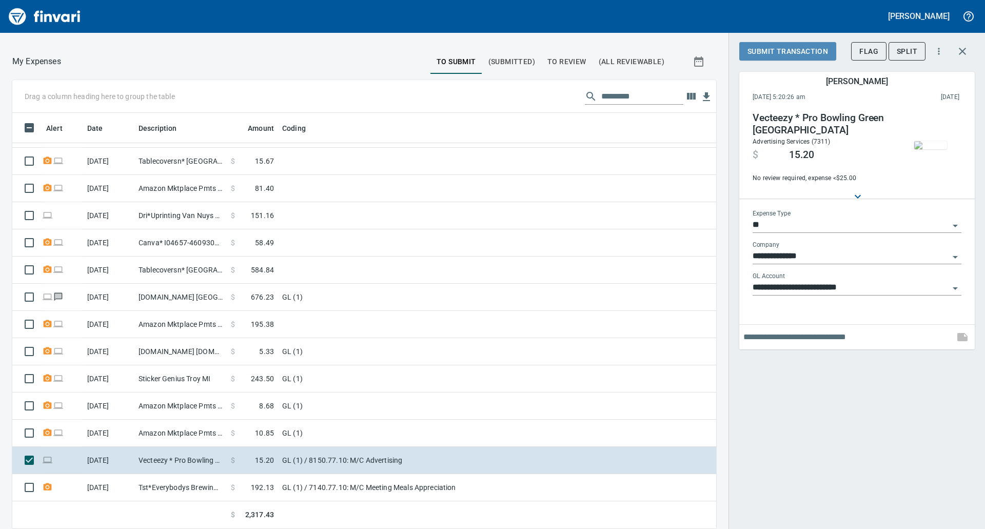
click at [787, 57] on span "Submit Transaction" at bounding box center [787, 51] width 81 height 13
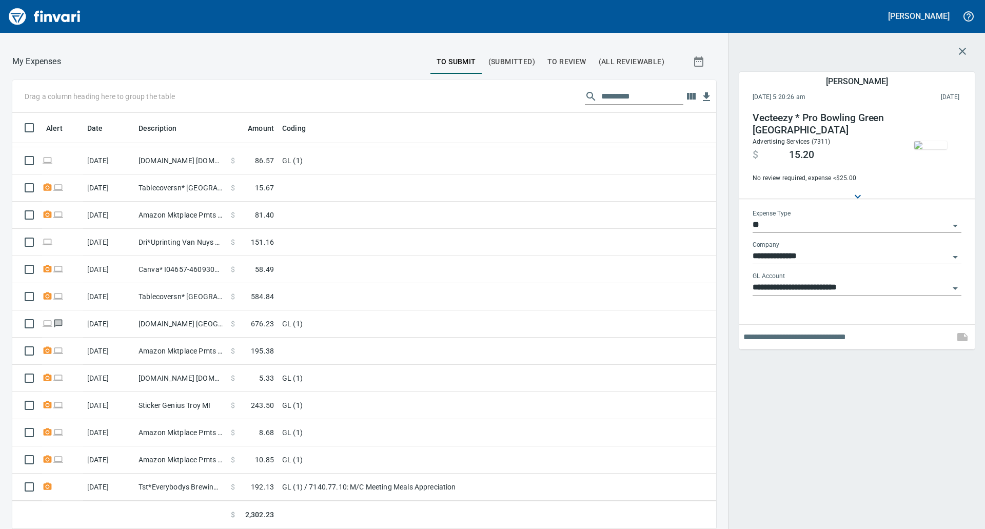
scroll to position [23, 0]
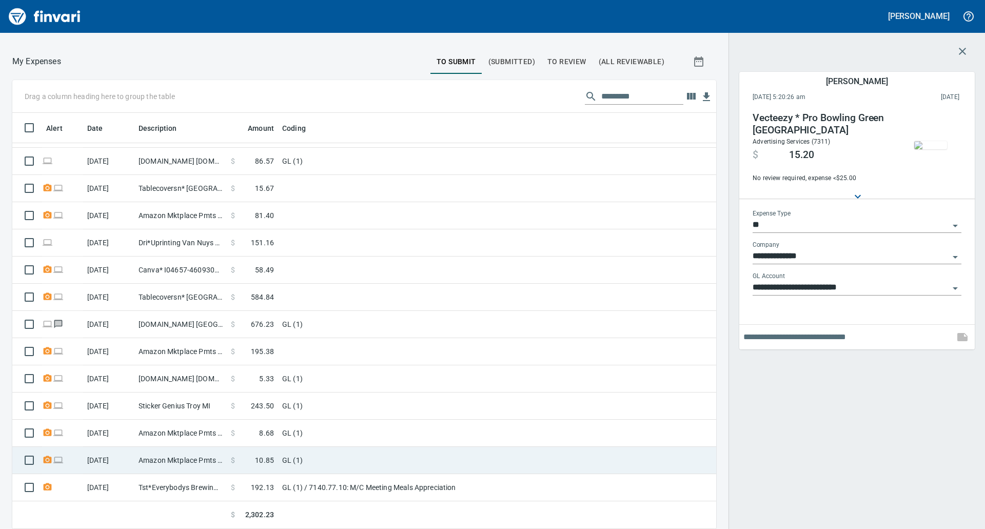
click at [300, 455] on td "GL (1)" at bounding box center [406, 460] width 256 height 27
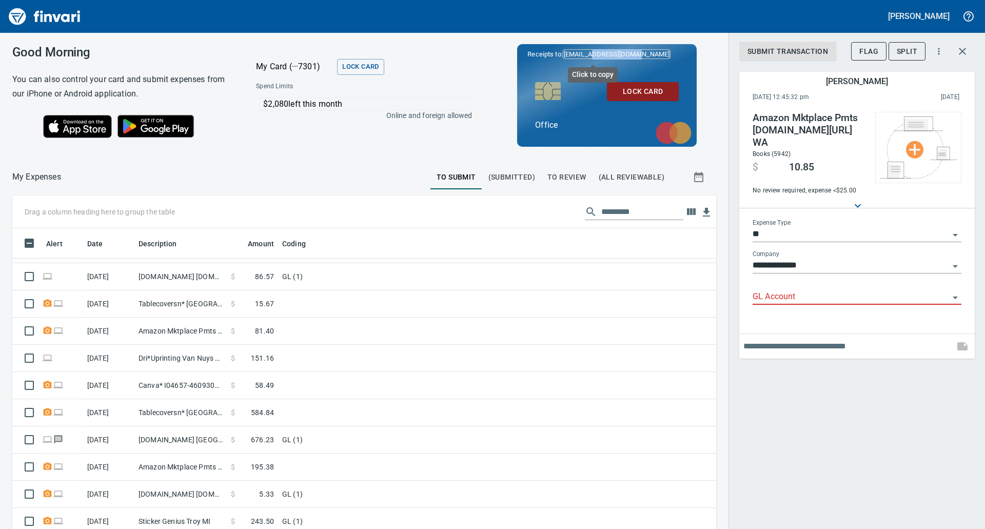
scroll to position [408, 681]
drag, startPoint x: 628, startPoint y: 54, endPoint x: 563, endPoint y: 52, distance: 64.6
click at [563, 52] on p "Receipts to: tapani176@finvari.net" at bounding box center [606, 54] width 159 height 10
click at [565, 52] on span "[EMAIL_ADDRESS][DOMAIN_NAME]" at bounding box center [617, 54] width 108 height 10
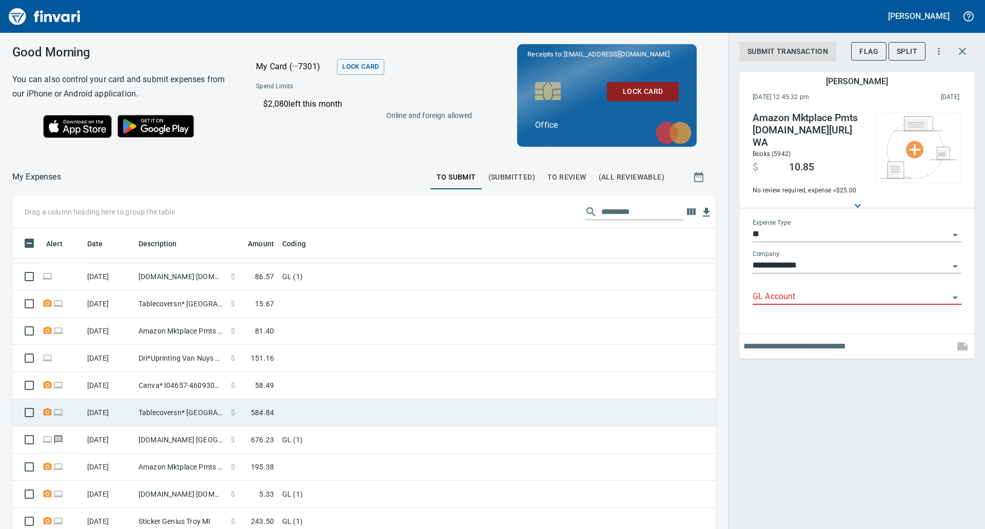
scroll to position [115, 0]
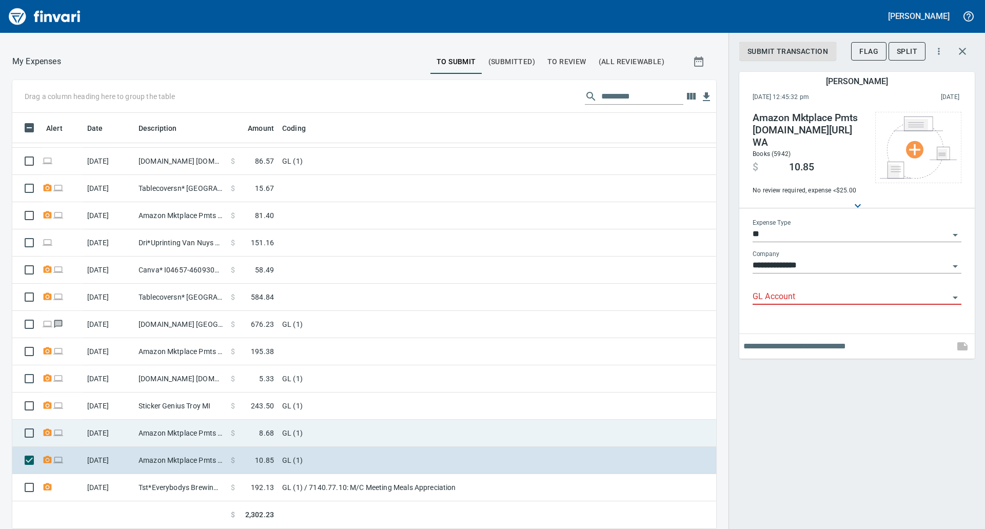
click at [276, 431] on td "$ 8.68" at bounding box center [252, 432] width 51 height 27
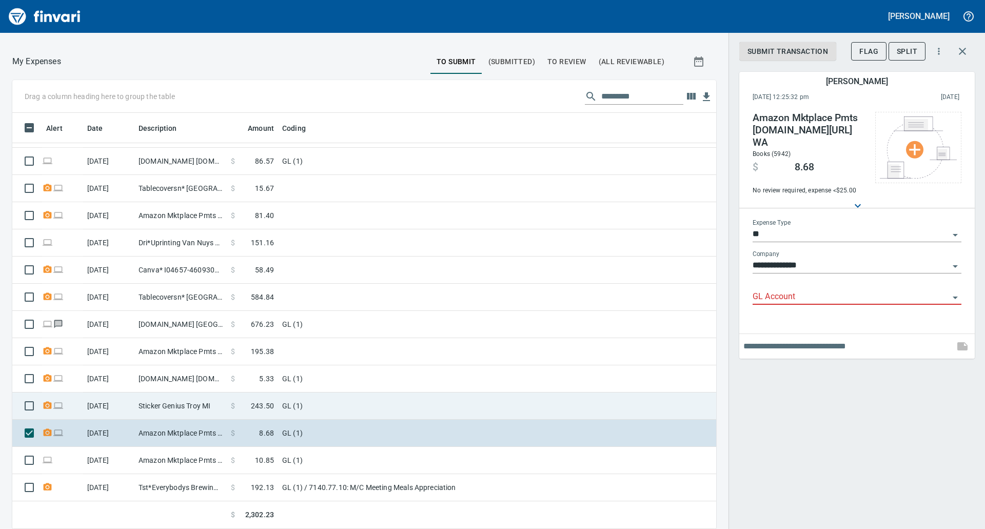
click at [415, 408] on td "GL (1)" at bounding box center [406, 405] width 256 height 27
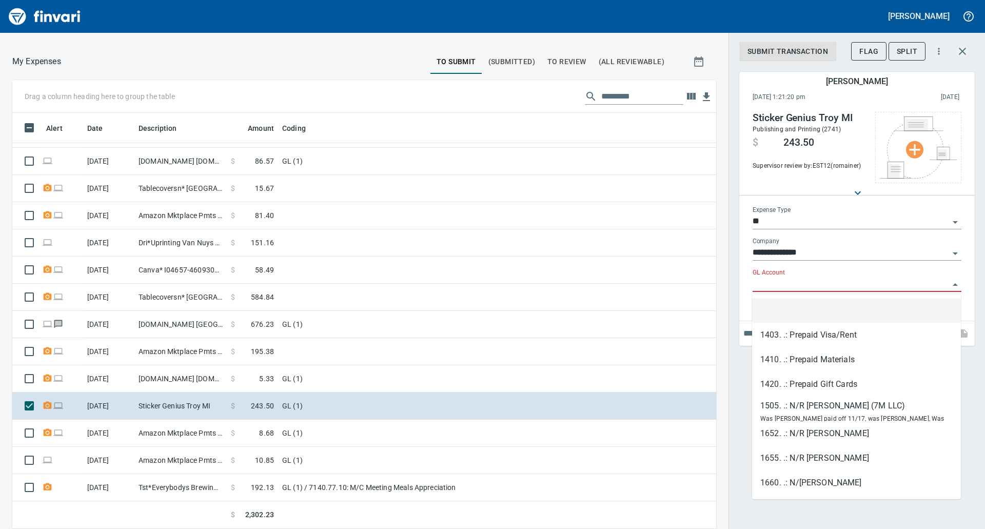
scroll to position [408, 681]
click at [935, 278] on input "GL Account" at bounding box center [850, 284] width 196 height 14
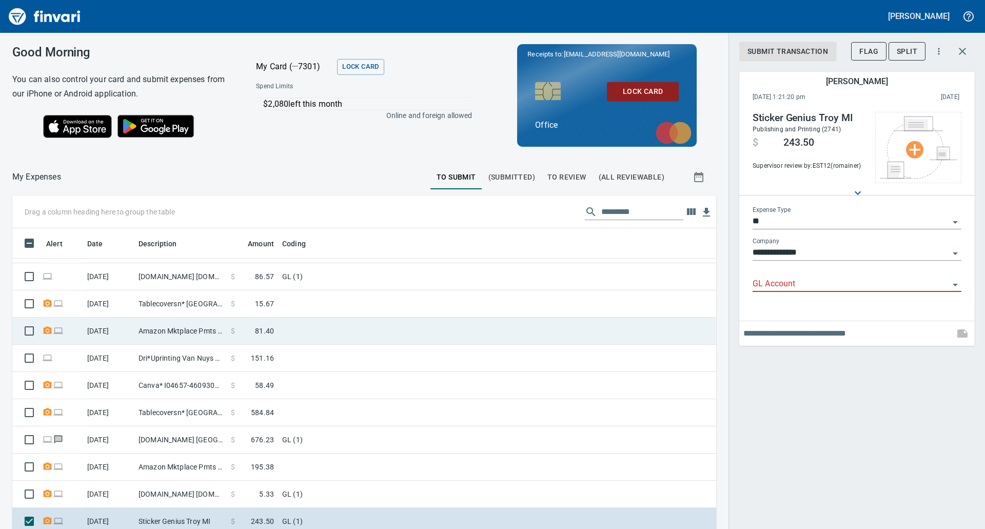
scroll to position [115, 0]
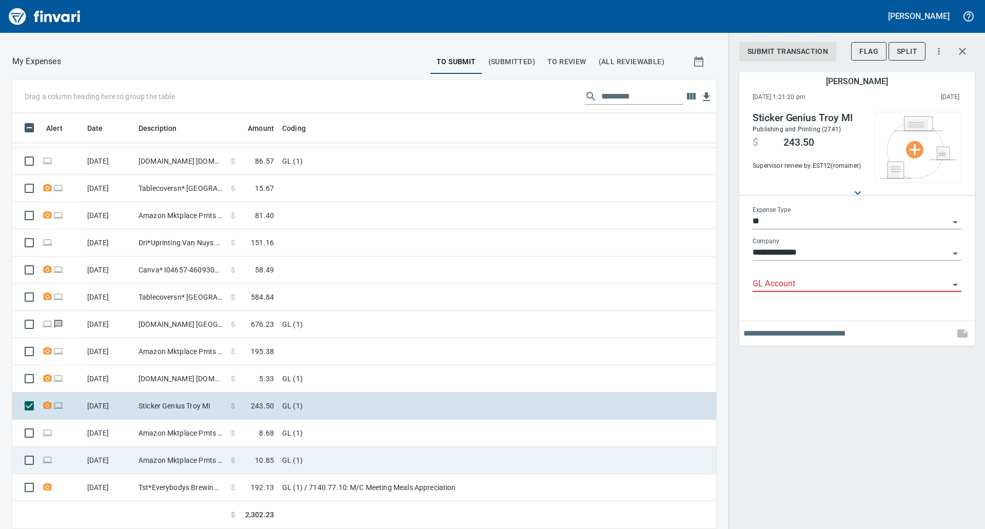
click at [243, 461] on span at bounding box center [245, 460] width 20 height 10
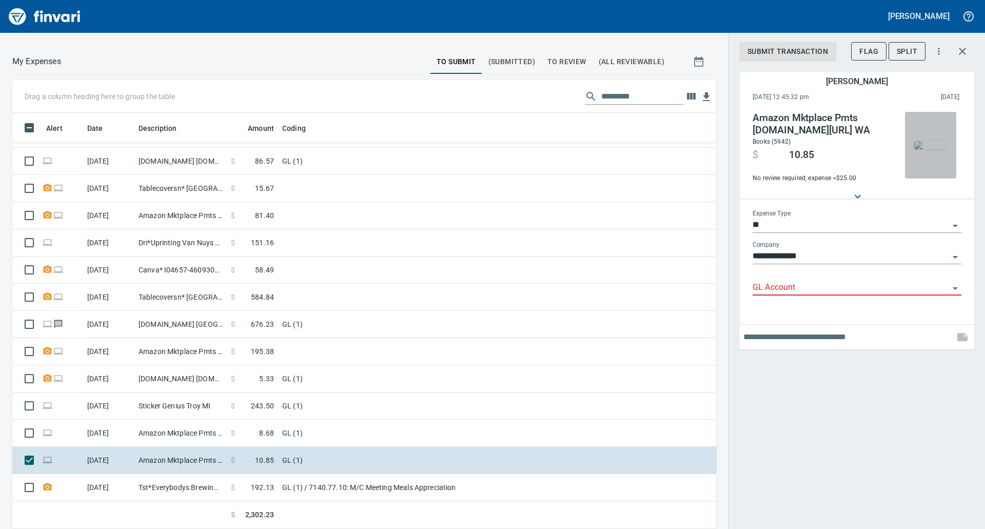
click at [925, 141] on img "button" at bounding box center [930, 145] width 33 height 8
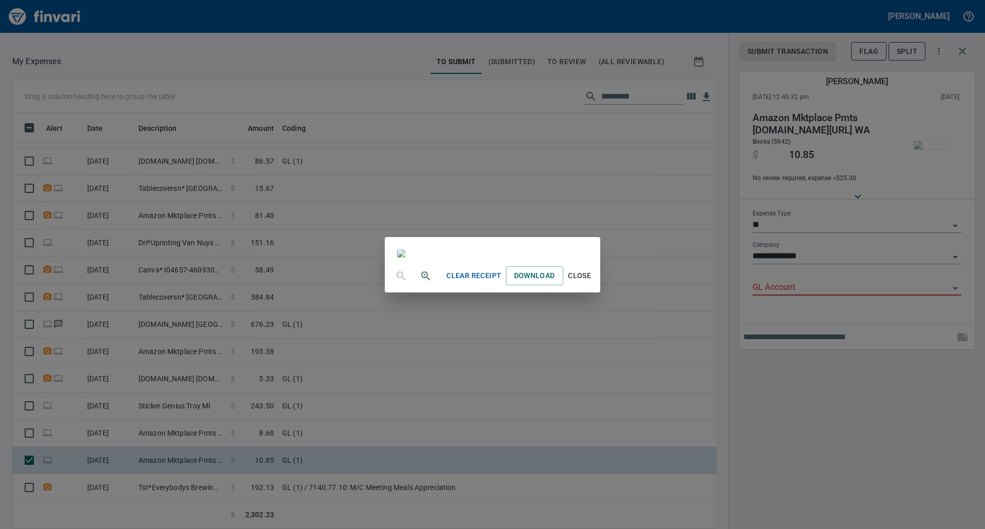
scroll to position [326, 0]
click at [592, 282] on span "Close" at bounding box center [579, 275] width 25 height 13
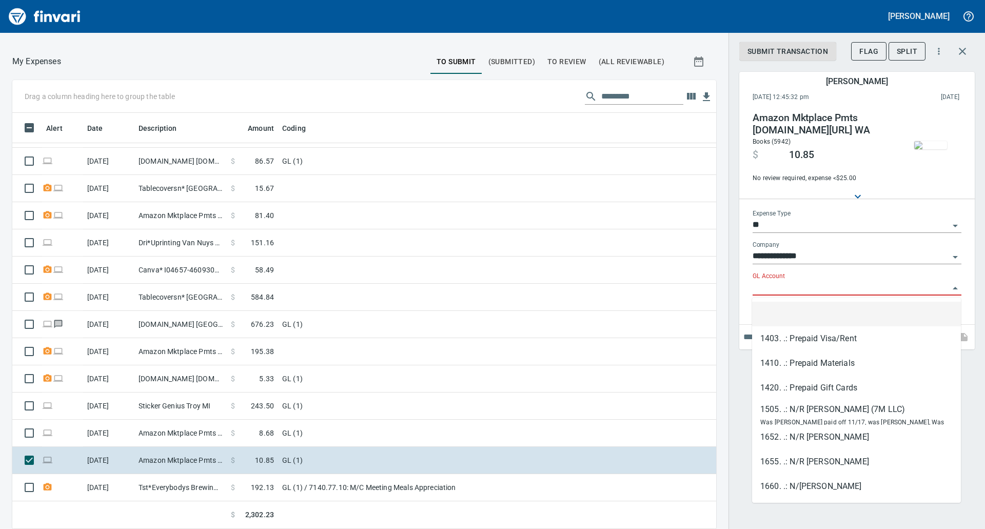
scroll to position [408, 681]
click at [883, 294] on input "GL Account" at bounding box center [850, 288] width 196 height 14
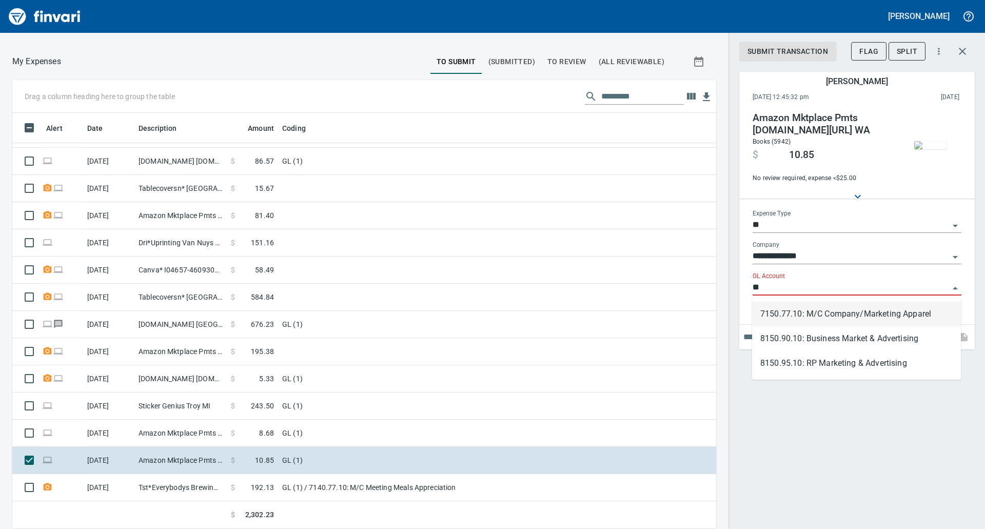
type input "*"
click at [833, 320] on li "8150.77.10: M/C Advertising" at bounding box center [856, 314] width 209 height 25
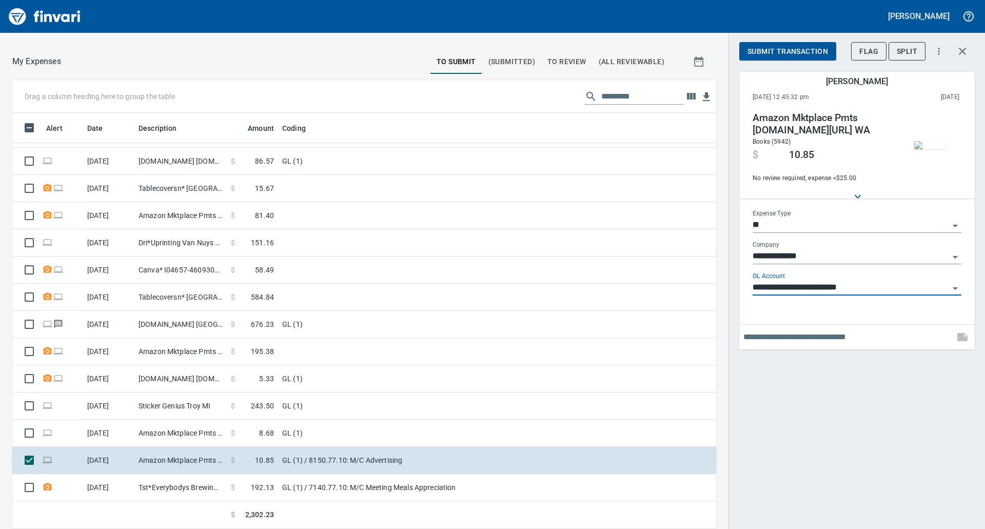
type input "**********"
click at [781, 48] on span "Submit Transaction" at bounding box center [787, 51] width 81 height 13
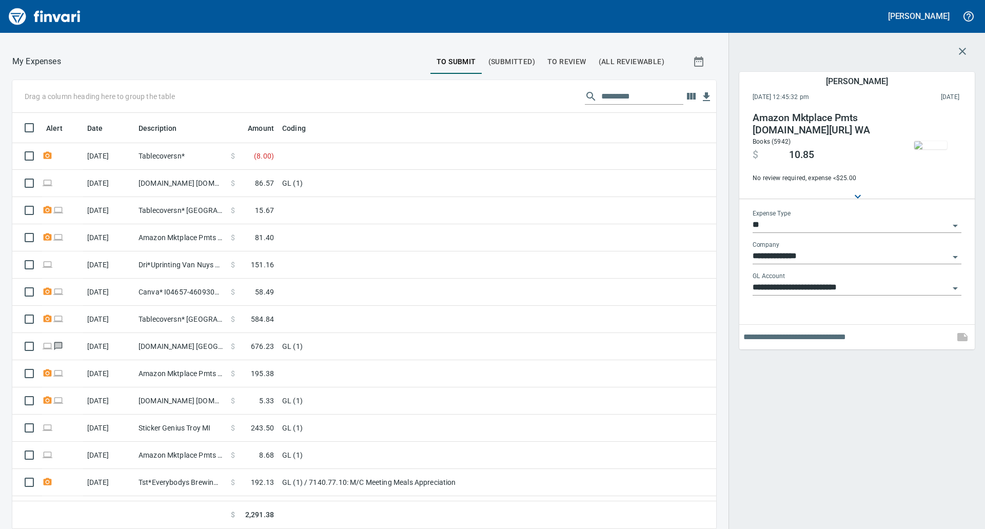
scroll to position [0, 0]
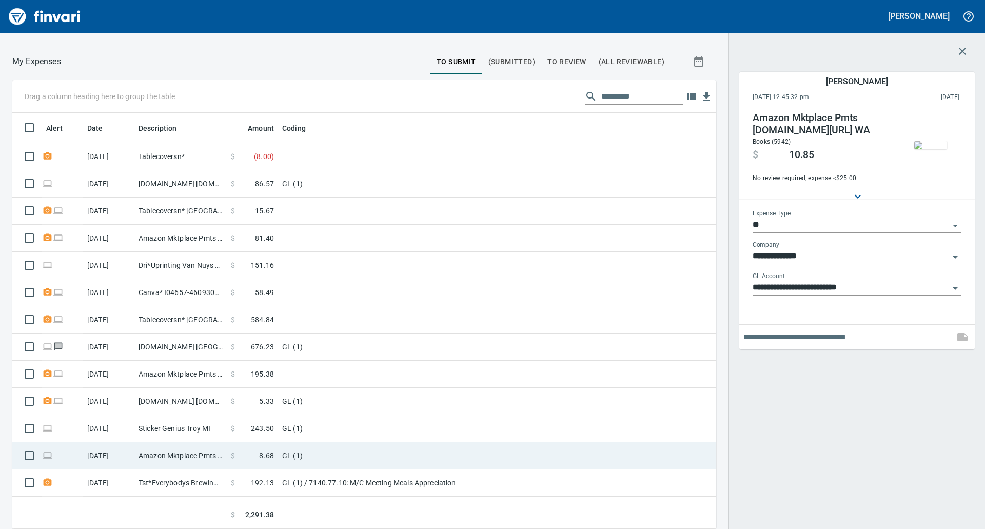
click at [321, 452] on td "GL (1)" at bounding box center [406, 455] width 256 height 27
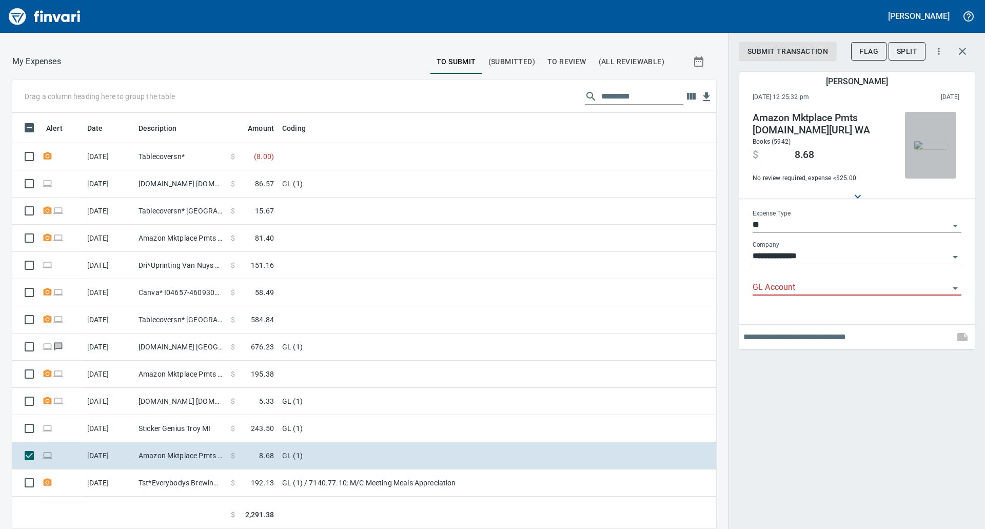
click at [928, 149] on img "button" at bounding box center [930, 145] width 33 height 8
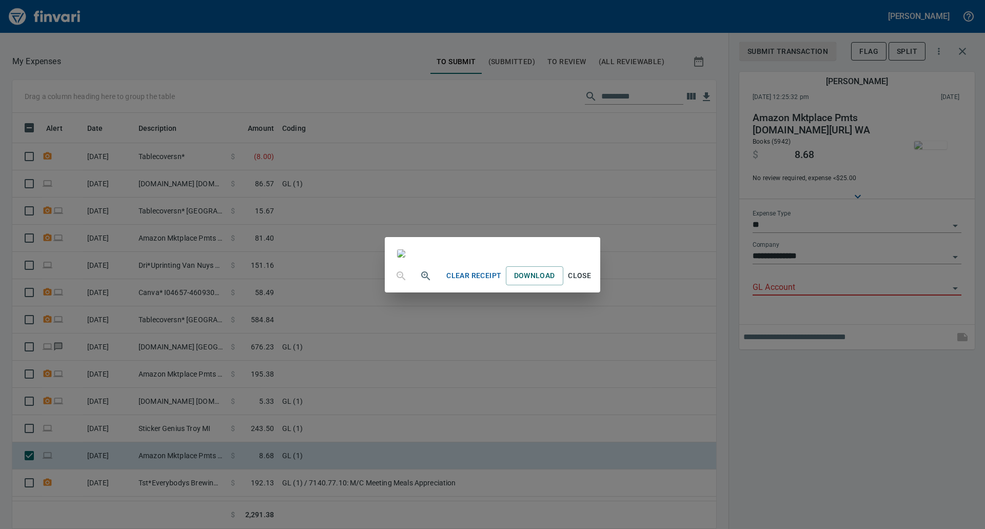
click at [984, 106] on div "Clear Receipt Download Close" at bounding box center [492, 264] width 985 height 529
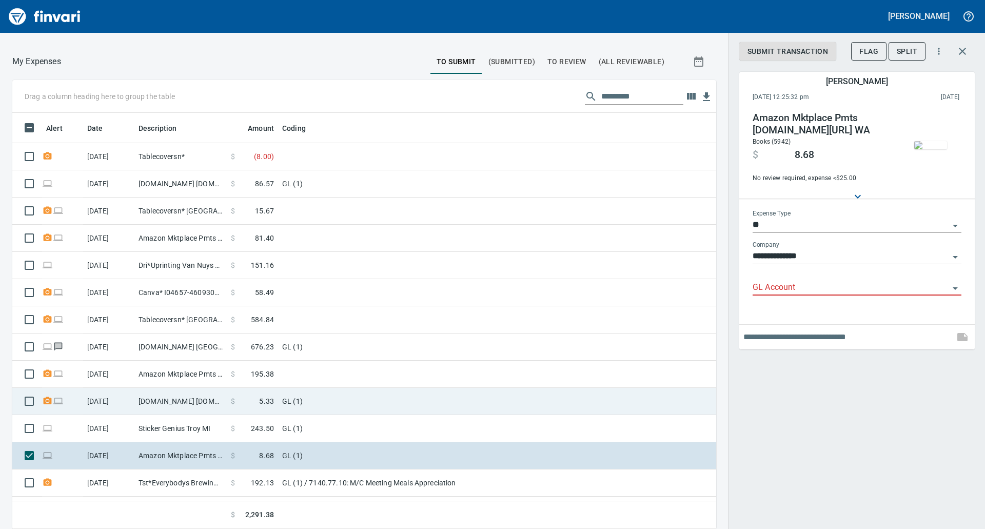
click at [284, 397] on td "GL (1)" at bounding box center [406, 401] width 256 height 27
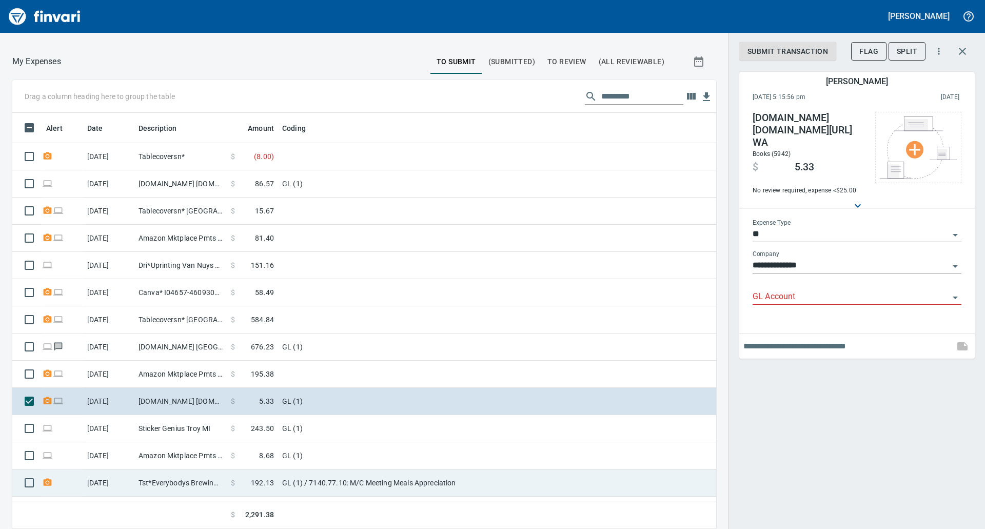
click at [394, 475] on td "GL (1) / 7140.77.10: M/C Meeting Meals Appreciation" at bounding box center [406, 482] width 256 height 27
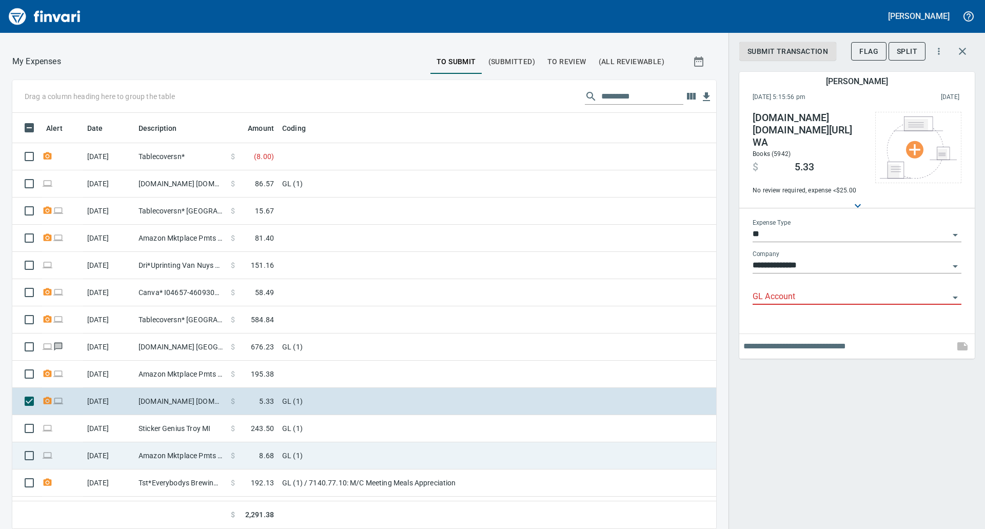
type input "**********"
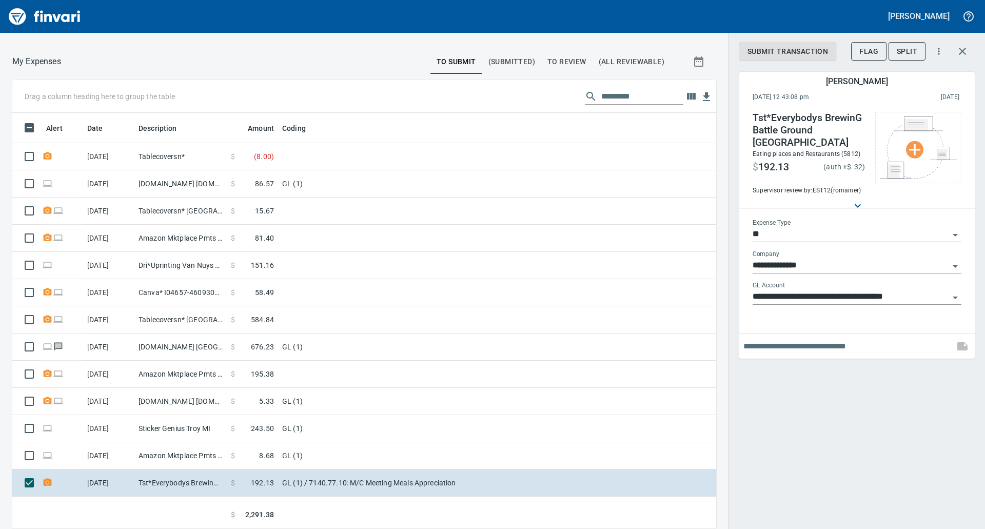
drag, startPoint x: 785, startPoint y: 325, endPoint x: 766, endPoint y: 333, distance: 20.9
click at [766, 334] on div at bounding box center [856, 346] width 235 height 25
click at [766, 338] on input "text" at bounding box center [846, 346] width 207 height 16
type input "**********"
click at [791, 449] on div "**********" at bounding box center [856, 264] width 256 height 529
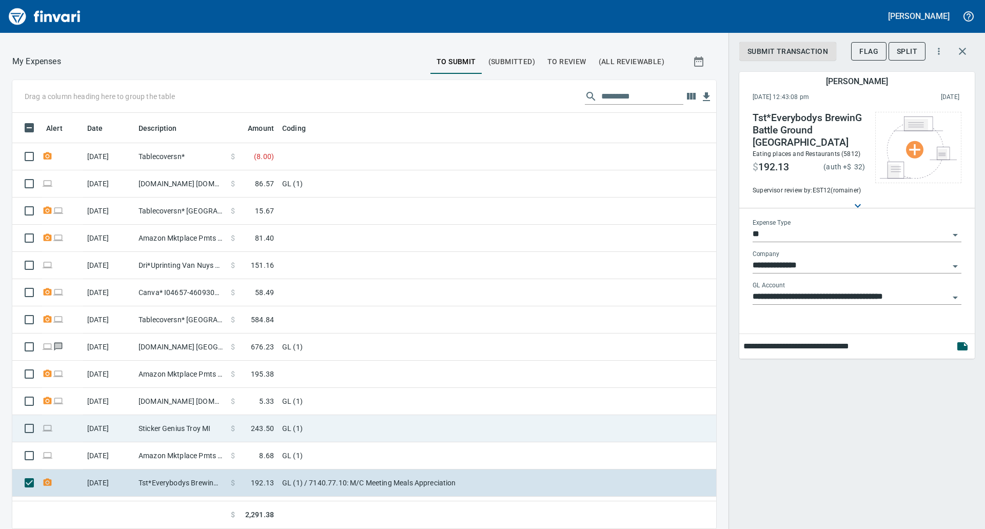
click at [404, 430] on td "GL (1)" at bounding box center [406, 428] width 256 height 27
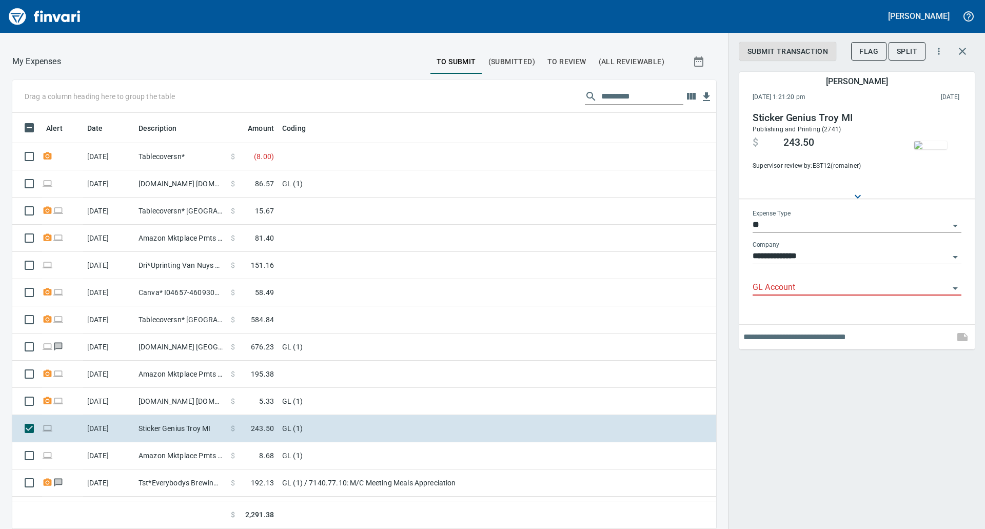
click at [924, 141] on img "button" at bounding box center [930, 145] width 33 height 8
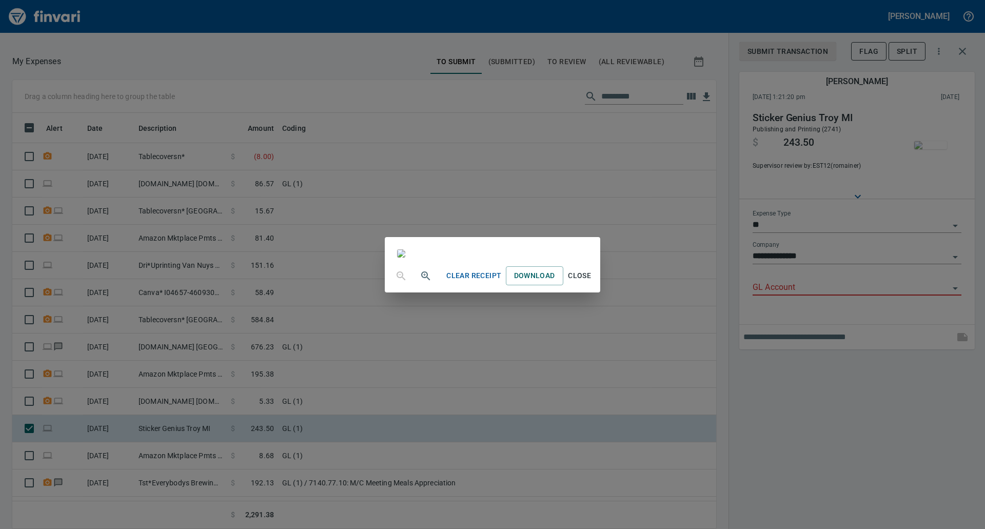
click at [984, 142] on div "Clear Receipt Download Close" at bounding box center [492, 264] width 985 height 529
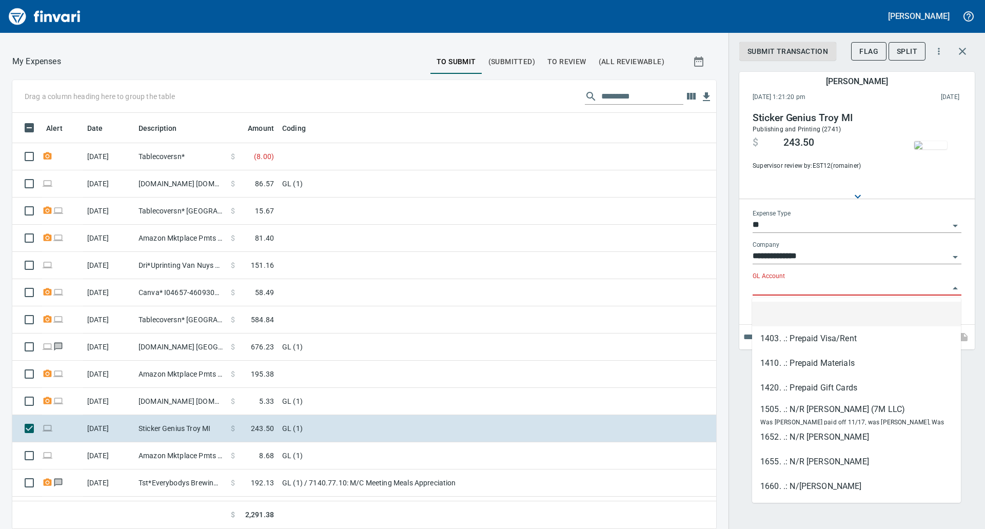
click at [814, 287] on input "GL Account" at bounding box center [850, 288] width 196 height 14
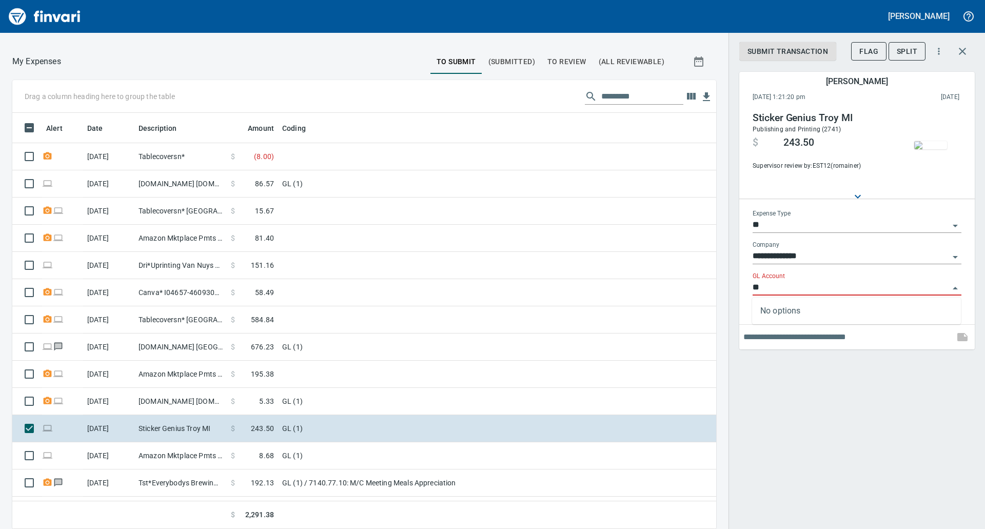
type input "*"
click at [823, 309] on li "8150.77.10: M/C Advertising" at bounding box center [856, 314] width 209 height 25
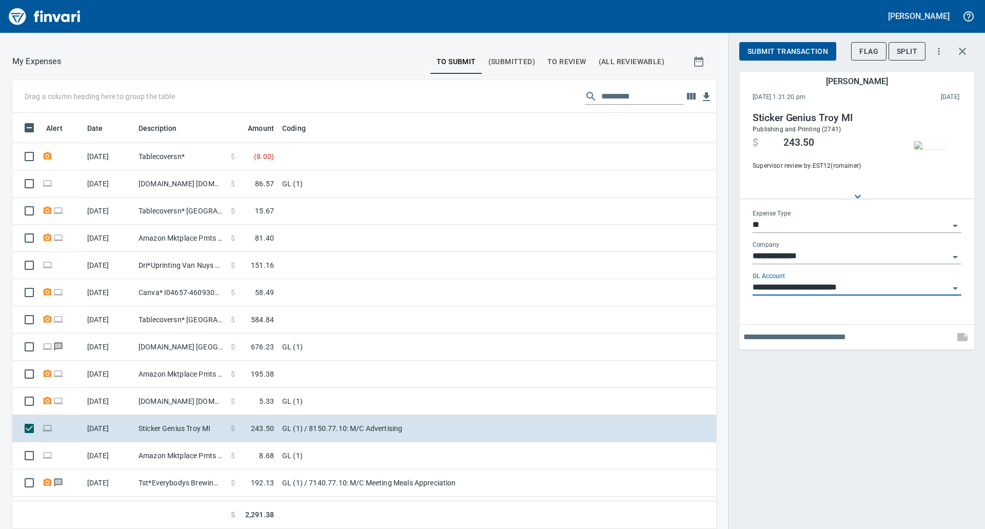
type input "**********"
click at [782, 47] on span "Submit Transaction" at bounding box center [787, 51] width 81 height 13
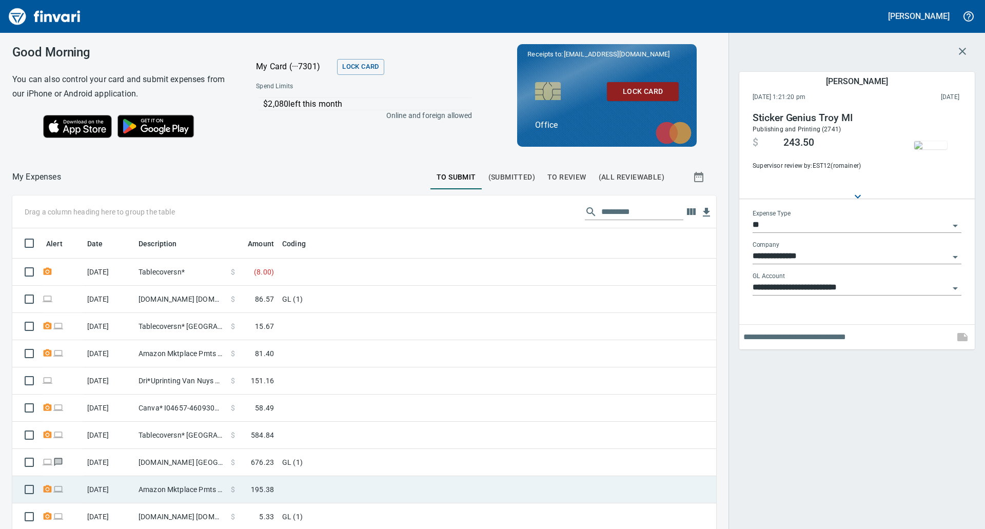
scroll to position [115, 0]
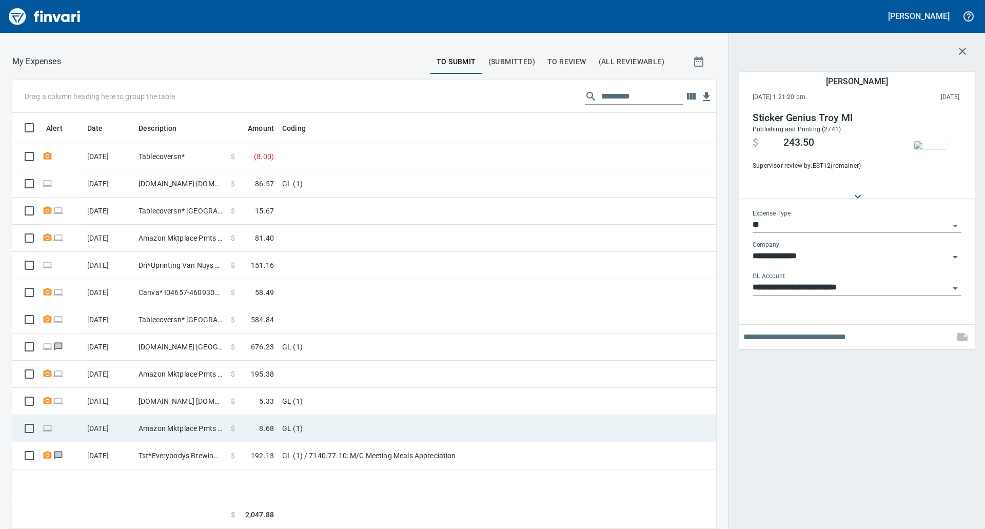
click at [273, 416] on td "$ 8.68" at bounding box center [252, 428] width 51 height 27
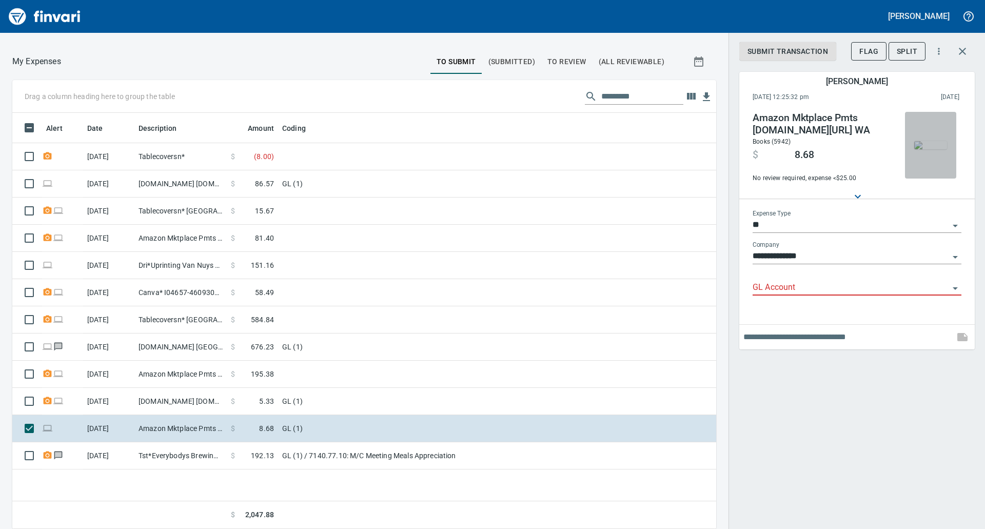
click at [929, 142] on img "button" at bounding box center [930, 145] width 33 height 8
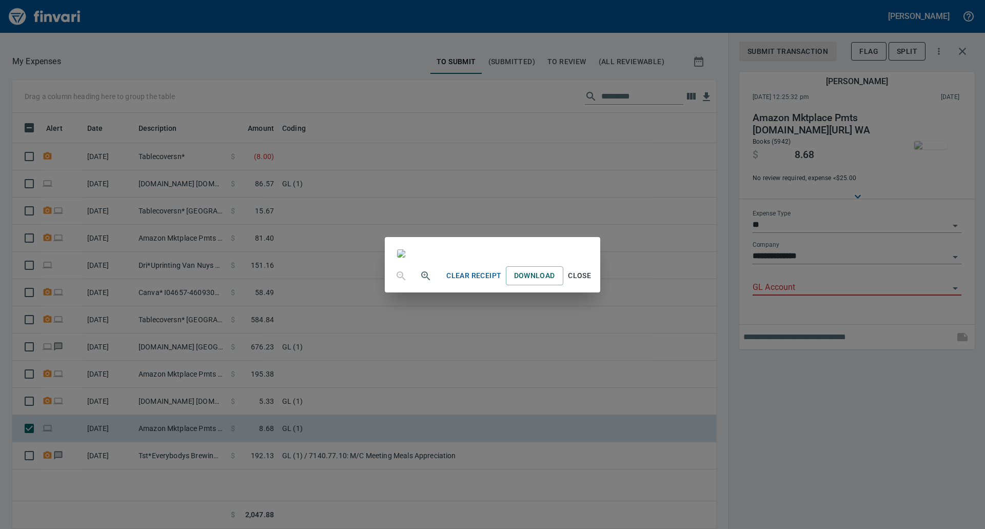
scroll to position [381, 0]
click at [971, 81] on div "Clear Receipt Download Close" at bounding box center [492, 264] width 985 height 529
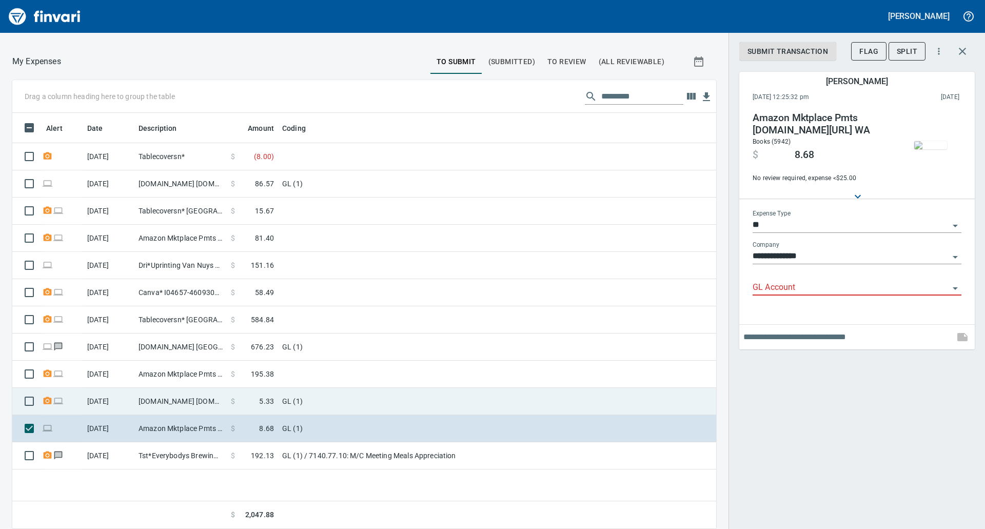
click at [433, 408] on td "GL (1)" at bounding box center [406, 401] width 256 height 27
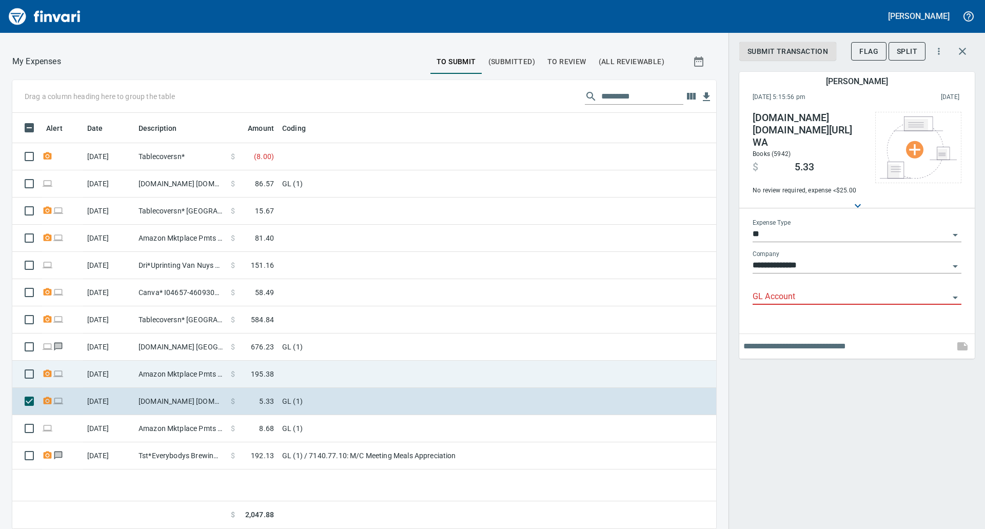
click at [333, 371] on td at bounding box center [406, 374] width 256 height 27
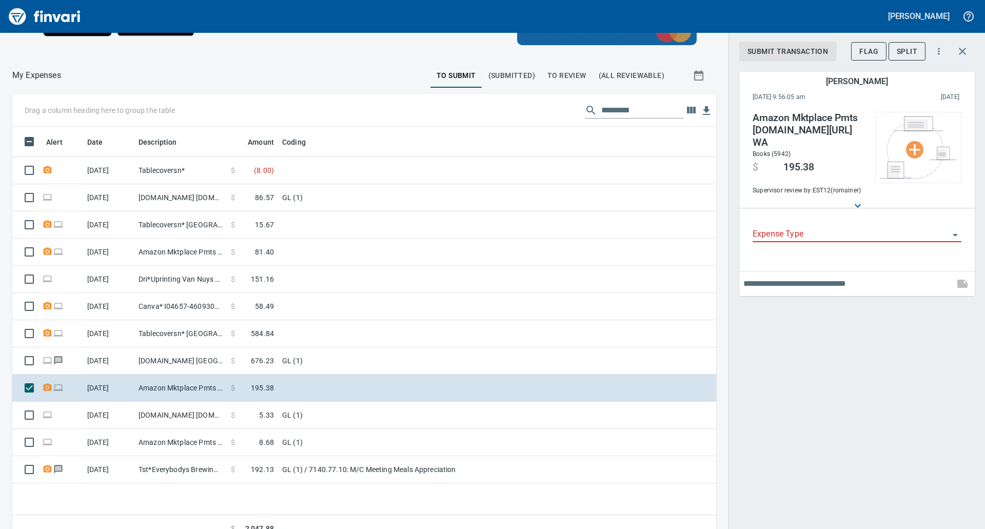
scroll to position [115, 0]
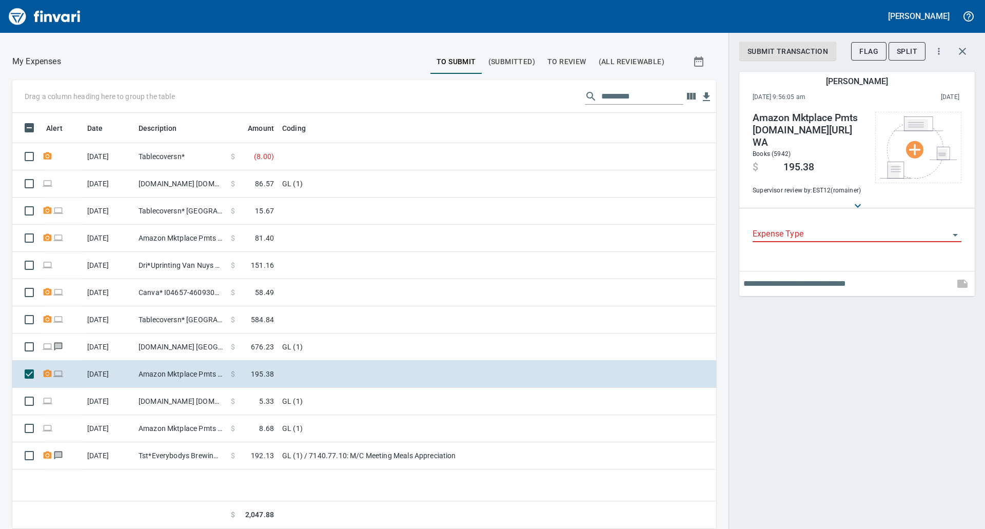
click at [313, 484] on div "Alert Date Description Amount Coding [DATE] Tablecoversn* $ ( 8.00 ) [DATE] [DO…" at bounding box center [364, 321] width 704 height 416
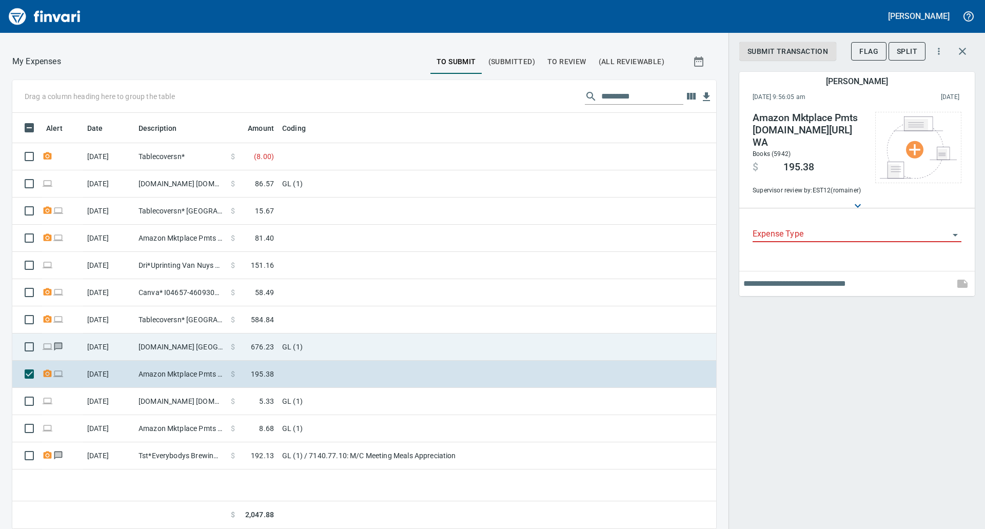
click at [251, 346] on span at bounding box center [243, 347] width 16 height 10
type input "**"
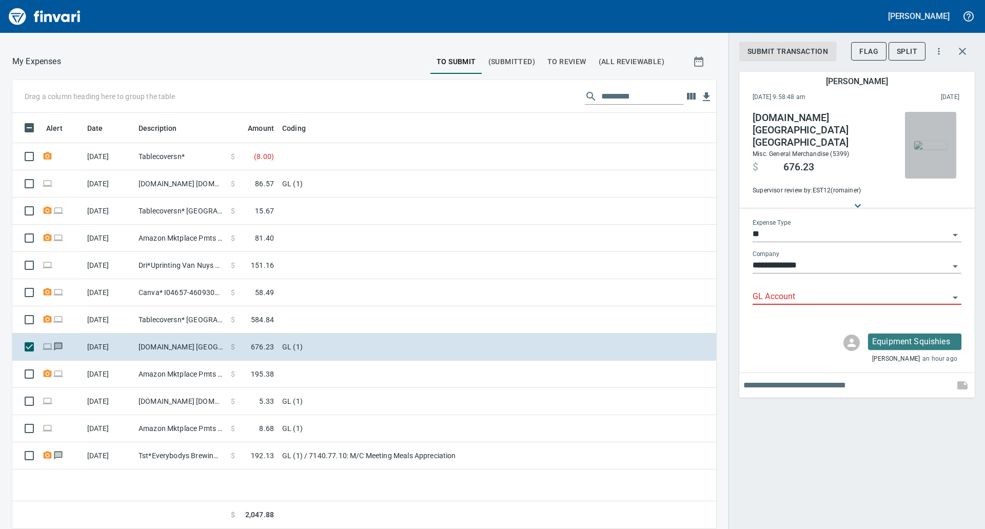
click at [927, 143] on img "button" at bounding box center [930, 145] width 33 height 8
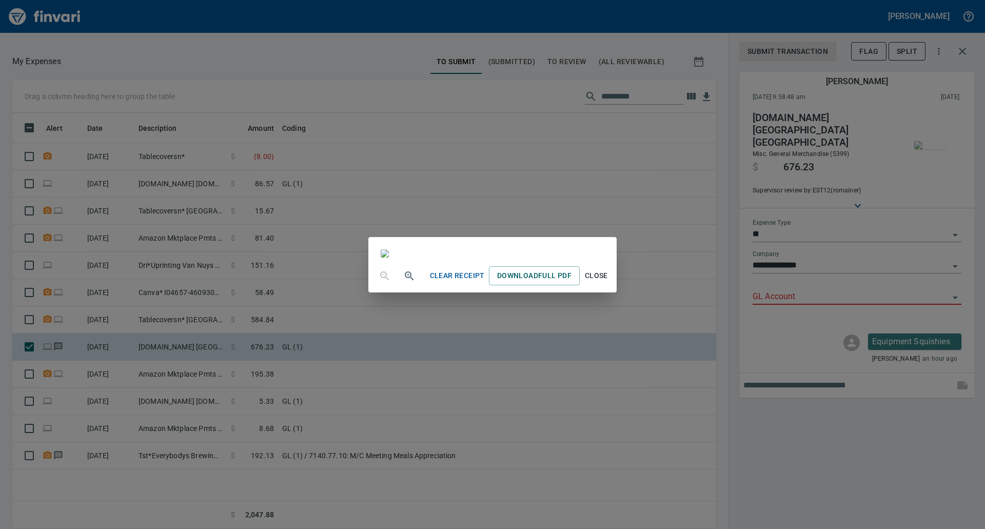
click at [714, 214] on div "Clear Receipt Download Full PDF Close" at bounding box center [492, 264] width 985 height 529
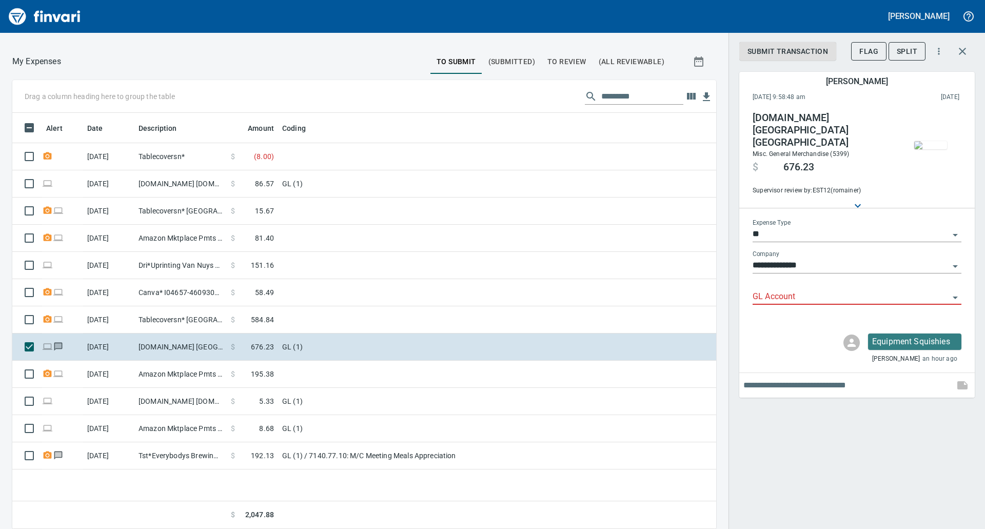
click at [815, 282] on div "GL Account" at bounding box center [856, 293] width 209 height 23
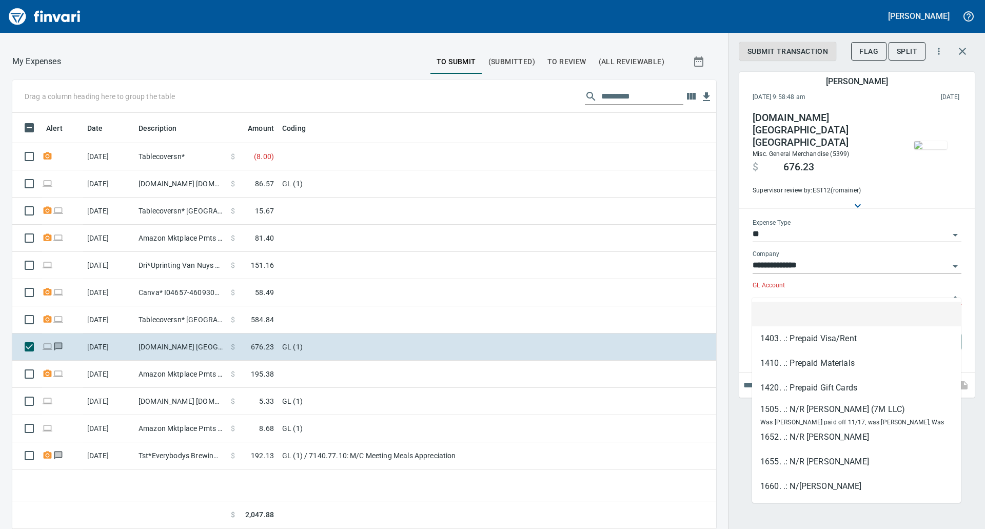
scroll to position [408, 688]
click at [791, 290] on input "GL Account" at bounding box center [850, 297] width 196 height 14
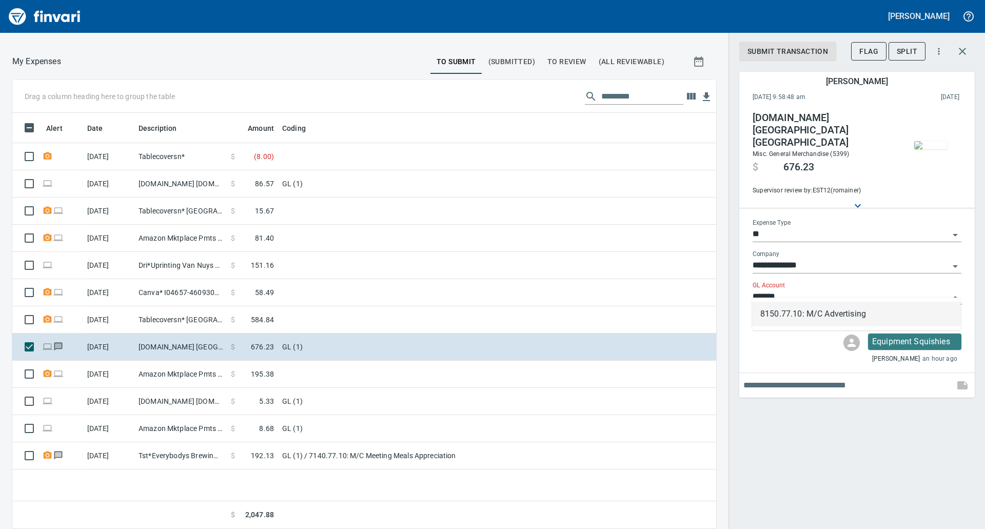
drag, startPoint x: 821, startPoint y: 301, endPoint x: 807, endPoint y: 315, distance: 19.6
click at [807, 315] on div "8150.77.10: M/C Advertising" at bounding box center [856, 313] width 209 height 33
click at [807, 315] on li "8150.77.10: M/C Advertising" at bounding box center [856, 314] width 209 height 25
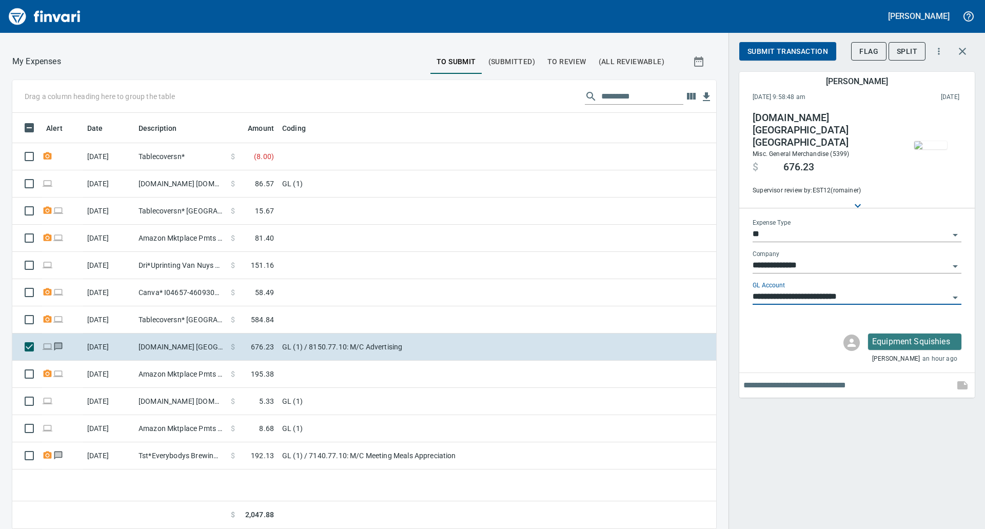
type input "**********"
click at [772, 56] on span "Submit Transaction" at bounding box center [787, 51] width 81 height 13
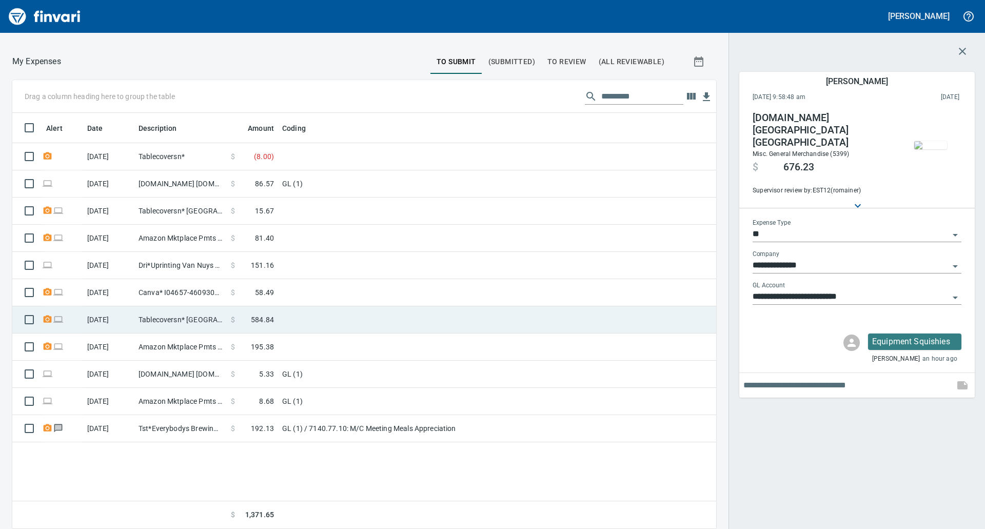
click at [216, 330] on td "Tablecoversn* [GEOGRAPHIC_DATA] [GEOGRAPHIC_DATA]" at bounding box center [180, 319] width 92 height 27
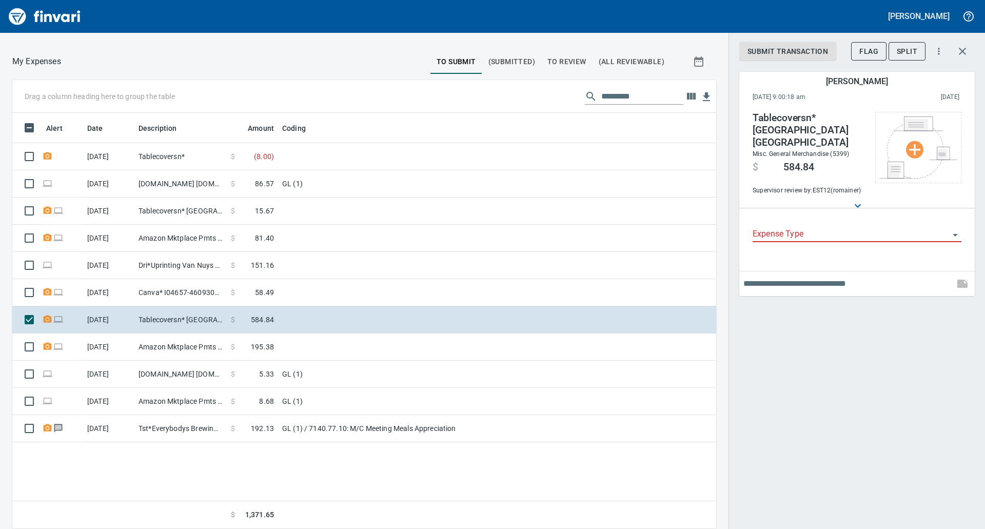
scroll to position [408, 688]
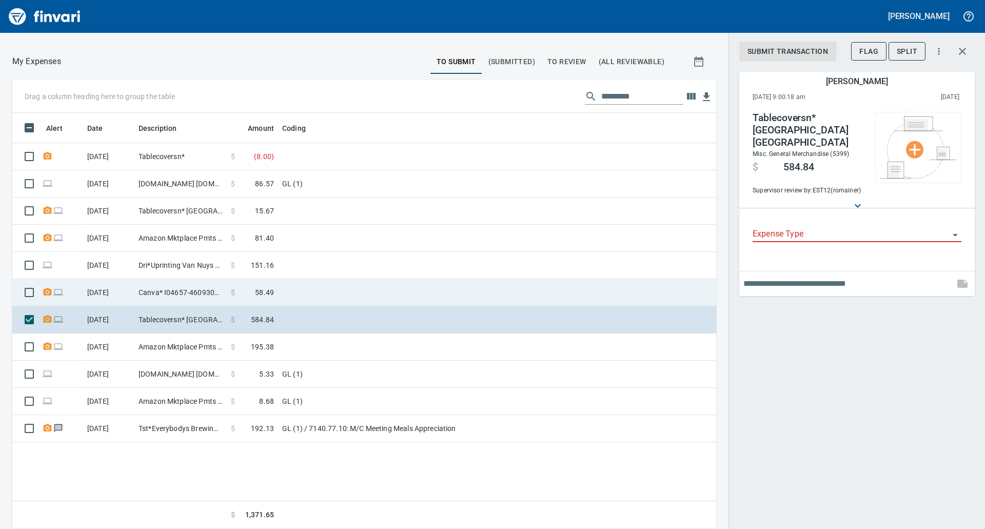
click at [218, 290] on td "Canva* I04657-46093087 [GEOGRAPHIC_DATA]" at bounding box center [180, 292] width 92 height 27
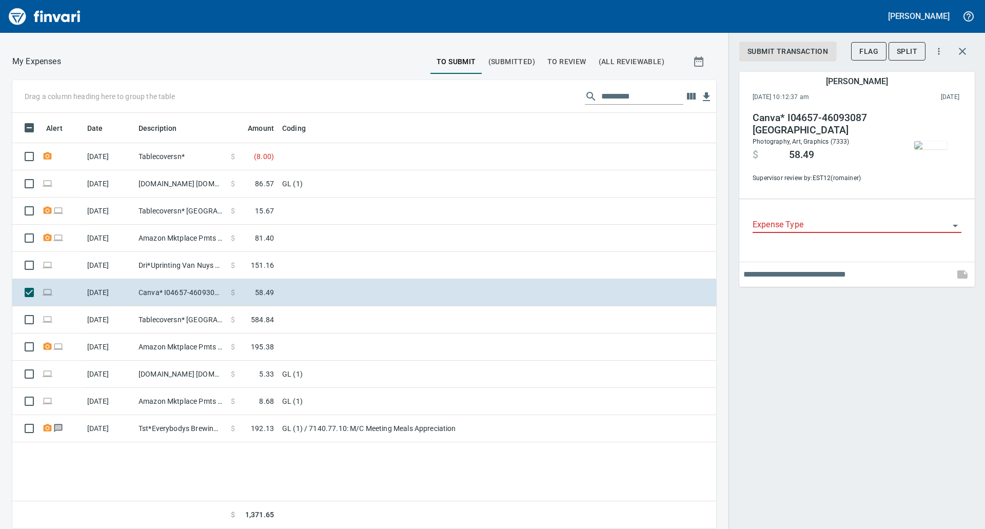
scroll to position [408, 688]
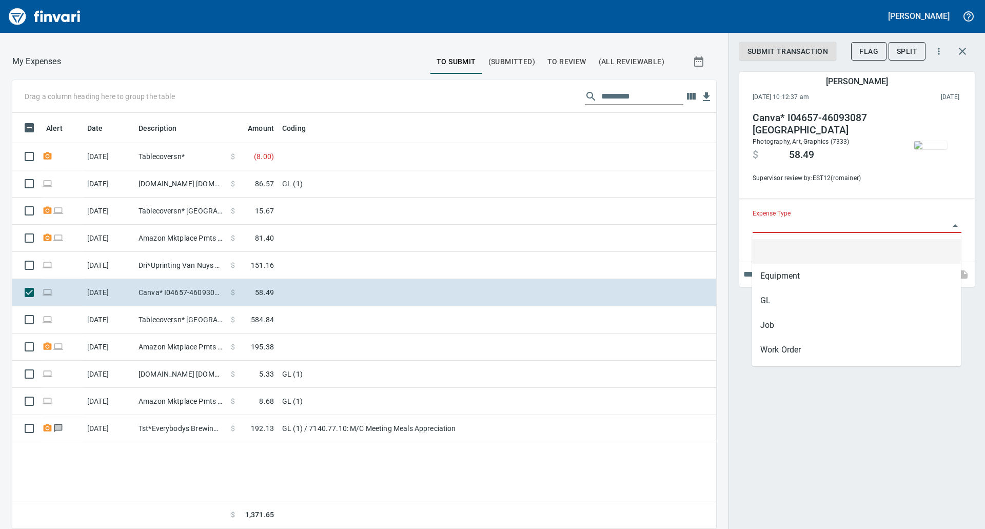
click at [931, 232] on input "Expense Type" at bounding box center [850, 225] width 196 height 14
click at [776, 304] on li "GL" at bounding box center [856, 300] width 209 height 25
type input "**"
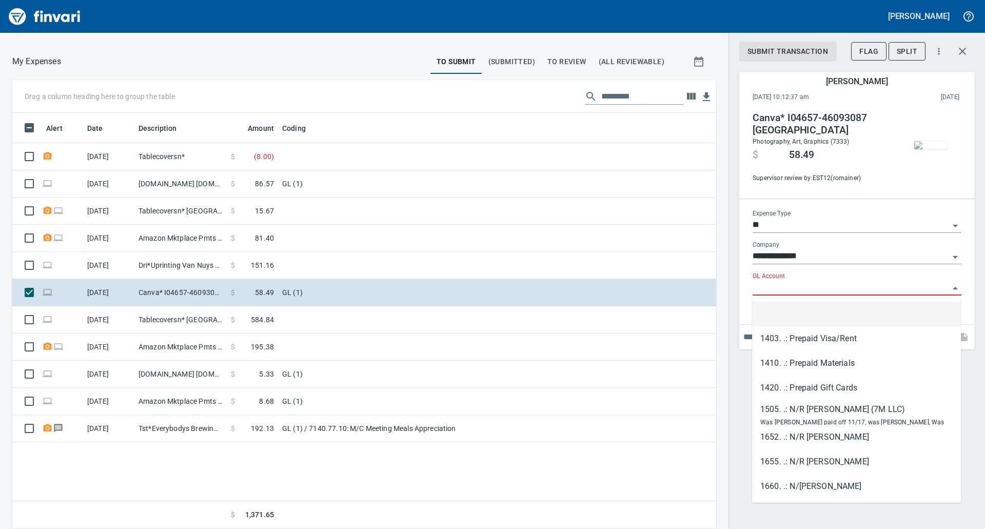
click at [796, 283] on input "GL Account" at bounding box center [850, 288] width 196 height 14
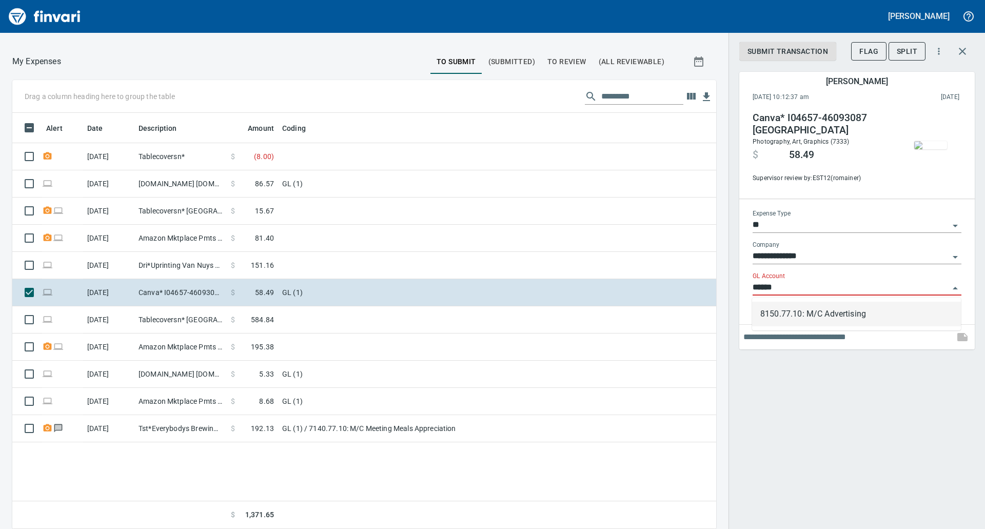
click at [825, 319] on li "8150.77.10: M/C Advertising" at bounding box center [856, 314] width 209 height 25
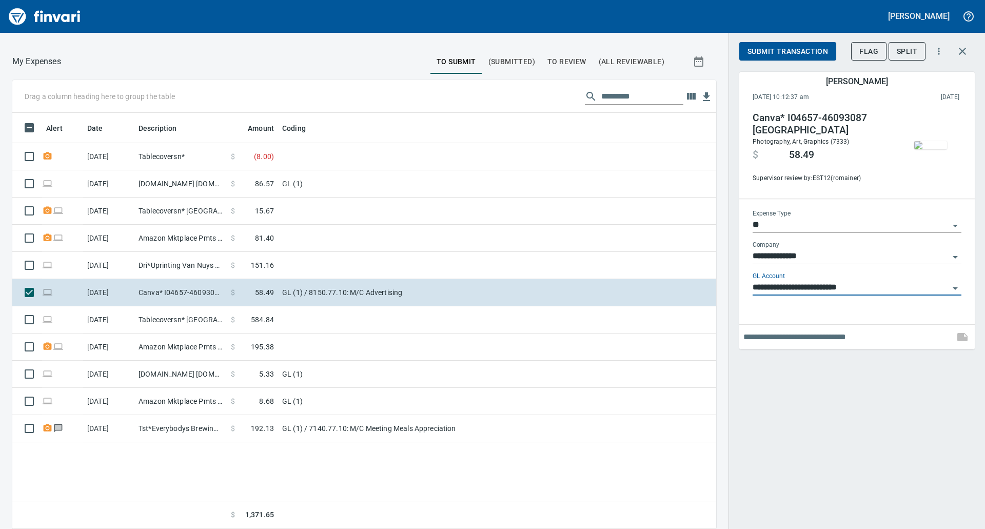
type input "**********"
click at [842, 436] on div "**********" at bounding box center [856, 264] width 256 height 529
click at [783, 49] on span "Submit Transaction" at bounding box center [787, 51] width 81 height 13
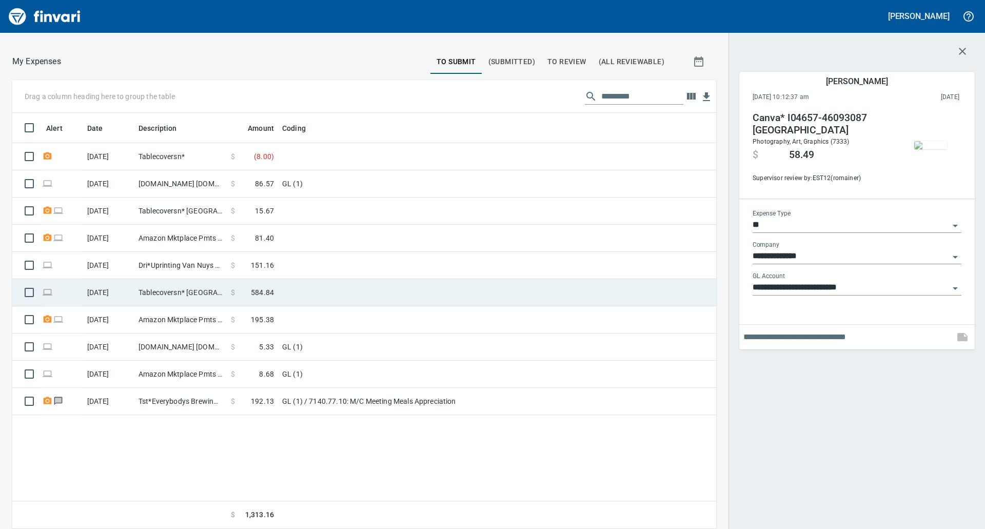
click at [224, 283] on td "Tablecoversn* [GEOGRAPHIC_DATA] [GEOGRAPHIC_DATA]" at bounding box center [180, 292] width 92 height 27
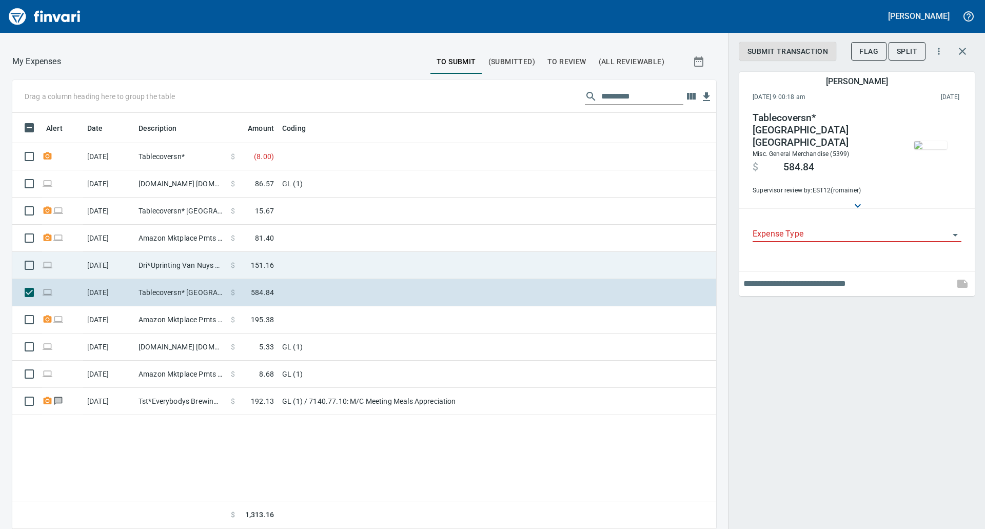
click at [299, 269] on td at bounding box center [406, 265] width 256 height 27
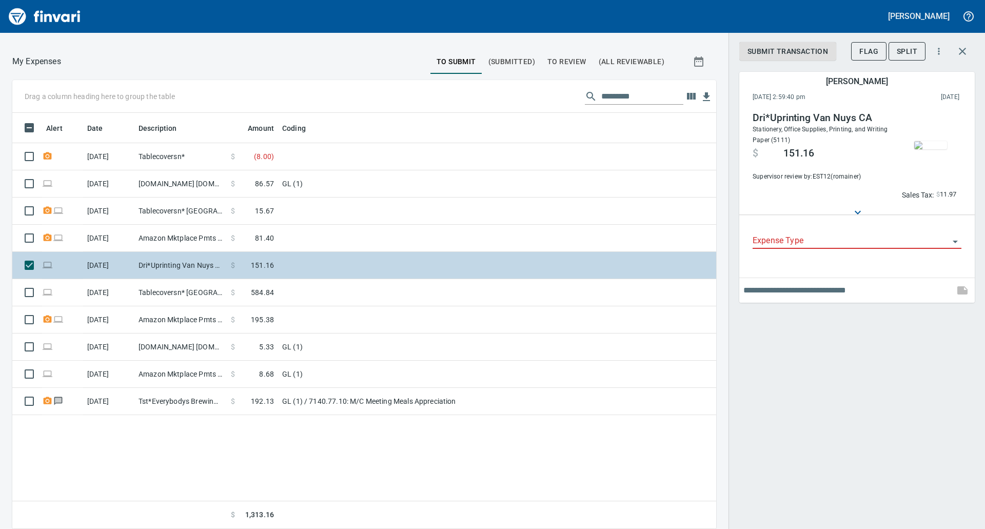
click at [299, 269] on td at bounding box center [406, 265] width 256 height 27
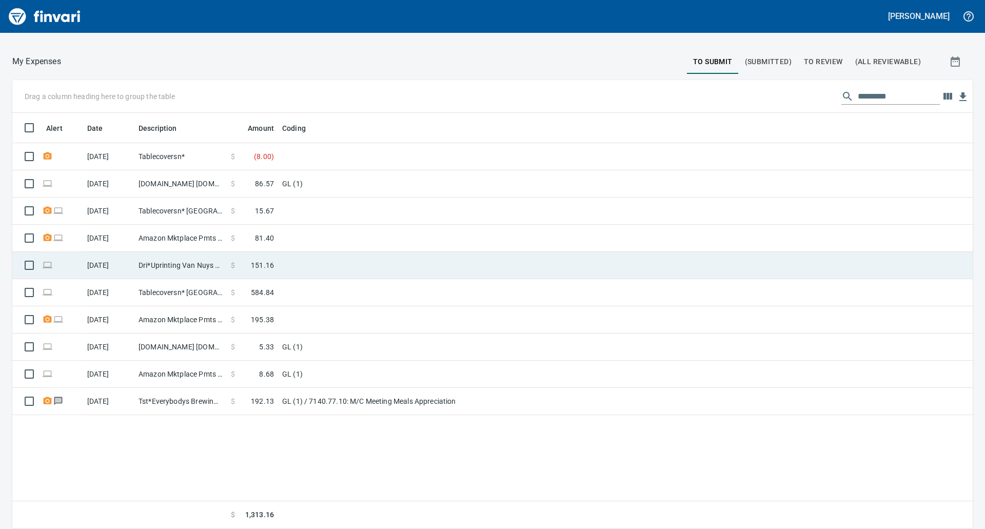
scroll to position [408, 943]
click at [299, 269] on td at bounding box center [406, 265] width 256 height 27
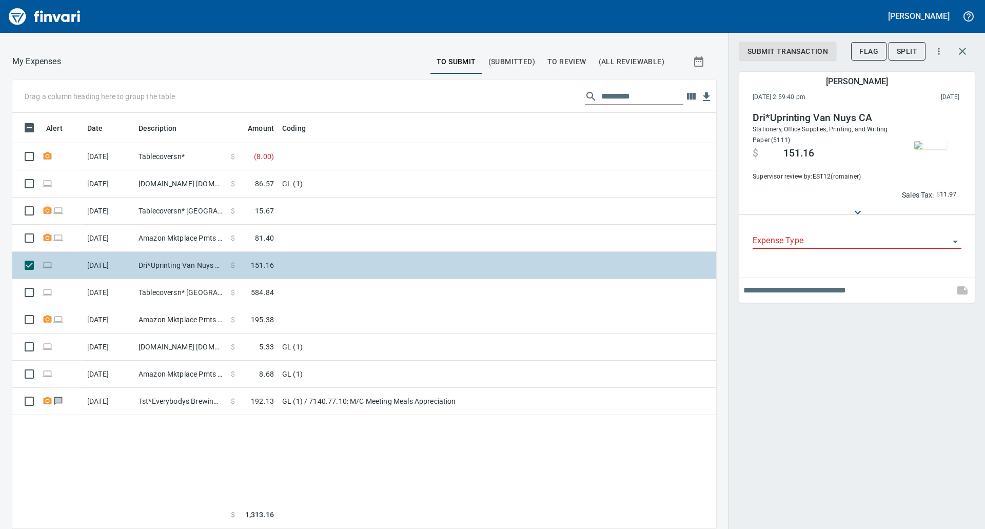
scroll to position [408, 688]
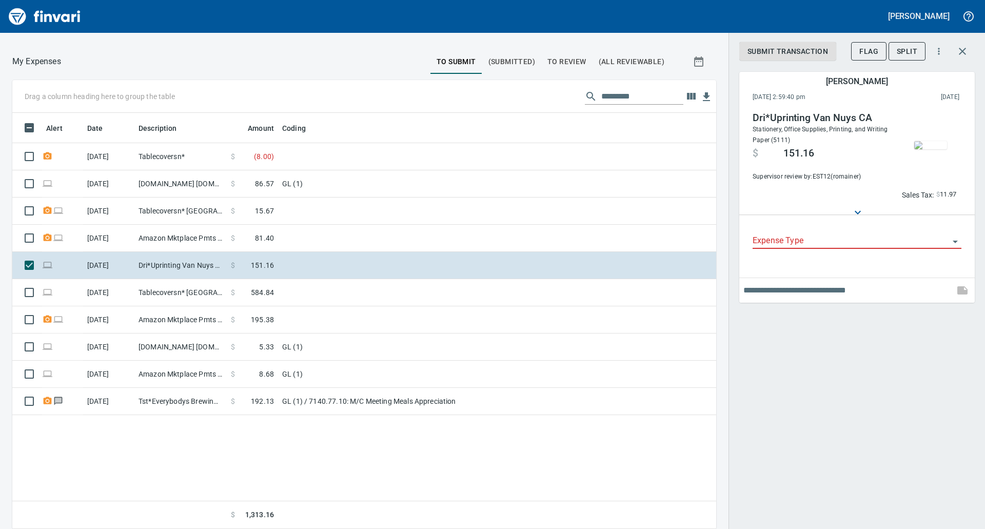
click at [939, 142] on img "button" at bounding box center [930, 145] width 33 height 8
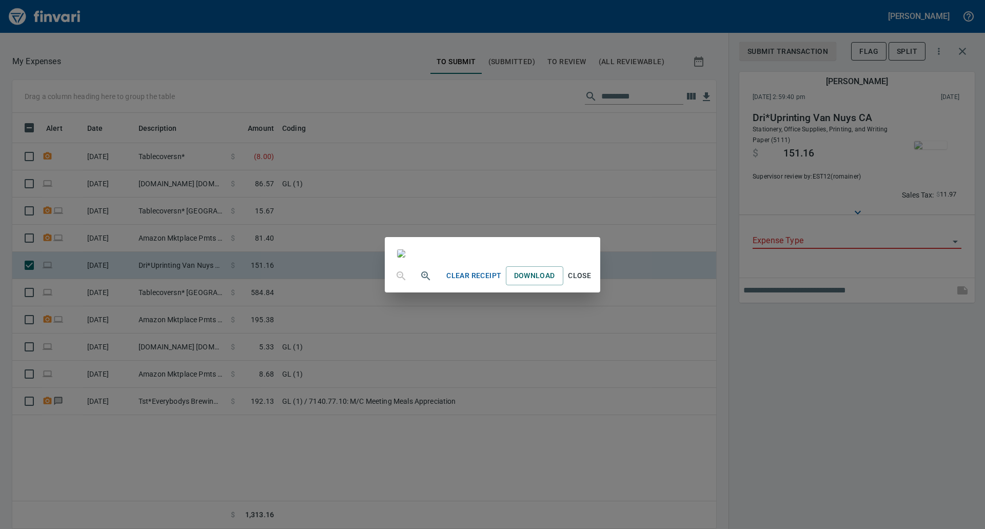
scroll to position [687, 0]
click at [980, 121] on div "Clear Receipt Download Close" at bounding box center [492, 264] width 985 height 529
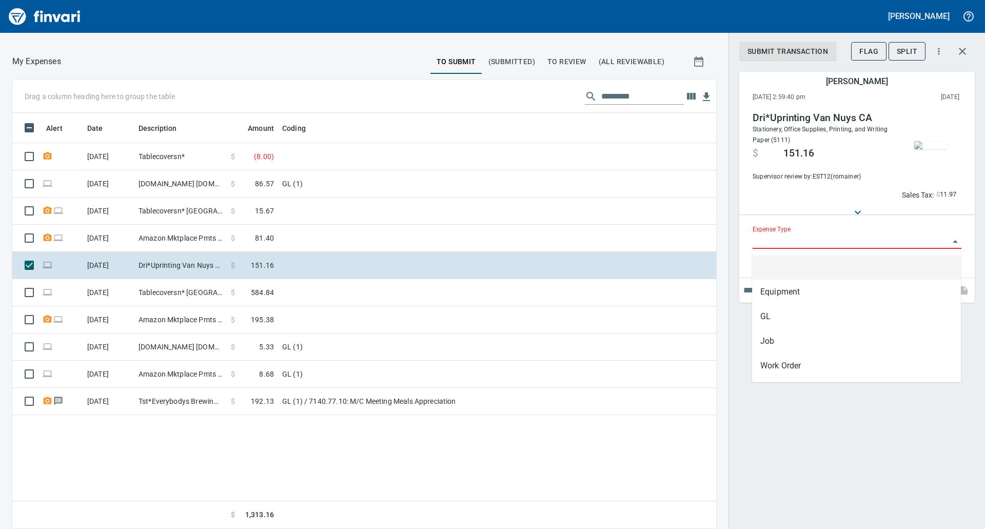
click at [797, 246] on input "Expense Type" at bounding box center [850, 241] width 196 height 14
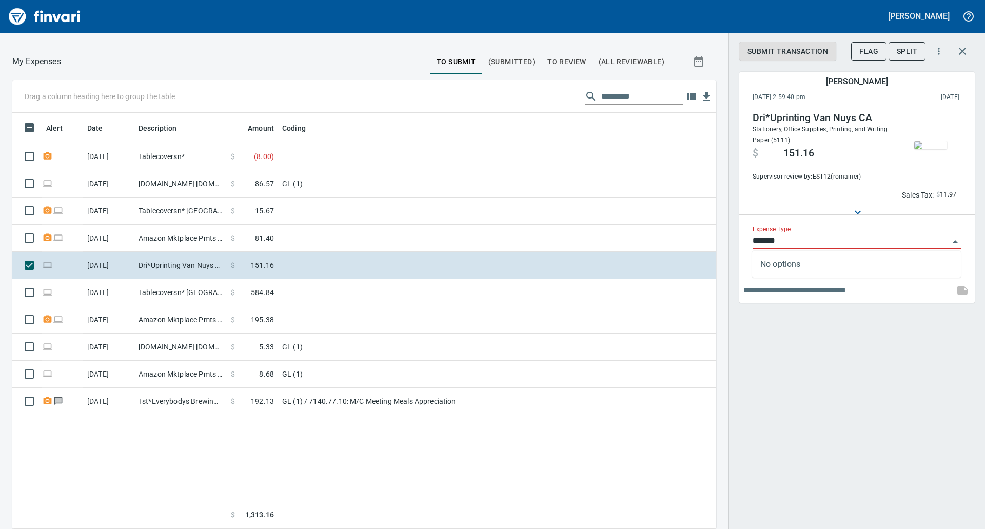
scroll to position [408, 688]
drag, startPoint x: 789, startPoint y: 245, endPoint x: 709, endPoint y: 235, distance: 81.0
click at [709, 235] on div "Drag a column heading here to group the table Alert Date Description Amount Cod…" at bounding box center [492, 304] width 985 height 449
click at [798, 266] on li "GL" at bounding box center [856, 267] width 209 height 25
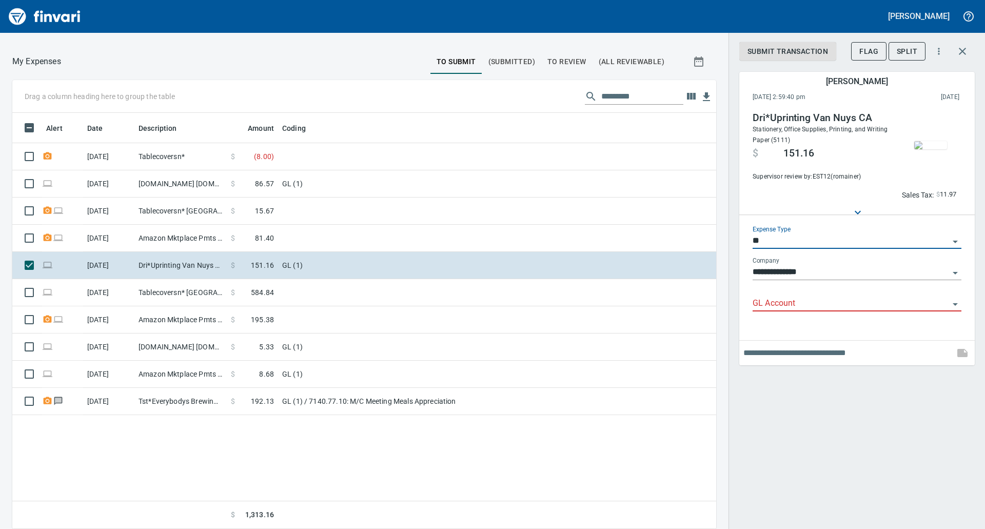
type input "**"
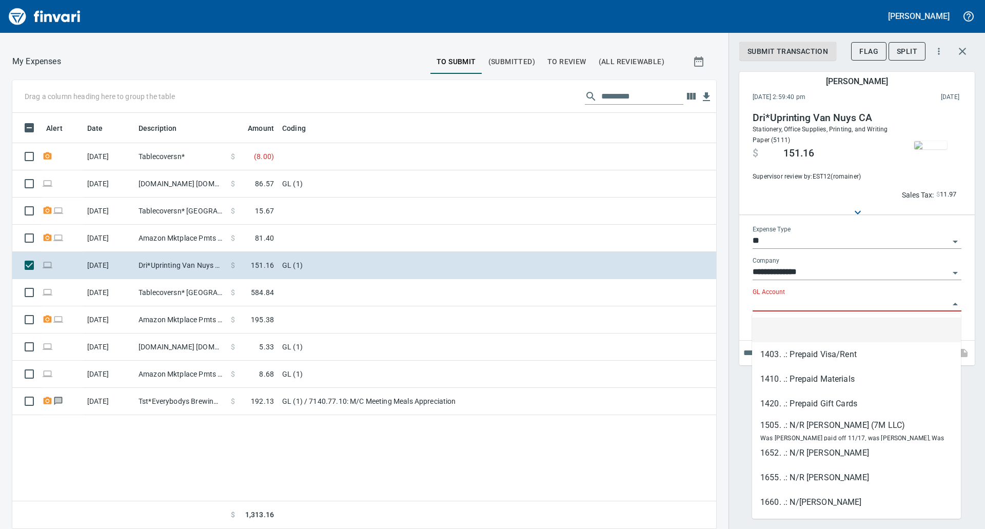
click at [786, 297] on input "GL Account" at bounding box center [850, 303] width 196 height 14
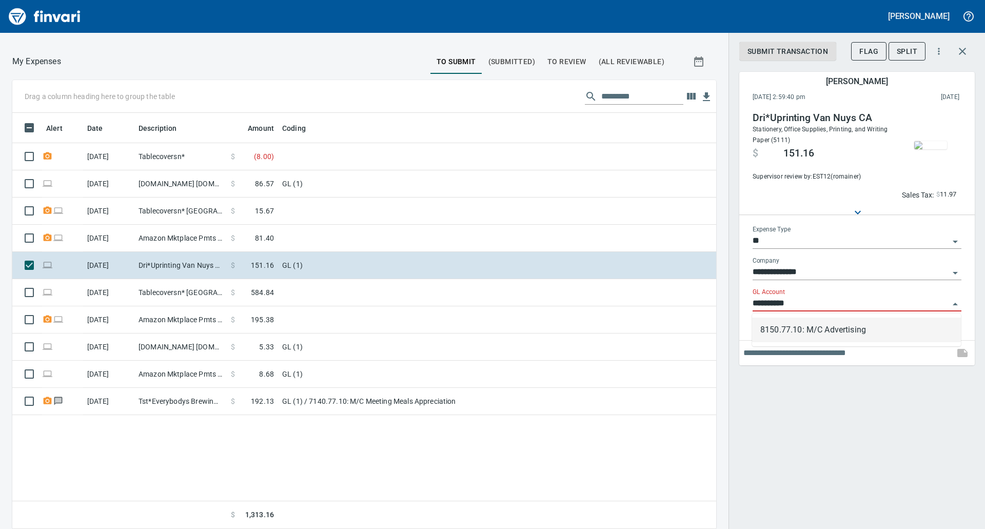
click at [791, 332] on li "8150.77.10: M/C Advertising" at bounding box center [856, 329] width 209 height 25
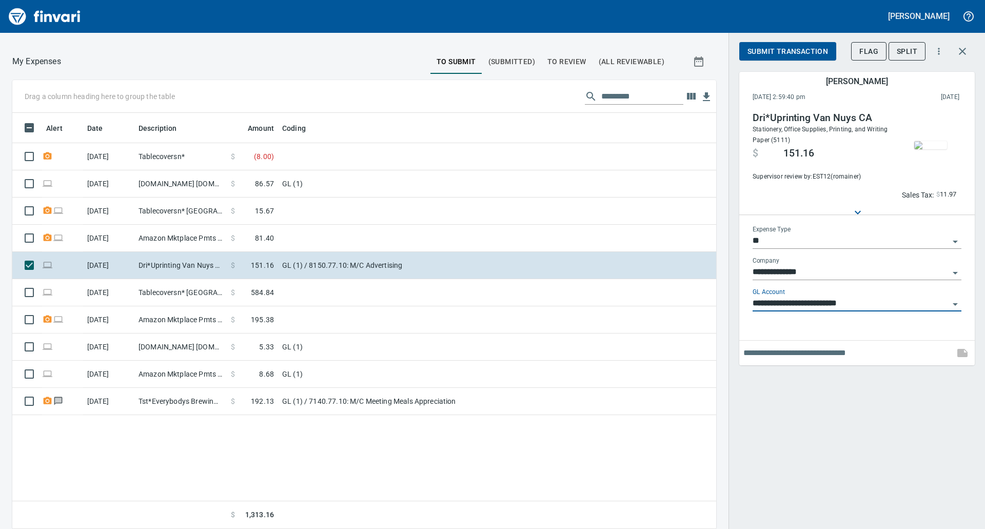
type input "**********"
click at [834, 411] on div "**********" at bounding box center [856, 264] width 256 height 529
click at [781, 46] on span "Submit Transaction" at bounding box center [787, 51] width 81 height 13
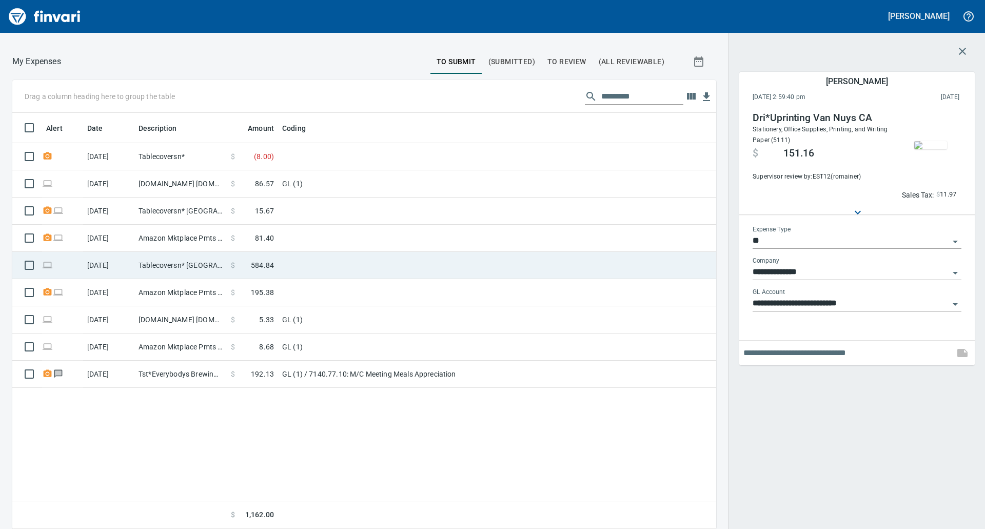
click at [244, 264] on span at bounding box center [243, 265] width 16 height 10
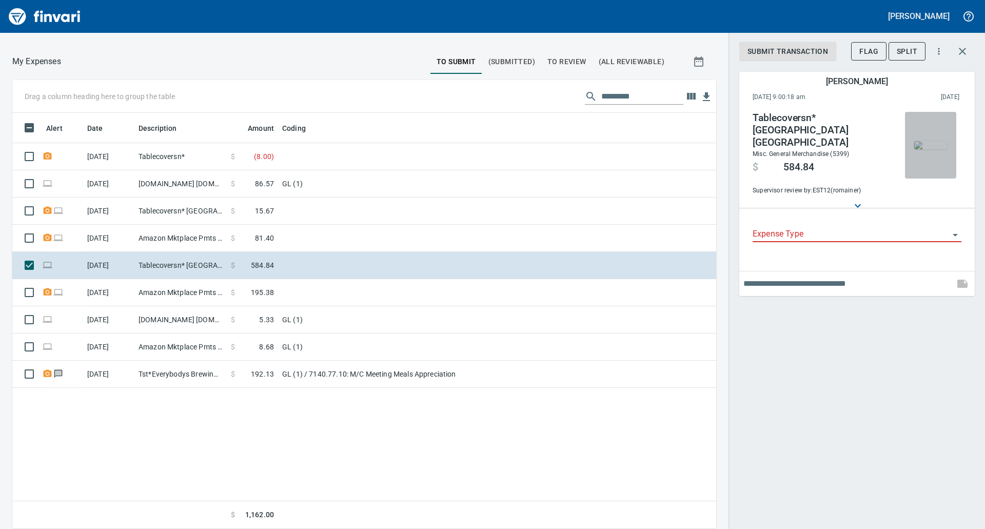
click at [923, 146] on img "button" at bounding box center [930, 145] width 33 height 8
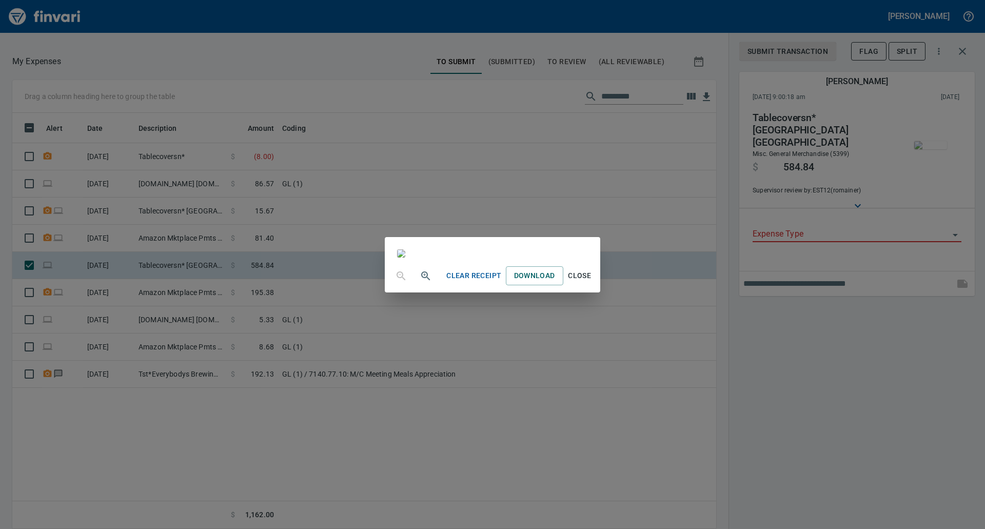
click at [975, 124] on div "Clear Receipt Download Close" at bounding box center [492, 264] width 985 height 529
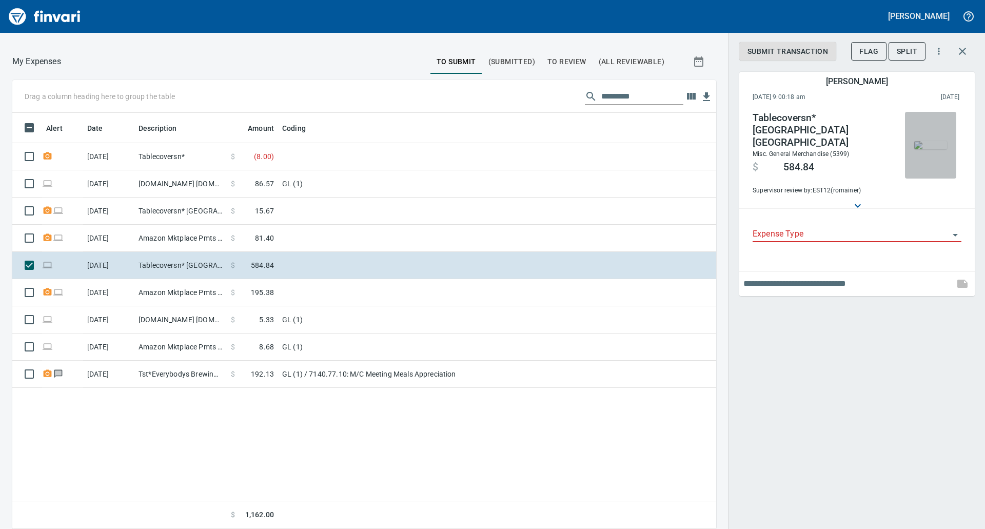
click at [922, 149] on img "button" at bounding box center [930, 145] width 33 height 8
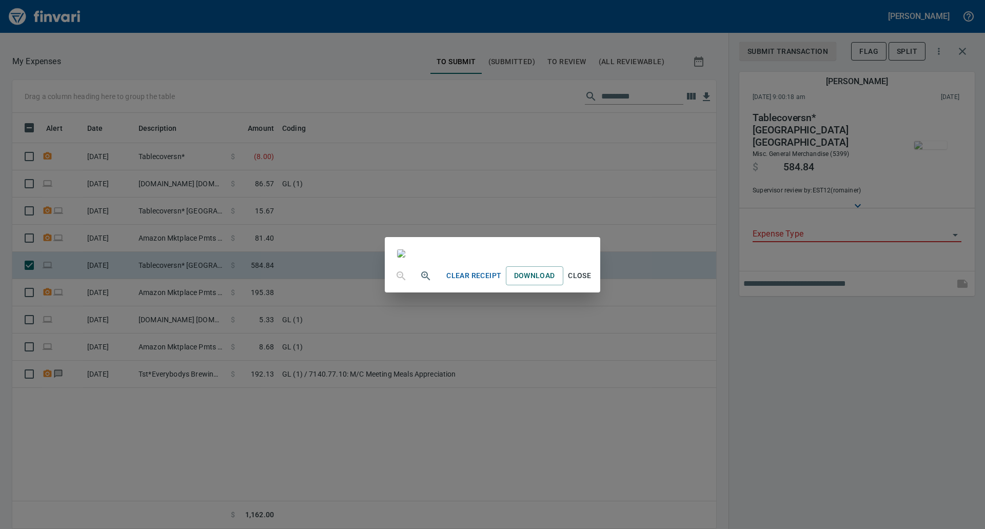
click at [975, 79] on div "Clear Receipt Download Close" at bounding box center [492, 264] width 985 height 529
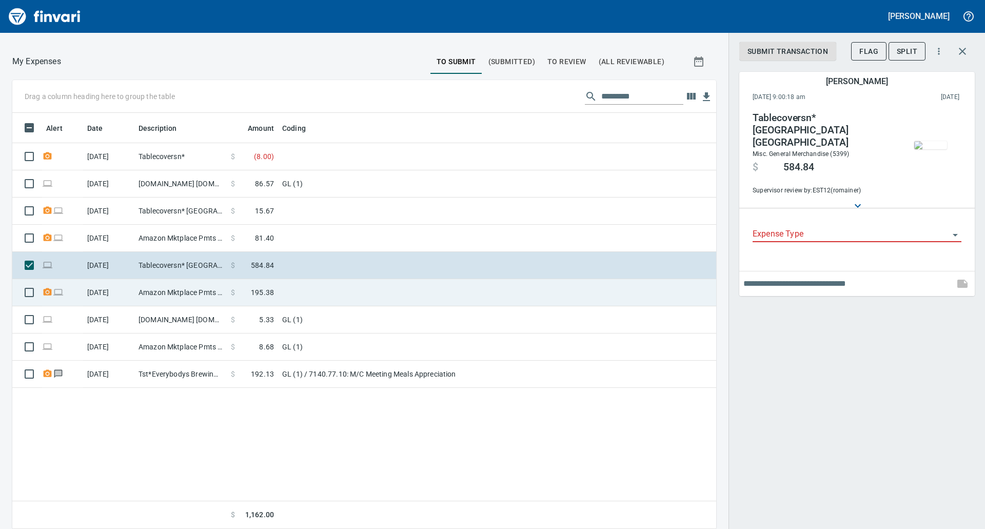
click at [225, 292] on td "Amazon Mktplace Pmts [DOMAIN_NAME][URL] WA" at bounding box center [180, 292] width 92 height 27
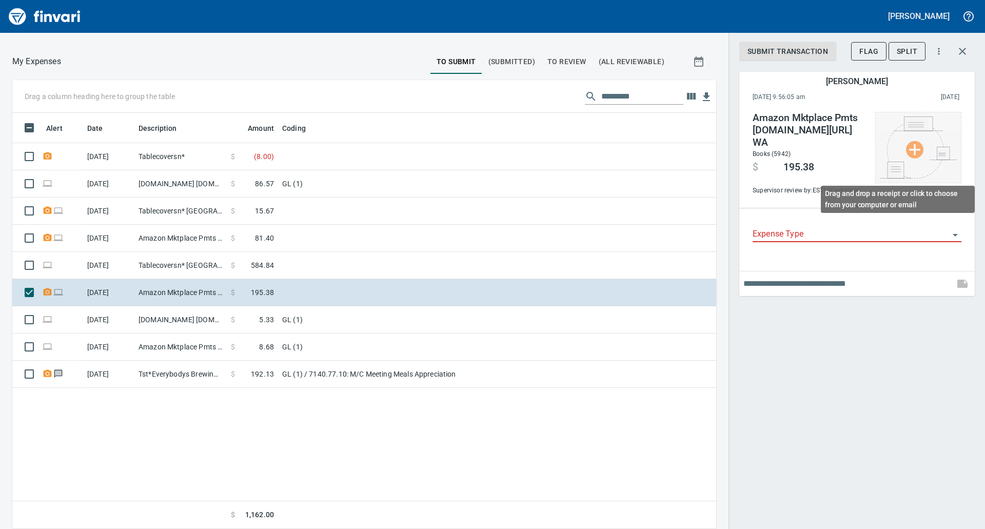
scroll to position [408, 688]
click at [888, 155] on img at bounding box center [918, 147] width 77 height 62
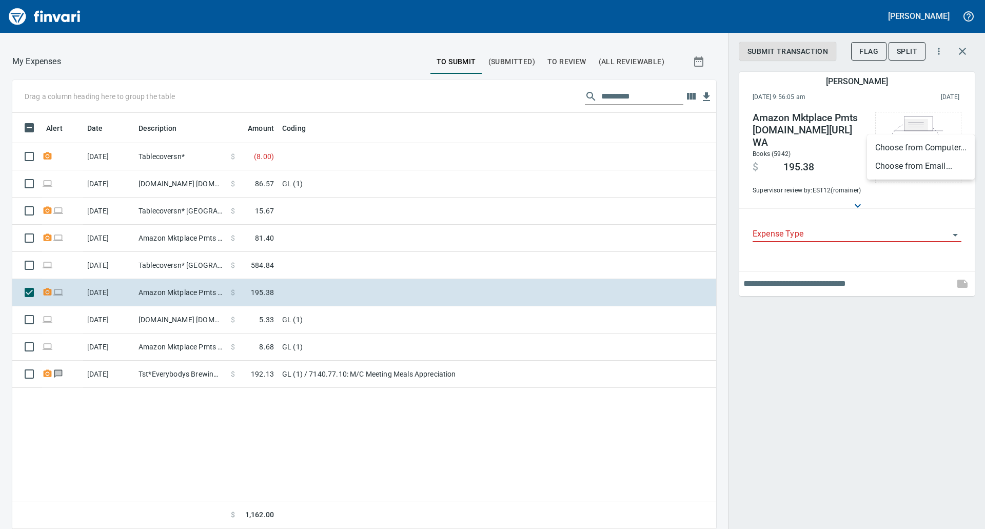
click at [794, 221] on div at bounding box center [492, 264] width 985 height 529
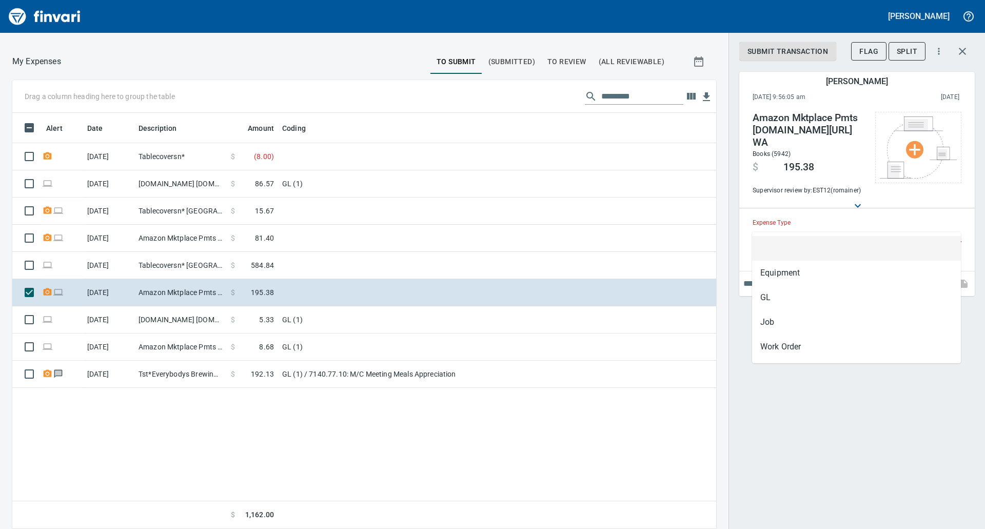
click at [813, 227] on input "Expense Type" at bounding box center [850, 234] width 196 height 14
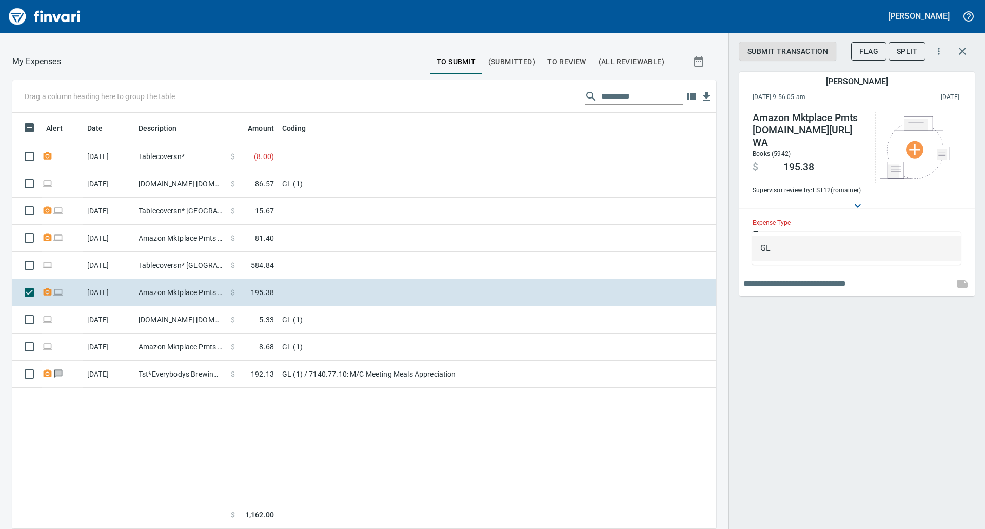
click at [775, 243] on li "GL" at bounding box center [856, 248] width 209 height 25
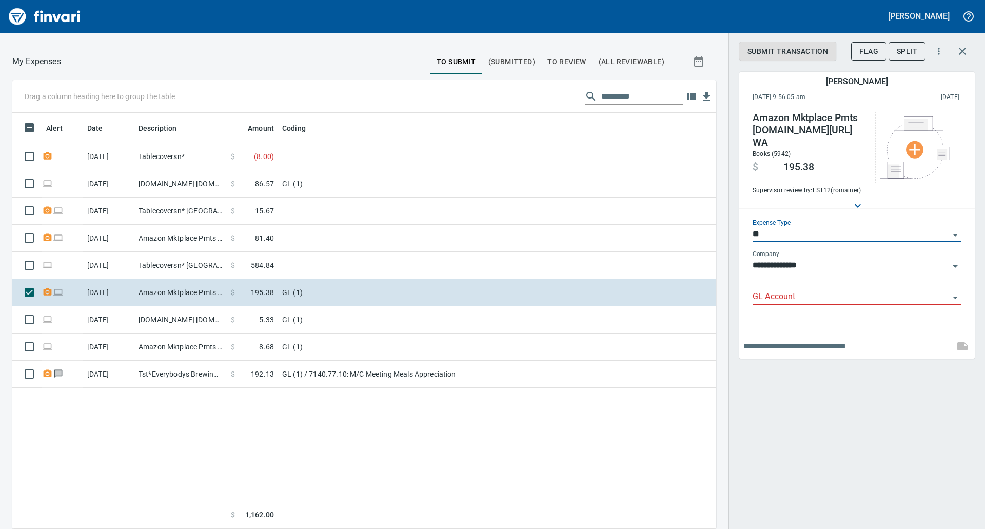
type input "**"
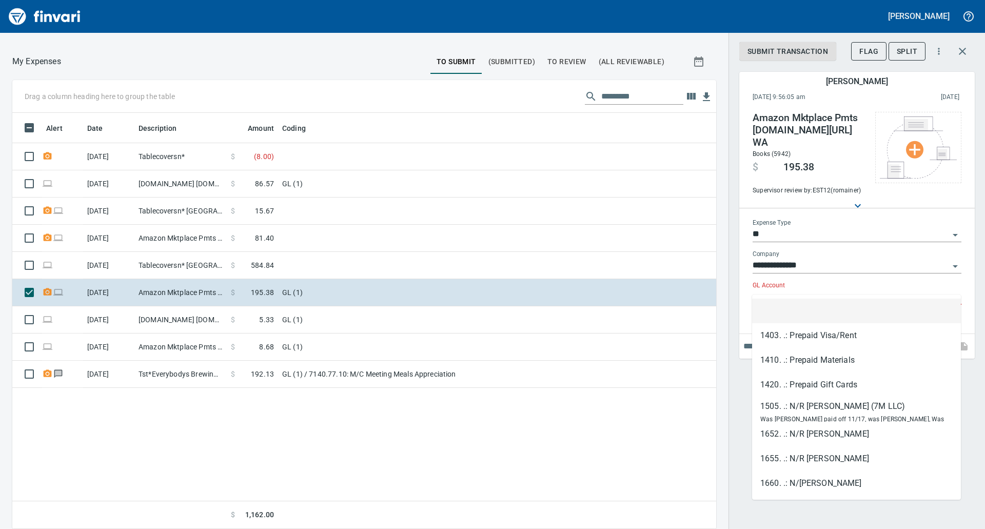
click at [780, 290] on input "GL Account" at bounding box center [850, 297] width 196 height 14
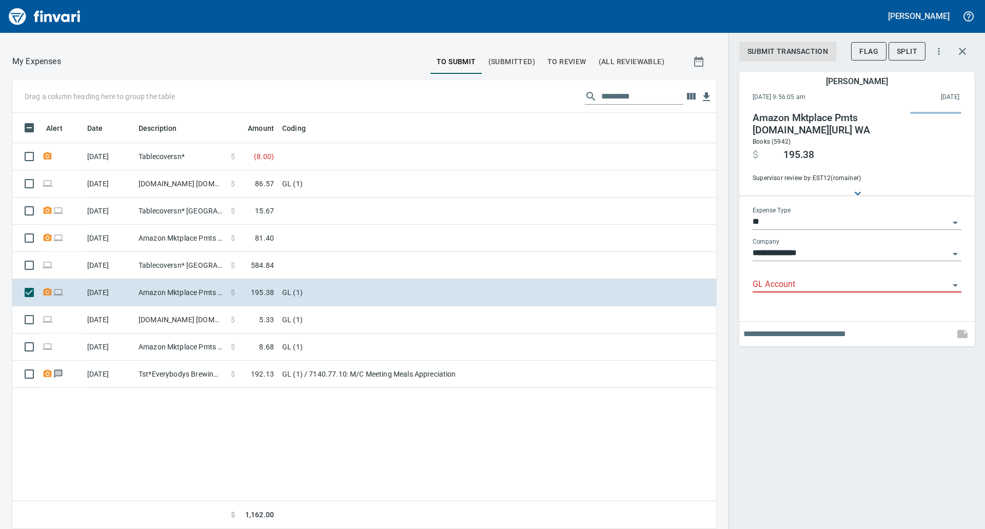
click at [863, 452] on div "**********" at bounding box center [856, 264] width 256 height 529
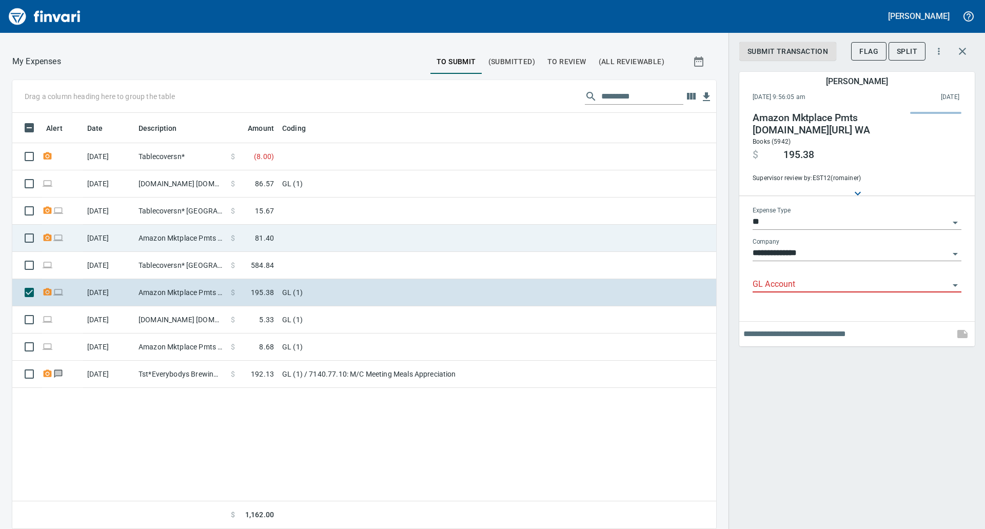
click at [134, 227] on td "[DATE]" at bounding box center [108, 238] width 51 height 27
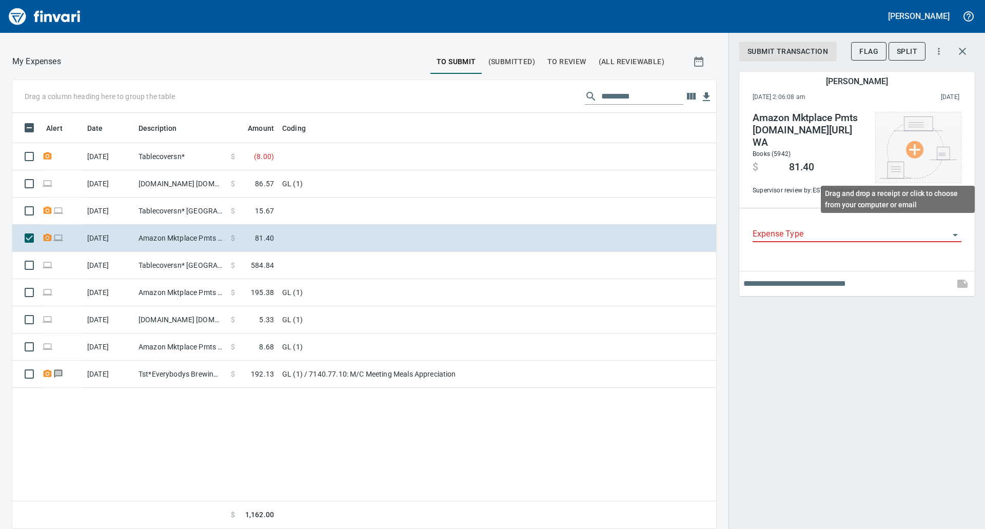
scroll to position [408, 688]
click at [912, 148] on img at bounding box center [918, 147] width 77 height 62
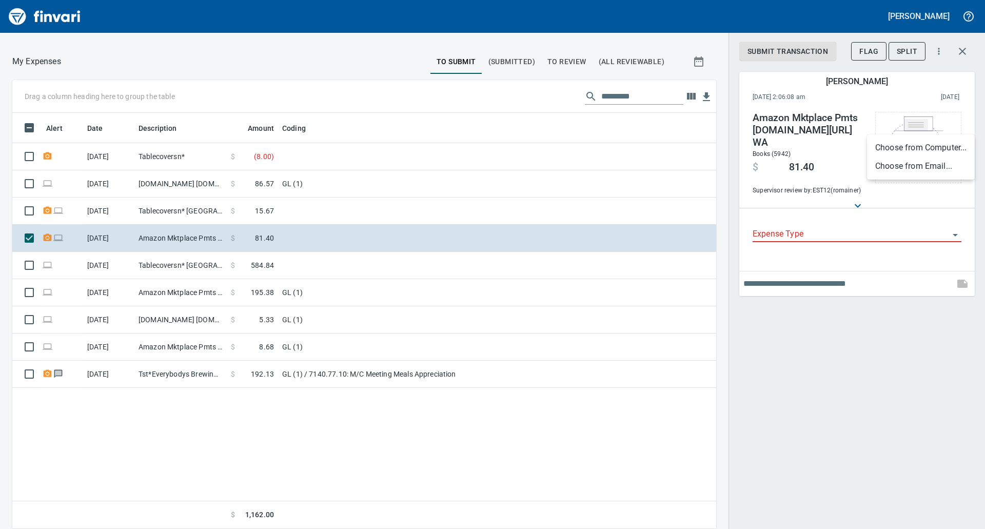
click at [880, 351] on div at bounding box center [492, 264] width 985 height 529
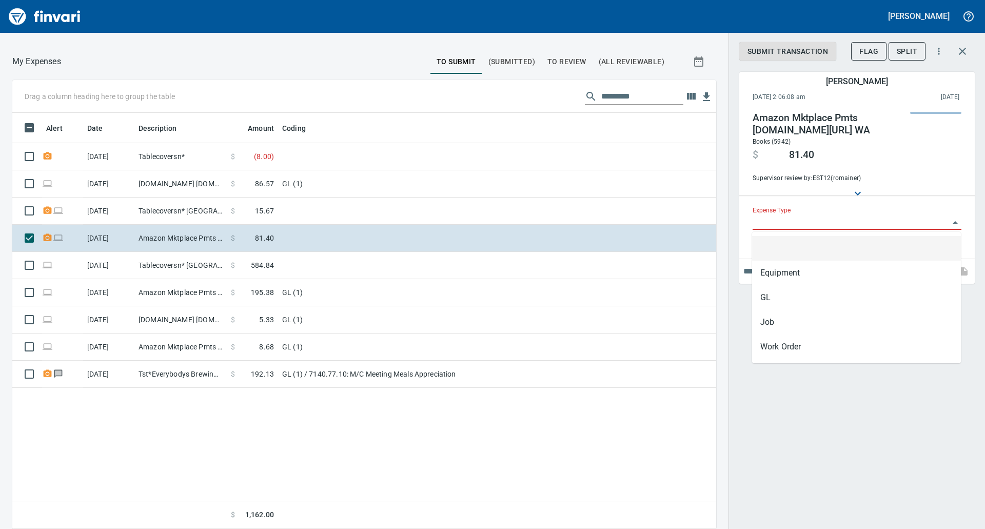
click at [803, 225] on input "Expense Type" at bounding box center [850, 222] width 196 height 14
click at [775, 292] on li "GL" at bounding box center [856, 297] width 209 height 25
type input "**"
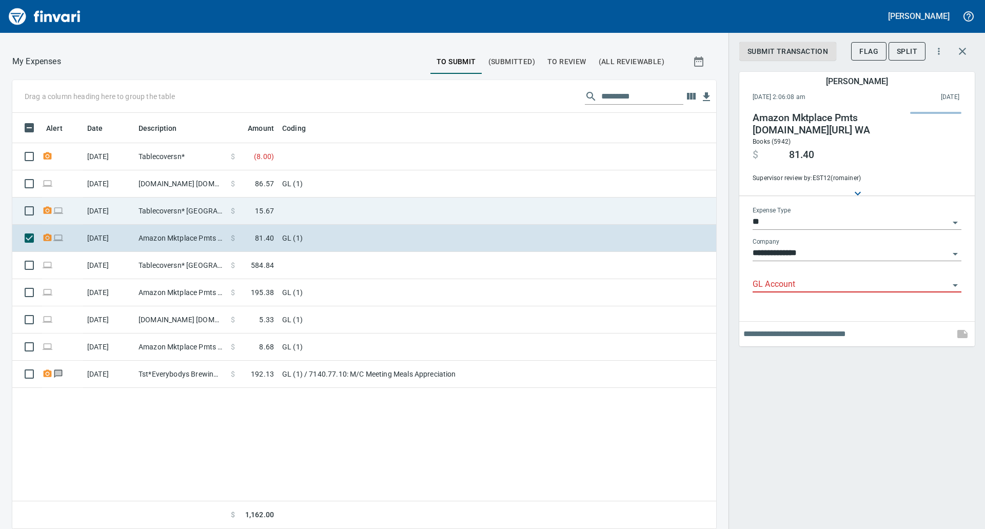
click at [284, 212] on td at bounding box center [406, 210] width 256 height 27
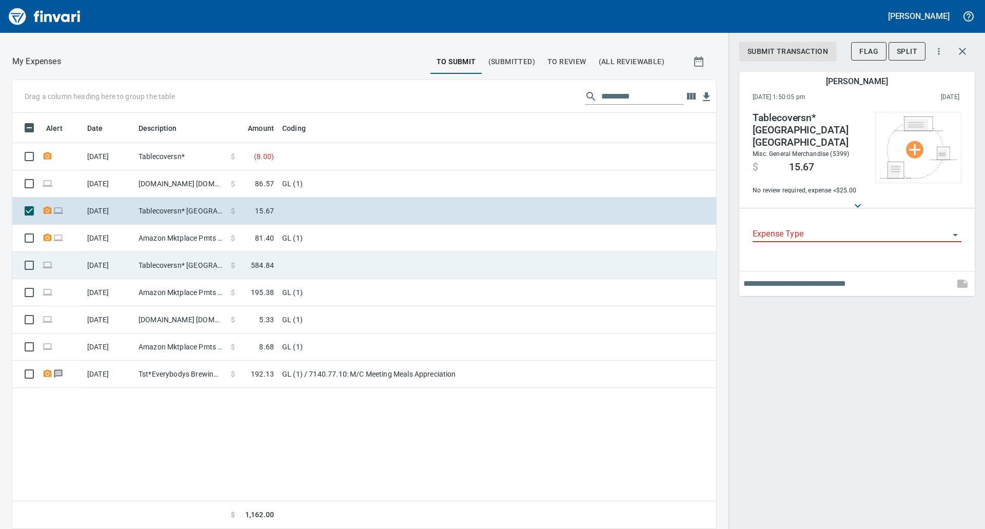
click at [269, 262] on span "584.84" at bounding box center [262, 265] width 23 height 10
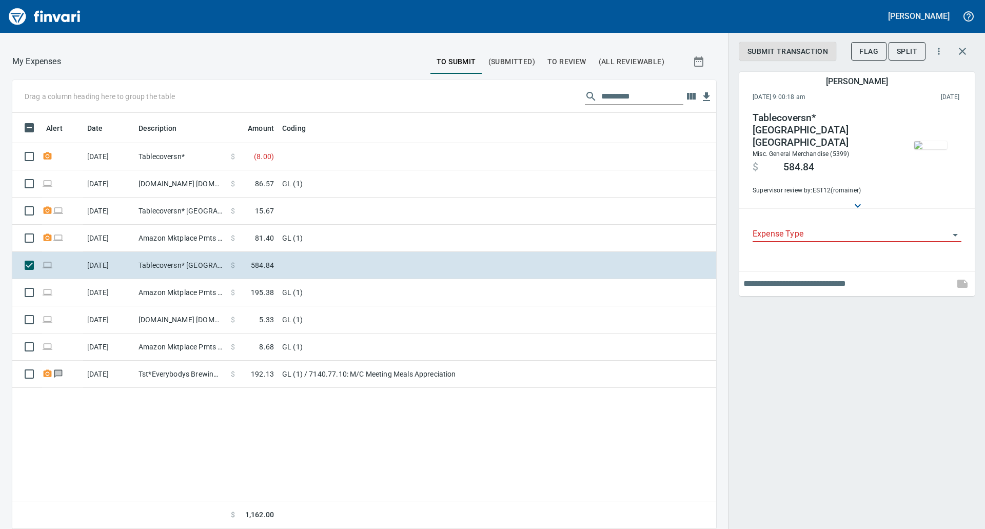
click at [937, 219] on div "Expense Type" at bounding box center [856, 230] width 209 height 23
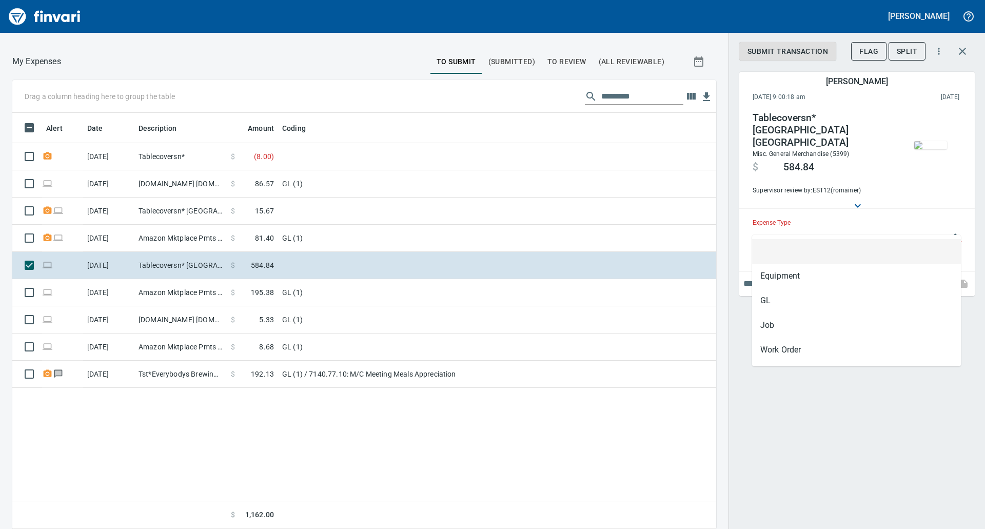
click at [945, 228] on input "Expense Type" at bounding box center [850, 234] width 196 height 14
click at [787, 296] on li "GL" at bounding box center [856, 300] width 209 height 25
type input "**"
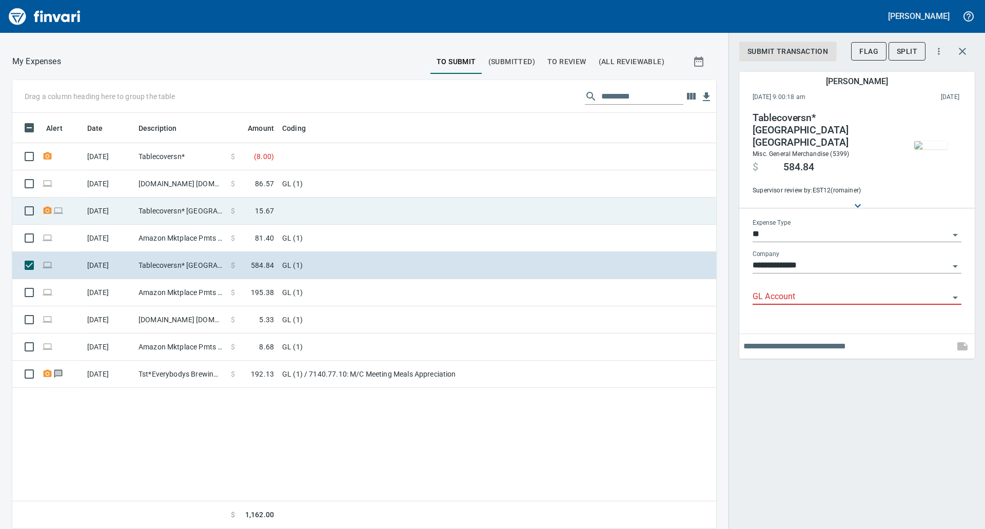
click at [297, 215] on td at bounding box center [406, 210] width 256 height 27
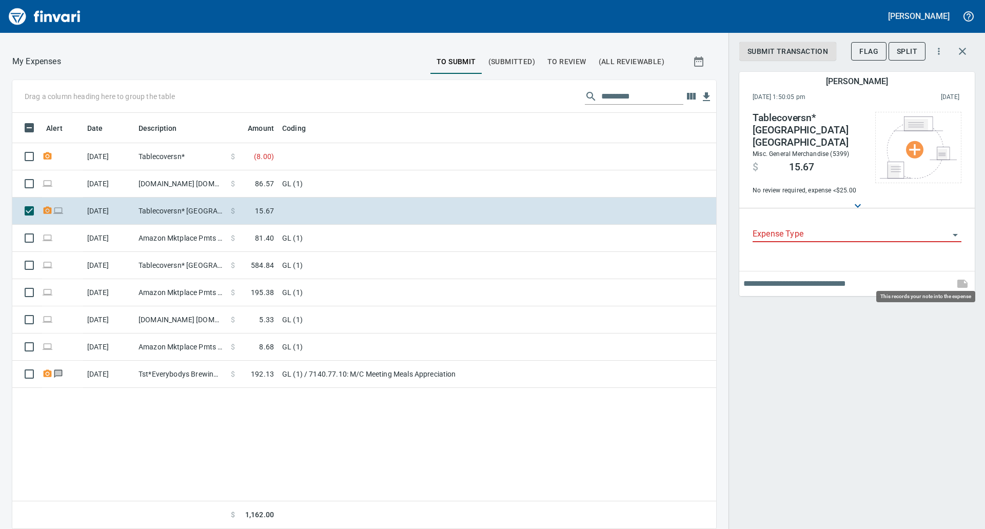
scroll to position [408, 688]
click at [946, 219] on div "Expense Type" at bounding box center [856, 230] width 209 height 23
click at [398, 481] on div "Alert Date Description Amount Coding [DATE] Tablecoversn* $ ( 8.00 ) [DATE] [DO…" at bounding box center [364, 321] width 704 height 416
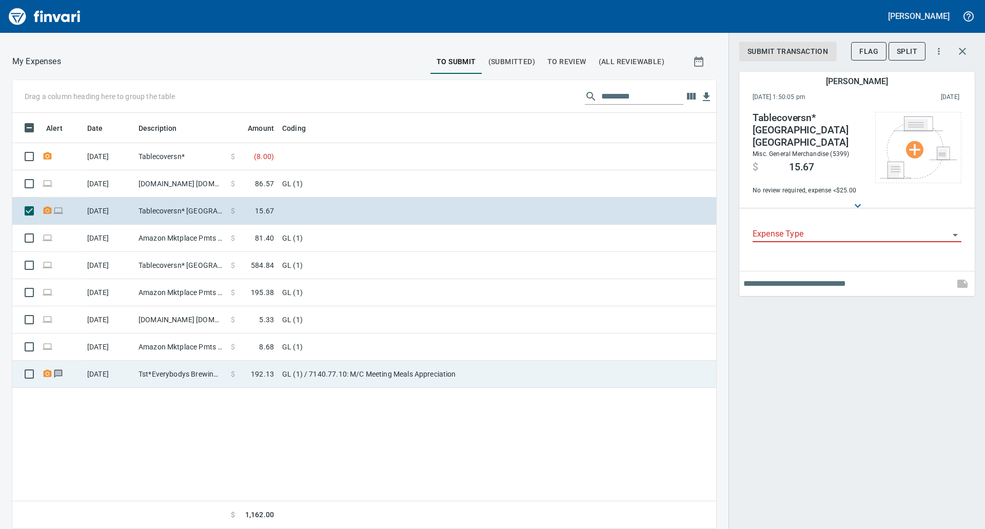
click at [276, 371] on td "$ 192.13" at bounding box center [252, 374] width 51 height 27
type input "**"
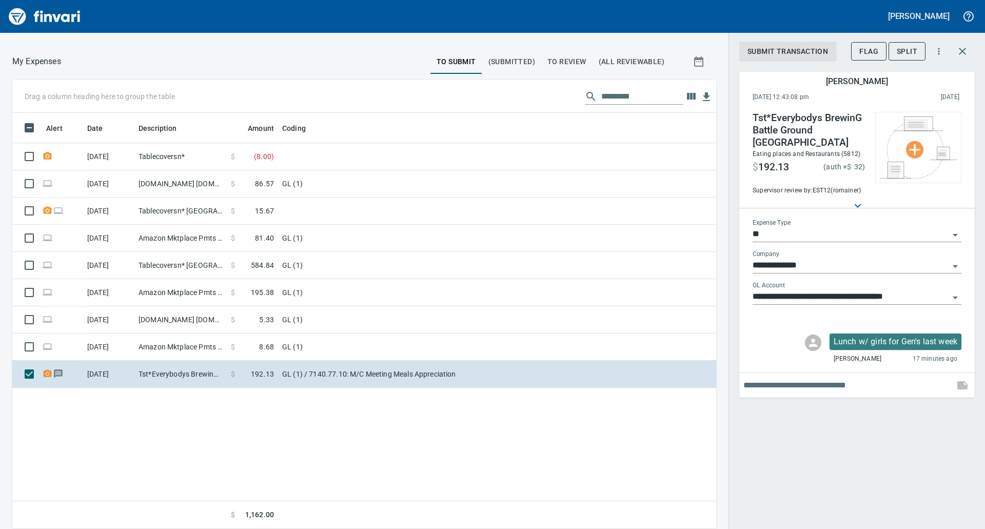
click at [487, 455] on div "Alert Date Description Amount Coding [DATE] Tablecoversn* $ ( 8.00 ) [DATE] [DO…" at bounding box center [364, 321] width 704 height 416
